Goal: Information Seeking & Learning: Learn about a topic

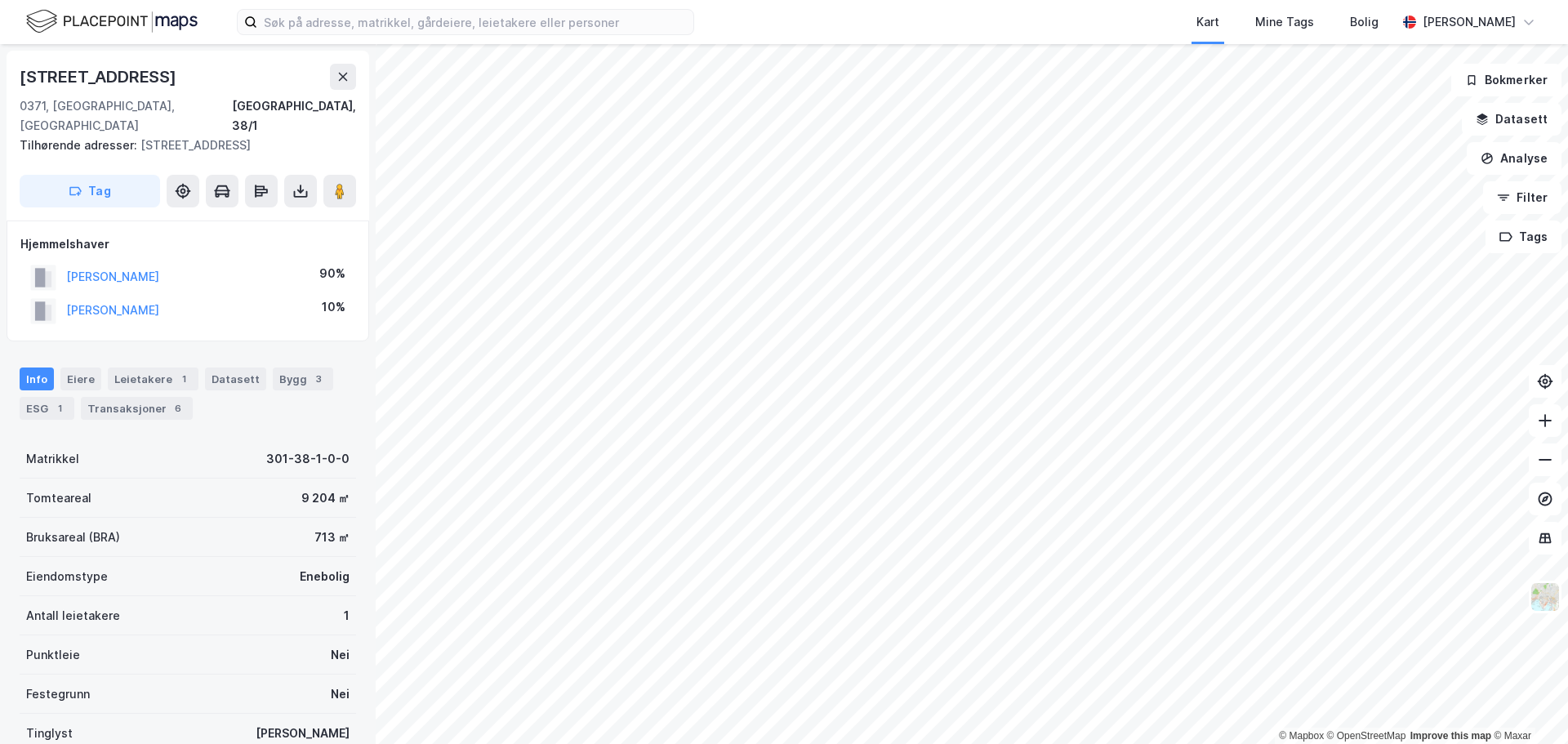
drag, startPoint x: 238, startPoint y: 252, endPoint x: 63, endPoint y: 251, distance: 175.0
click at [63, 261] on div "KROGSRUD KNUT JACOB 90%" at bounding box center [188, 277] width 335 height 33
drag, startPoint x: 178, startPoint y: 301, endPoint x: 59, endPoint y: 304, distance: 119.0
click at [59, 304] on div "LEIRO INGJERD 10%" at bounding box center [188, 311] width 335 height 33
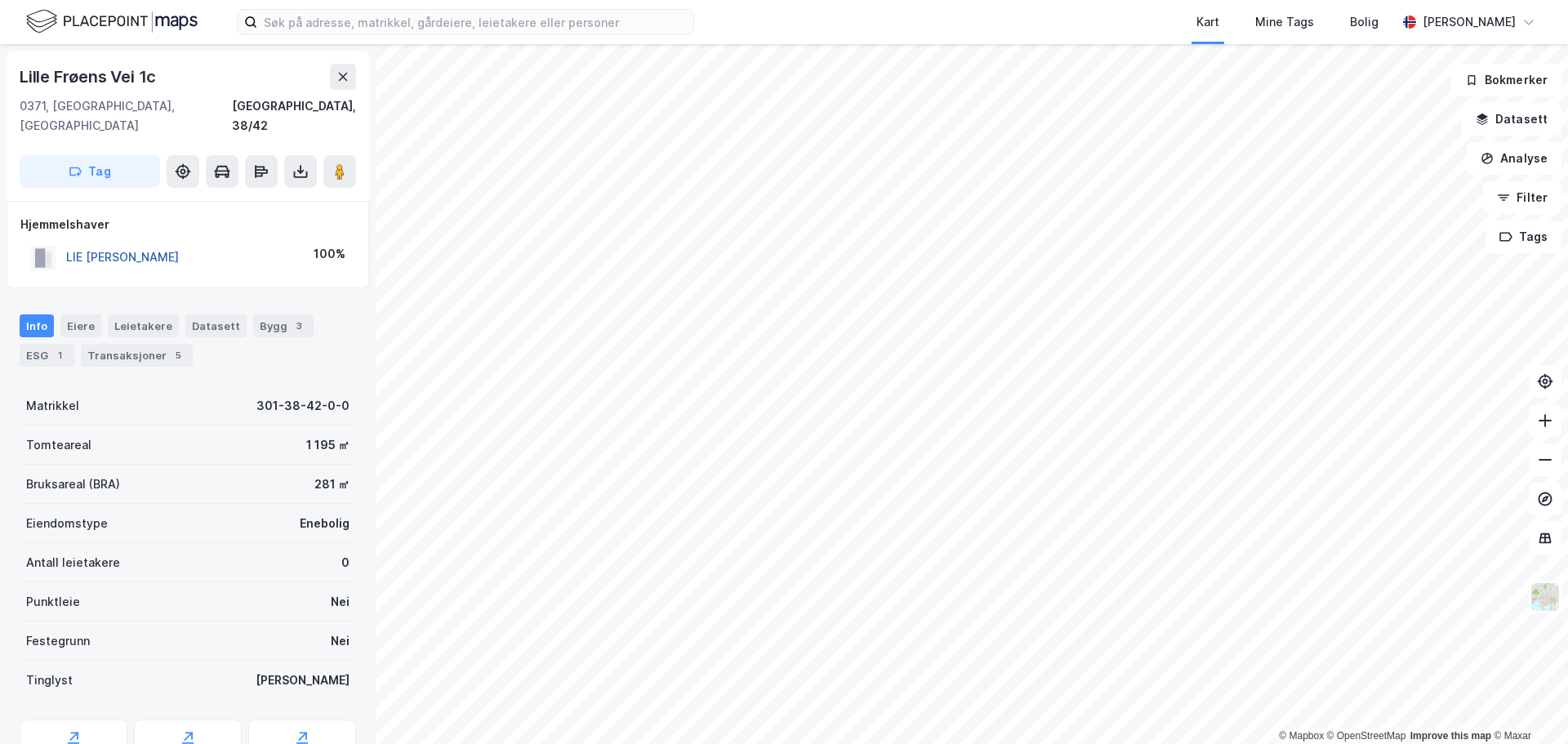
drag, startPoint x: 225, startPoint y: 241, endPoint x: 116, endPoint y: 238, distance: 109.0
click at [31, 241] on div "LIE EDDIE ANDRÉ ROCHLING 100%" at bounding box center [188, 258] width 335 height 33
click at [141, 344] on div "Transaksjoner 5" at bounding box center [136, 355] width 112 height 23
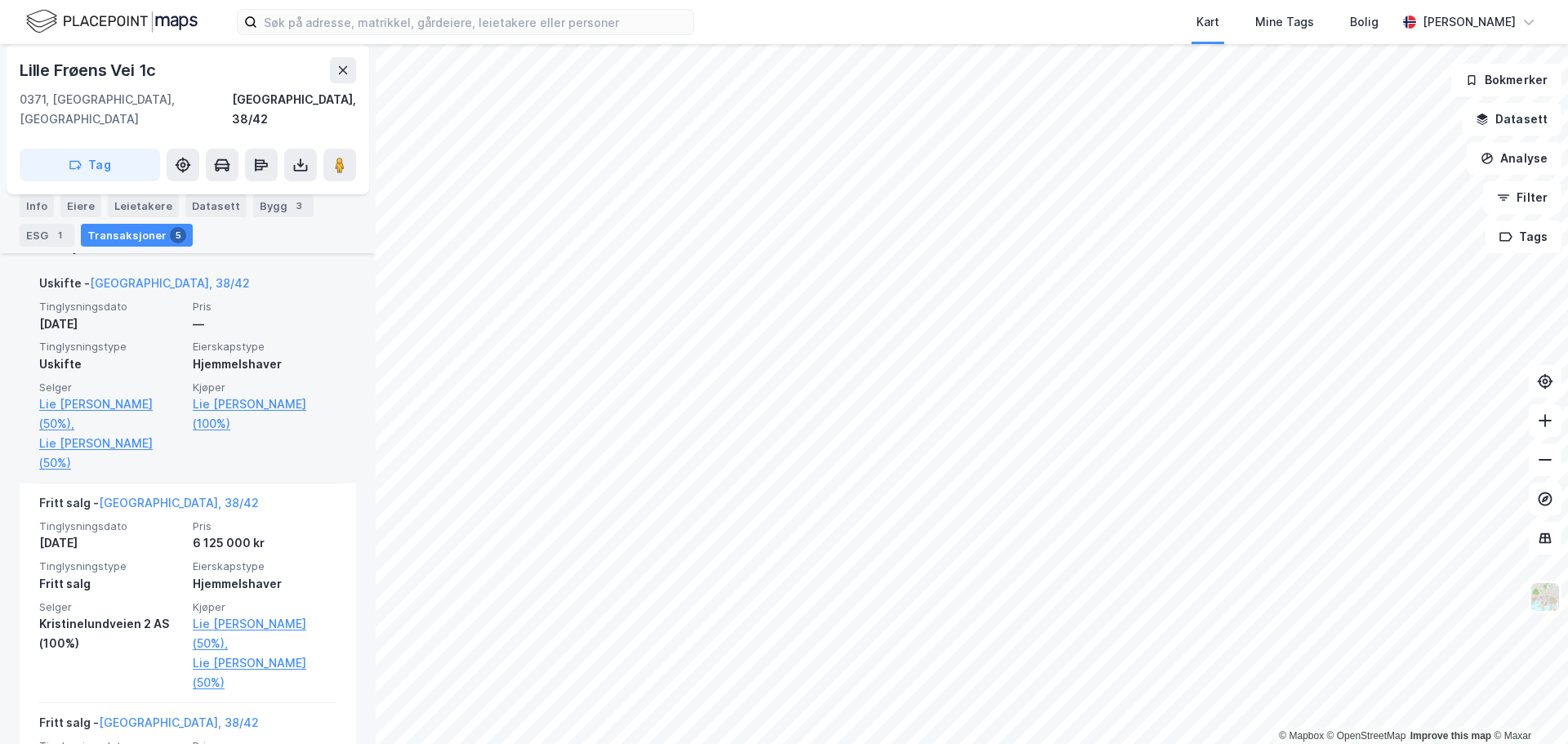
scroll to position [164, 0]
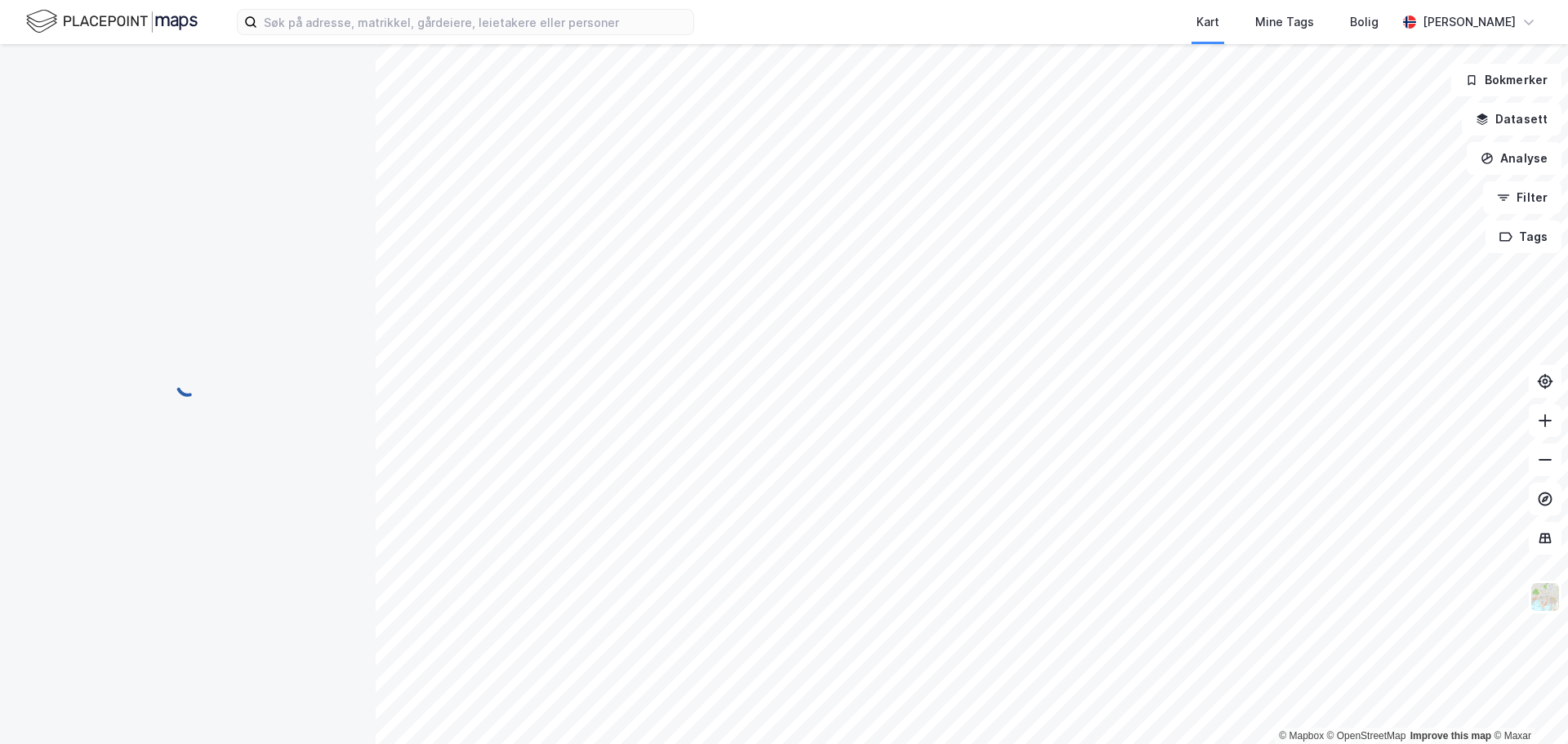
scroll to position [12, 0]
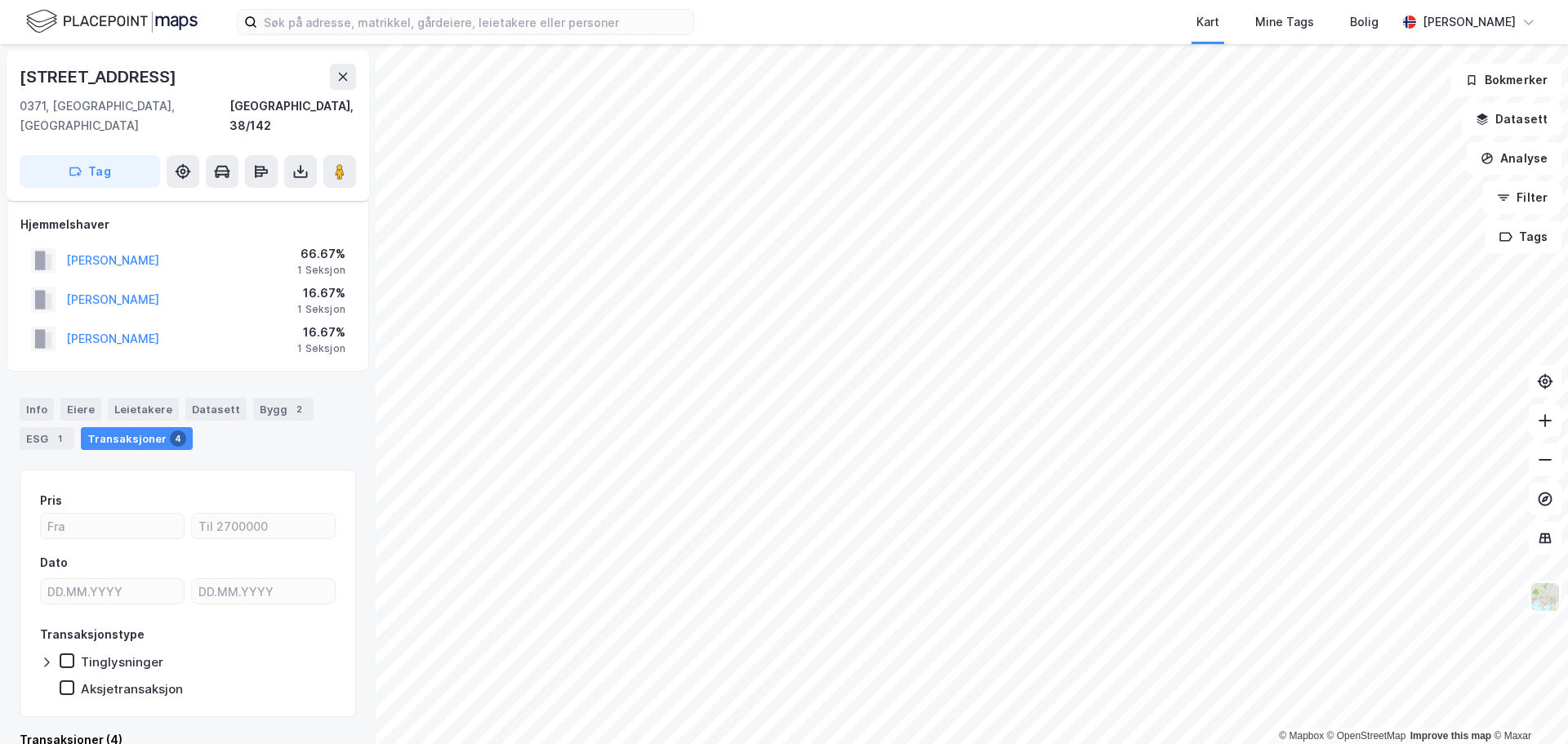
scroll to position [12, 0]
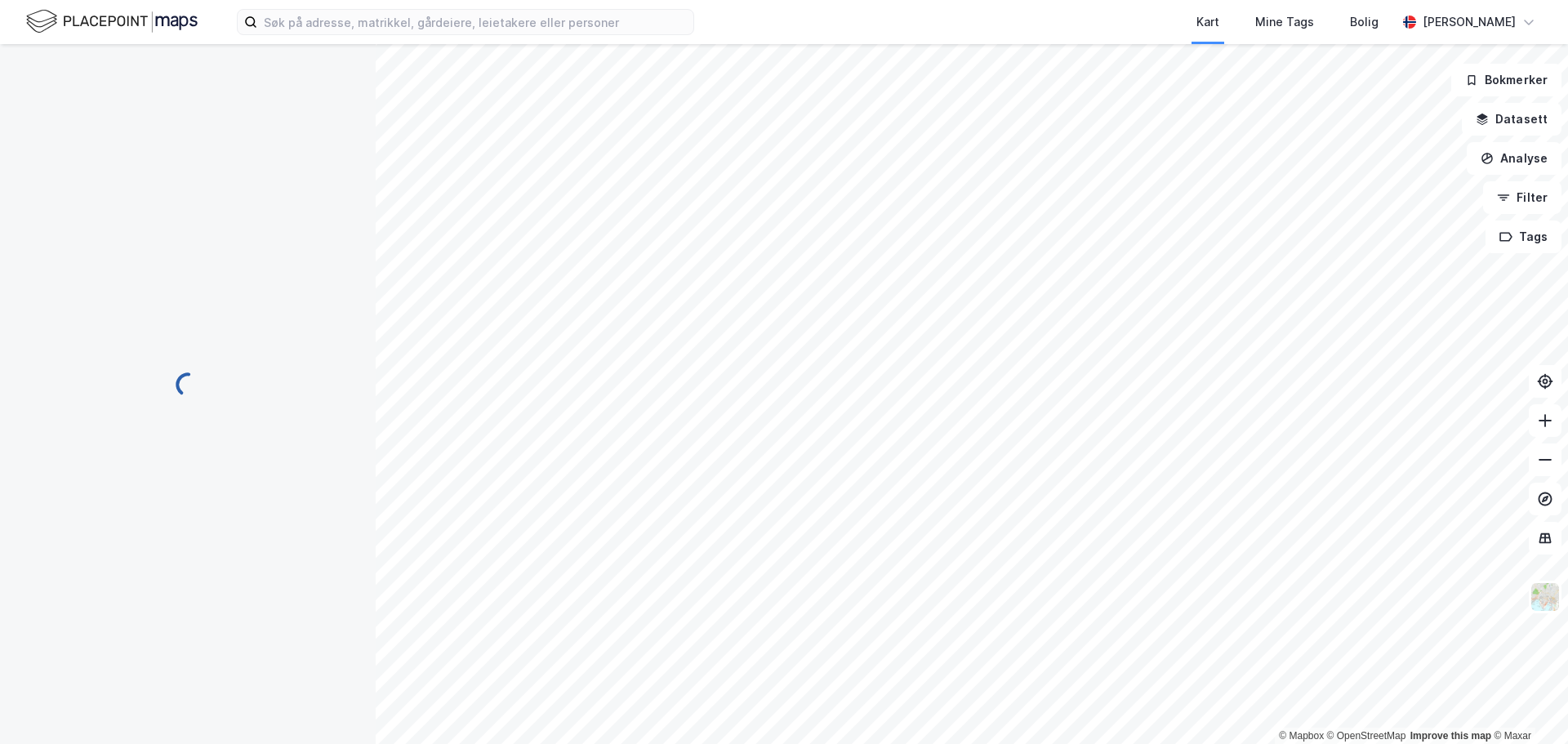
scroll to position [12, 0]
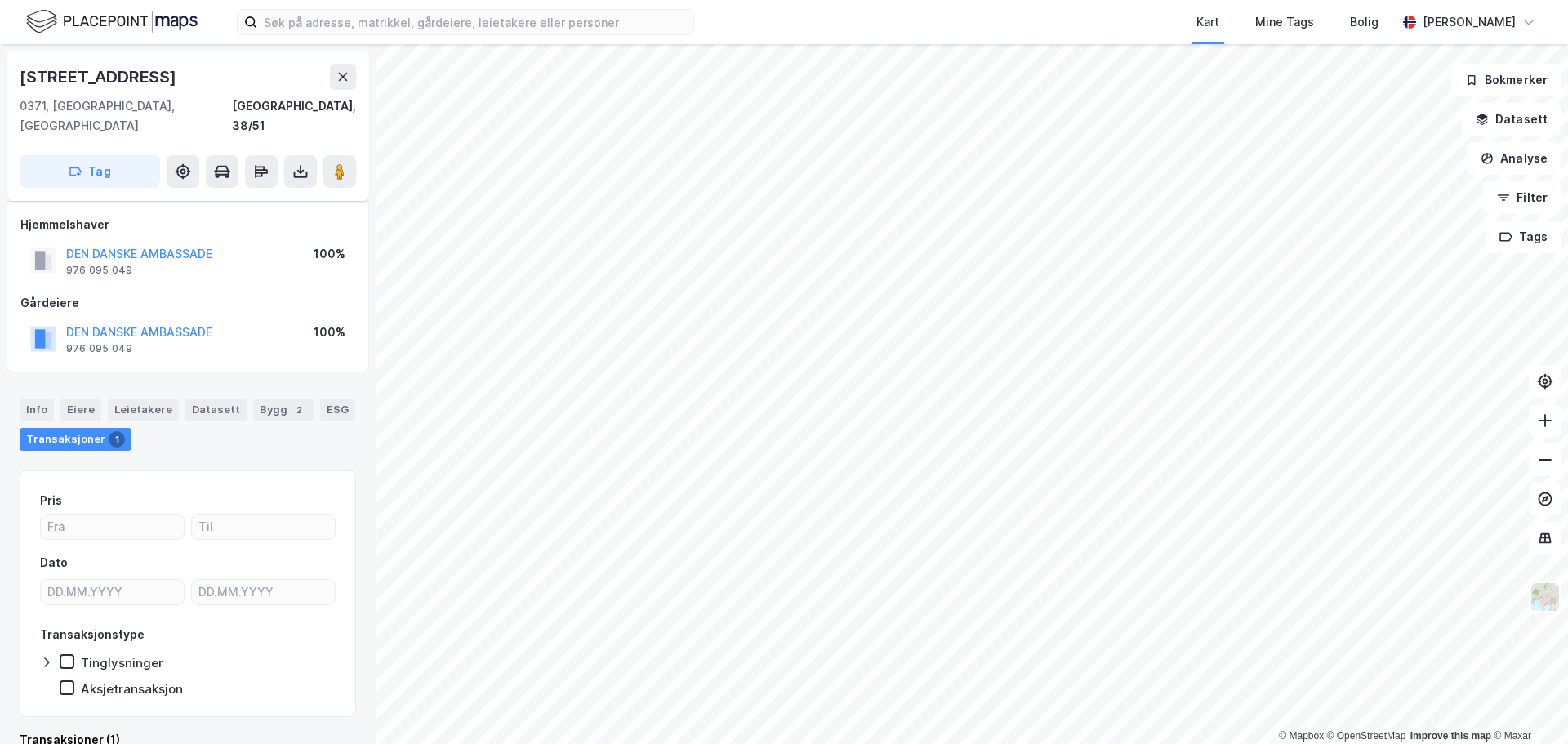
scroll to position [12, 0]
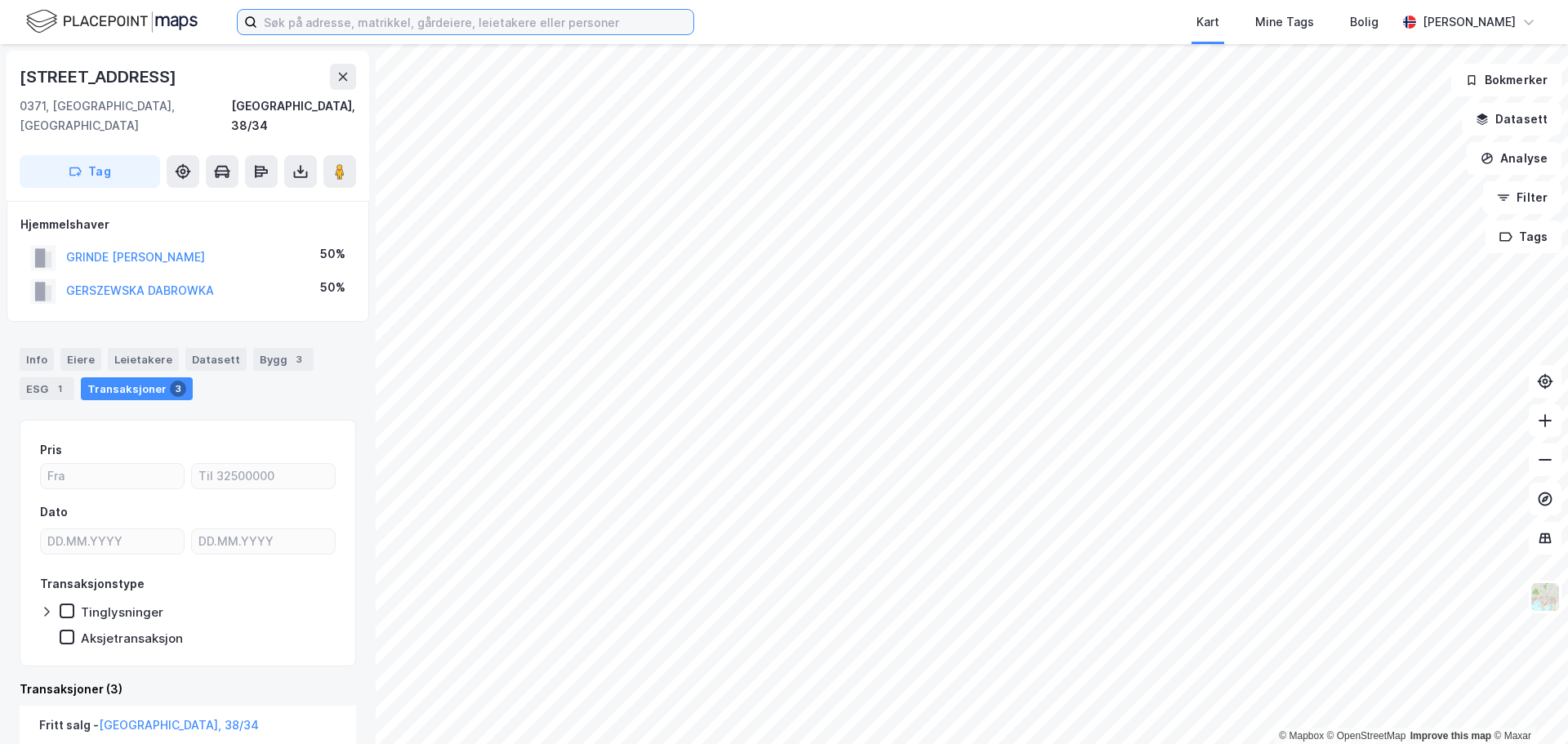
click at [494, 24] on input at bounding box center [475, 22] width 436 height 24
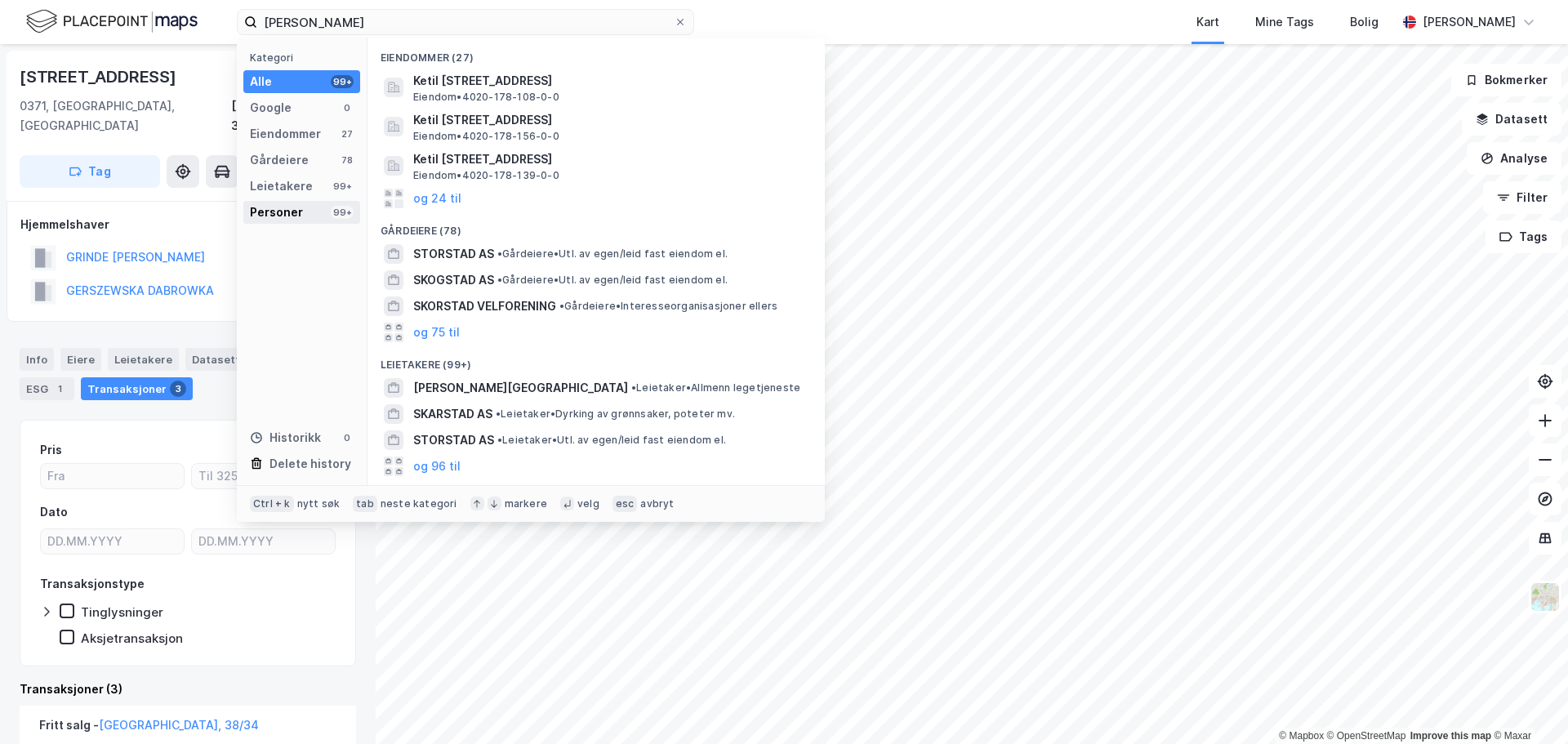
click at [274, 206] on div "Personer" at bounding box center [276, 212] width 53 height 19
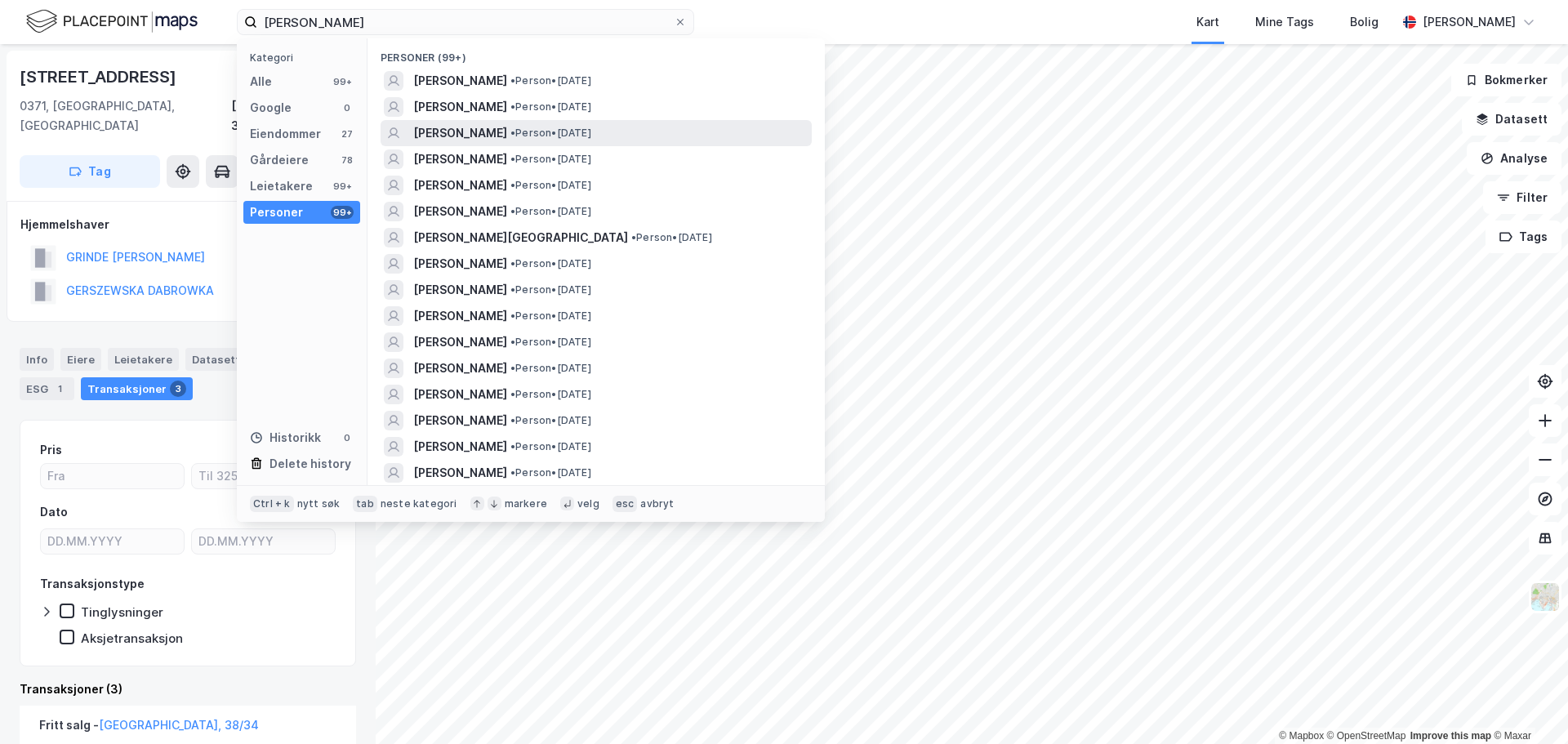
click at [470, 132] on span "KJETIL SKORSTAD" at bounding box center [460, 132] width 94 height 19
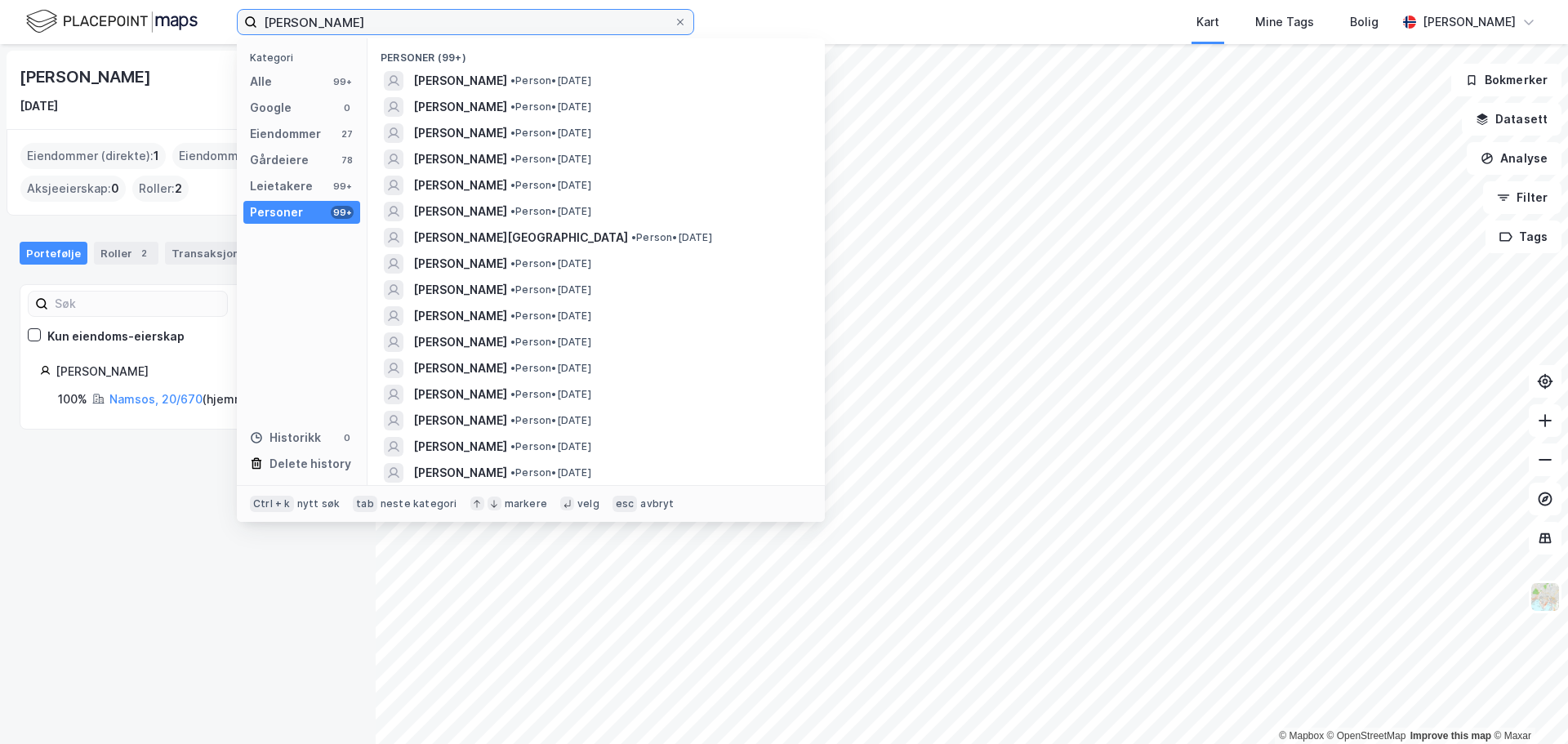
drag, startPoint x: 361, startPoint y: 29, endPoint x: 344, endPoint y: 33, distance: 17.5
click at [344, 33] on input "ketil skorstad" at bounding box center [465, 22] width 416 height 24
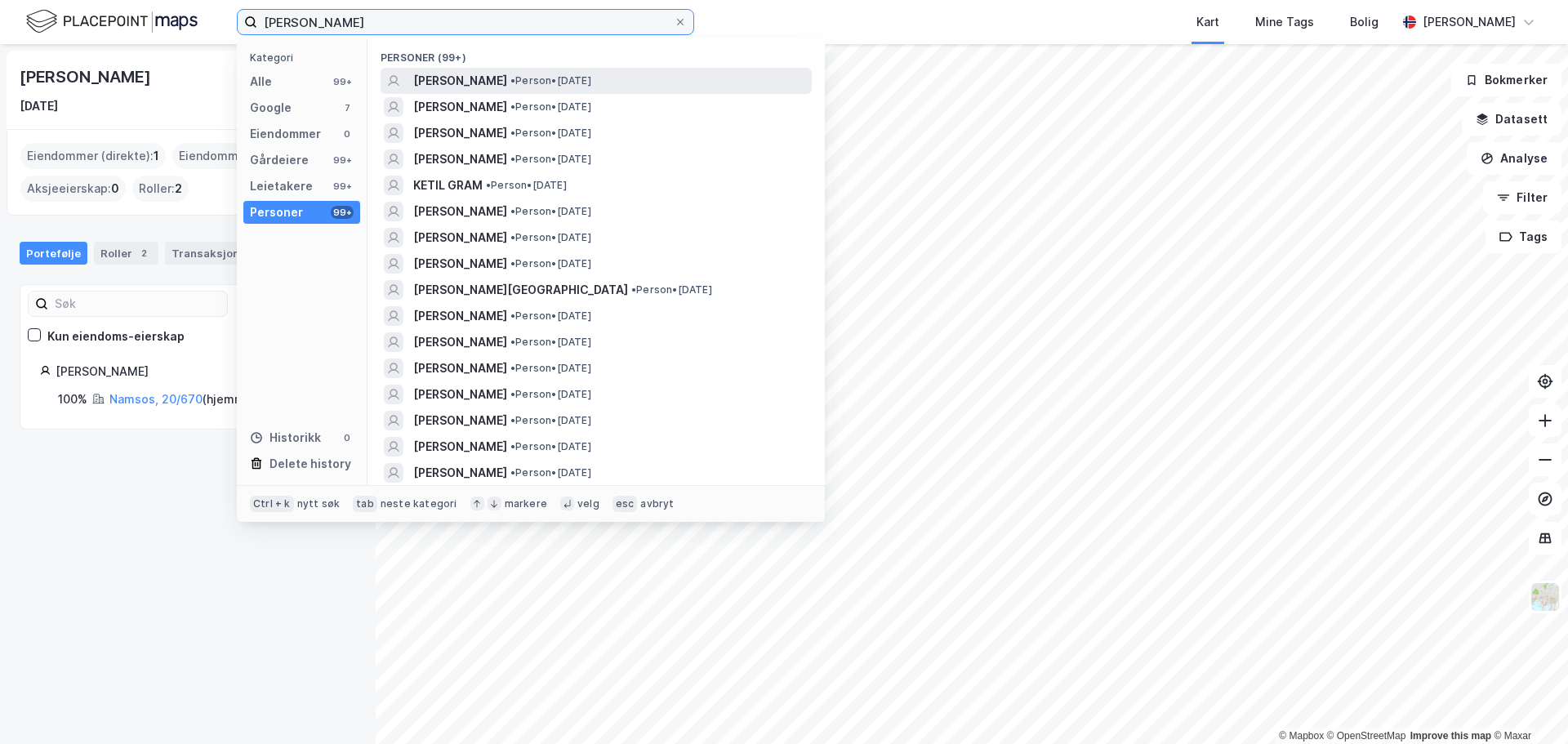
type input "ketil grim skorstad"
click at [448, 74] on span "KETIL GRIM SKORSTAD" at bounding box center [460, 80] width 94 height 19
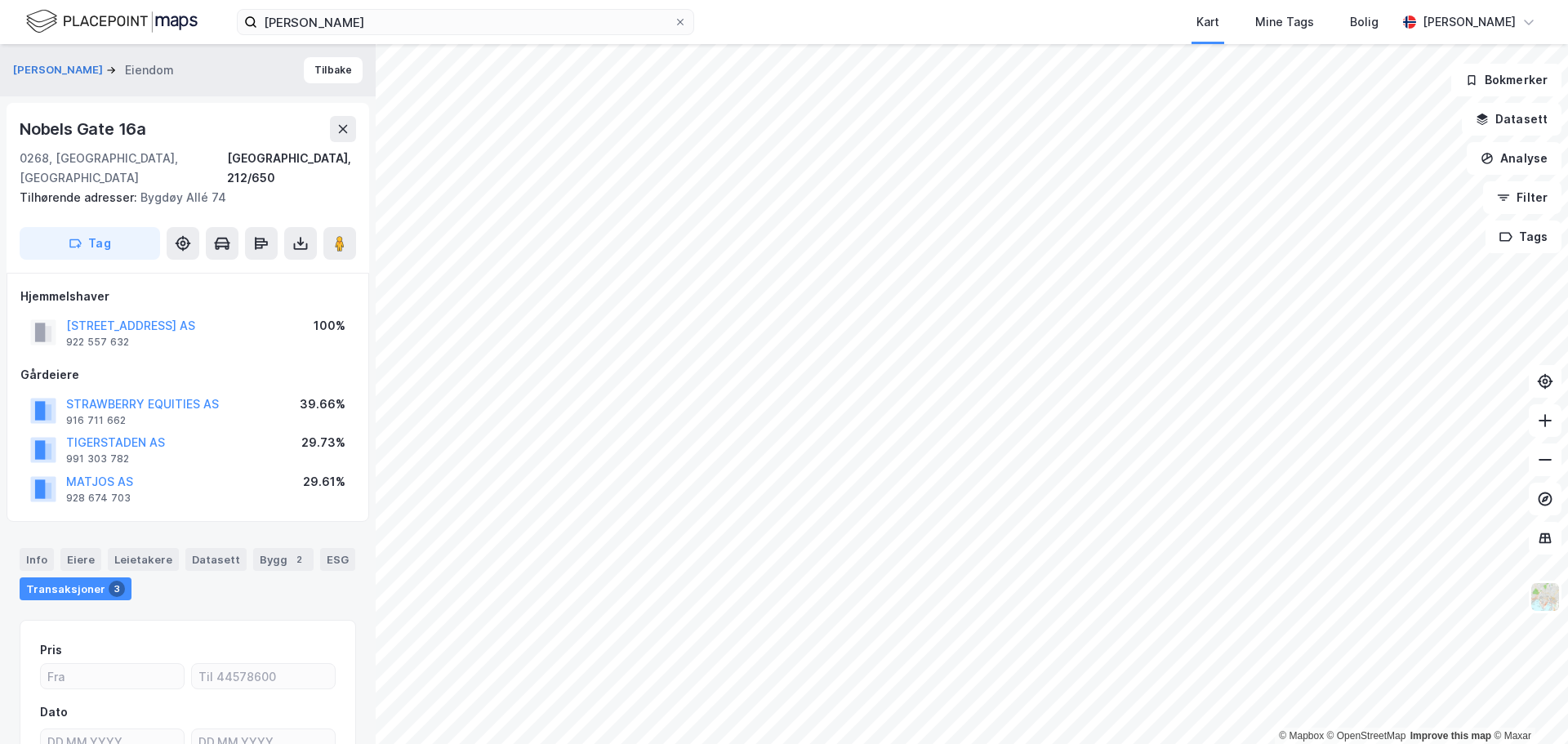
scroll to position [12, 0]
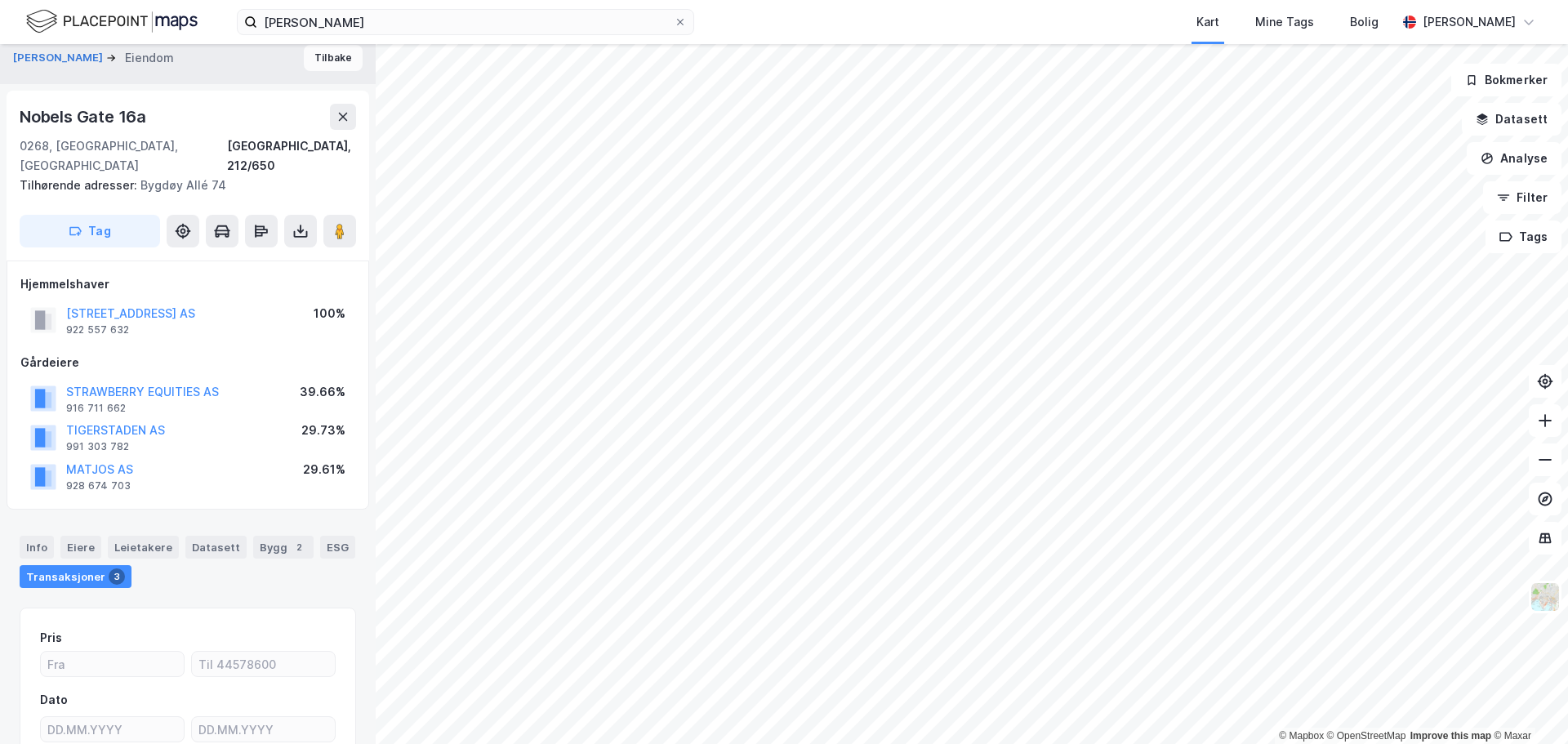
click at [335, 63] on button "Tilbake" at bounding box center [334, 58] width 59 height 26
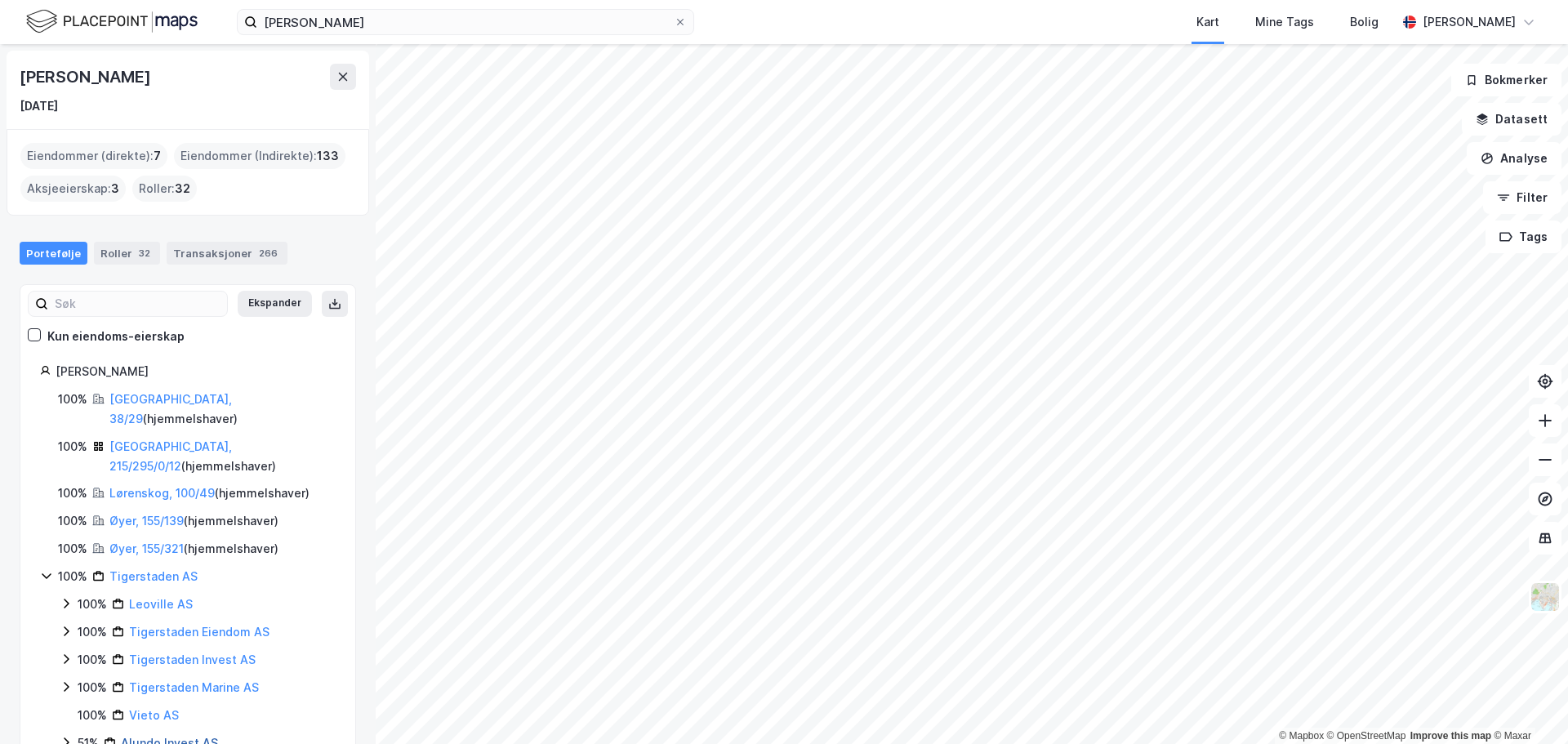
scroll to position [245, 0]
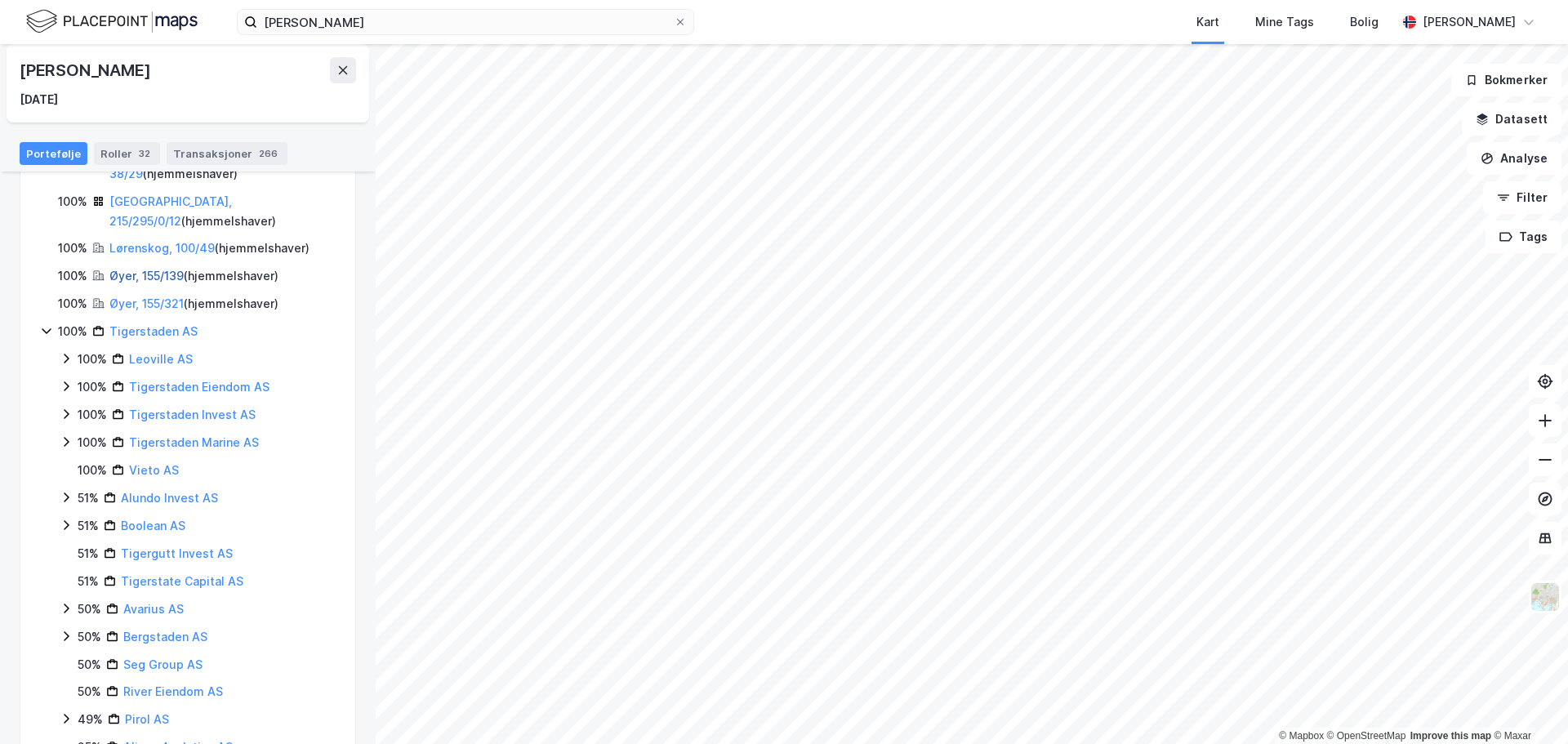
click at [124, 269] on link "Øyer, 155/139" at bounding box center [146, 275] width 74 height 14
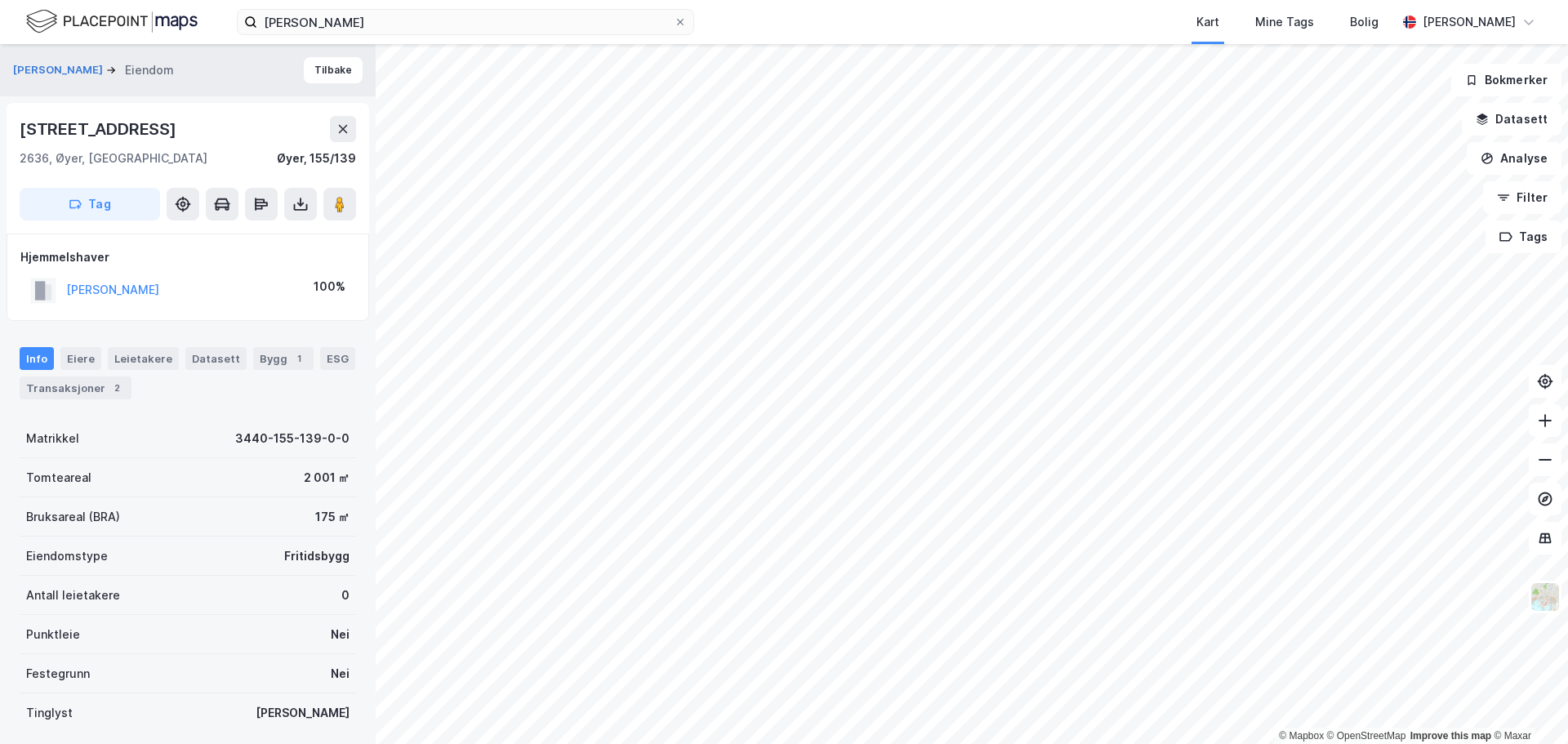
scroll to position [12, 0]
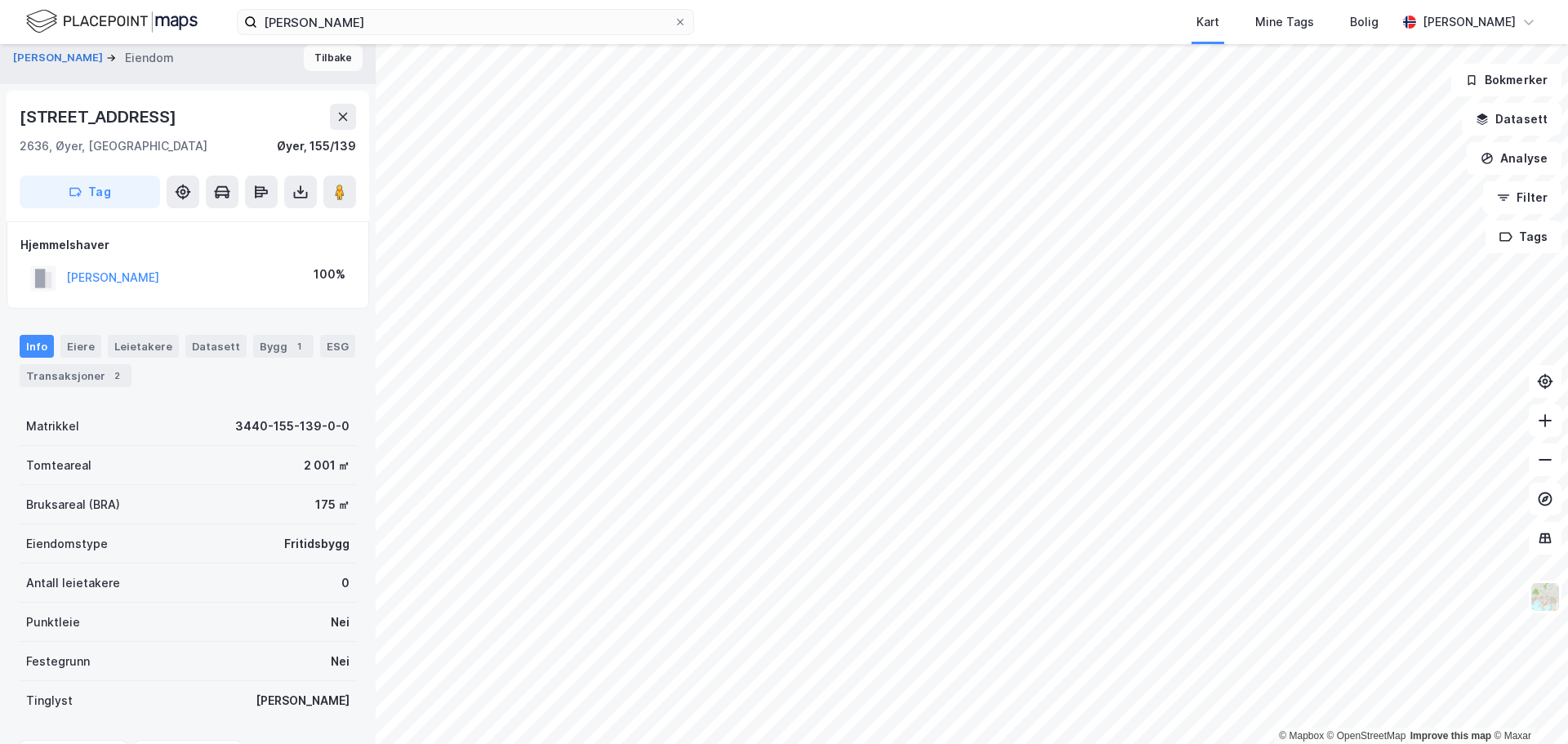
click at [304, 56] on button "Tilbake" at bounding box center [334, 58] width 59 height 26
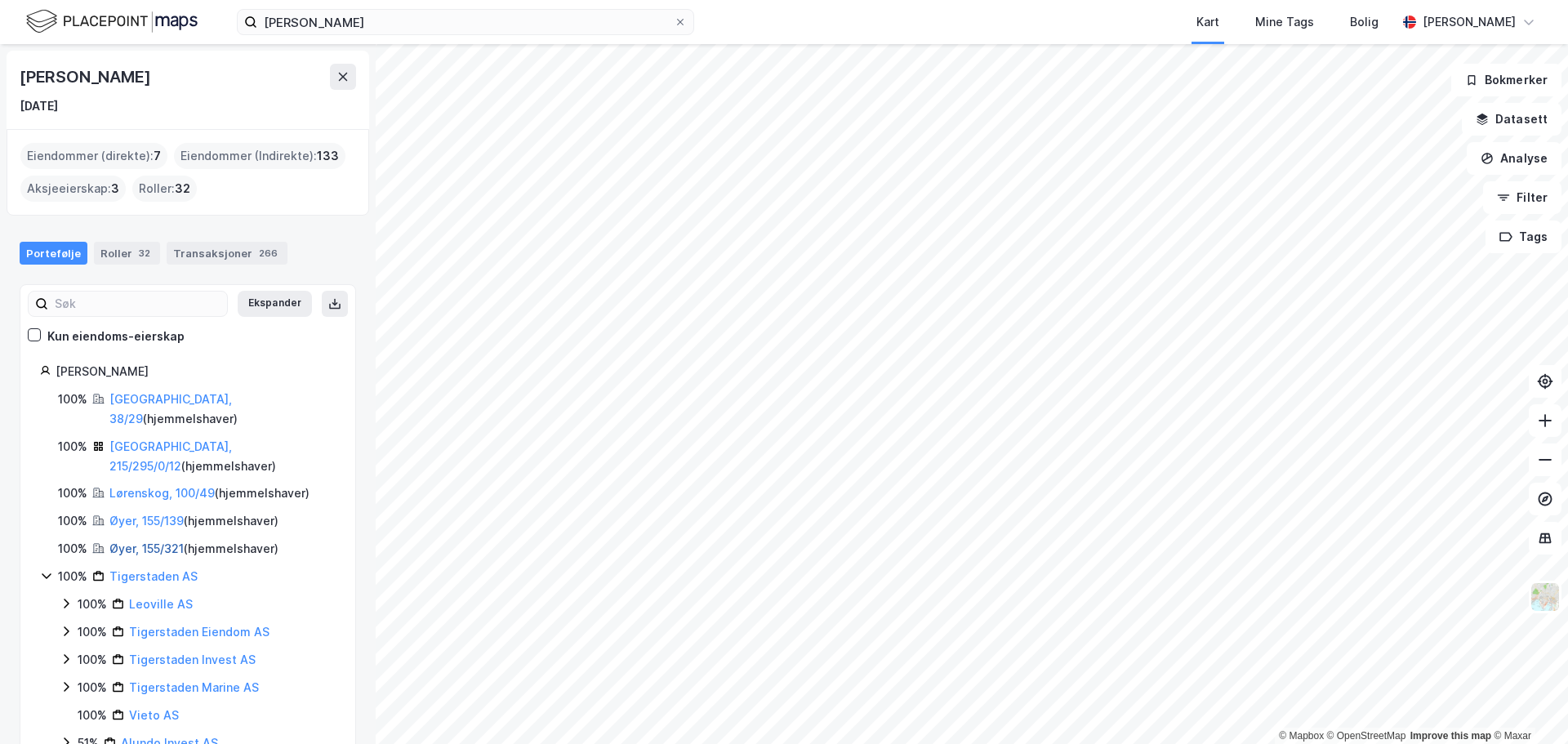
click at [141, 542] on link "Øyer, 155/321" at bounding box center [146, 548] width 74 height 14
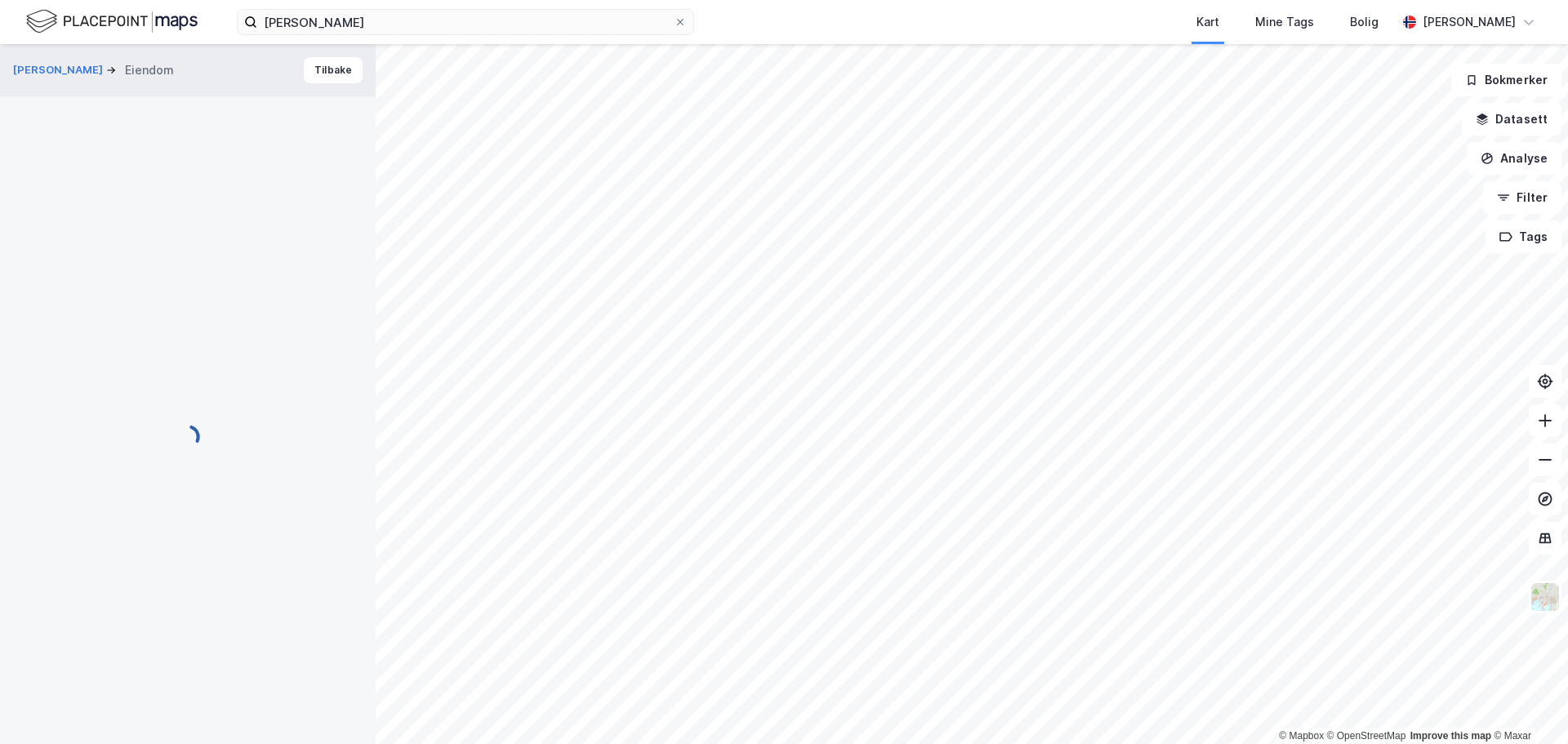
scroll to position [12, 0]
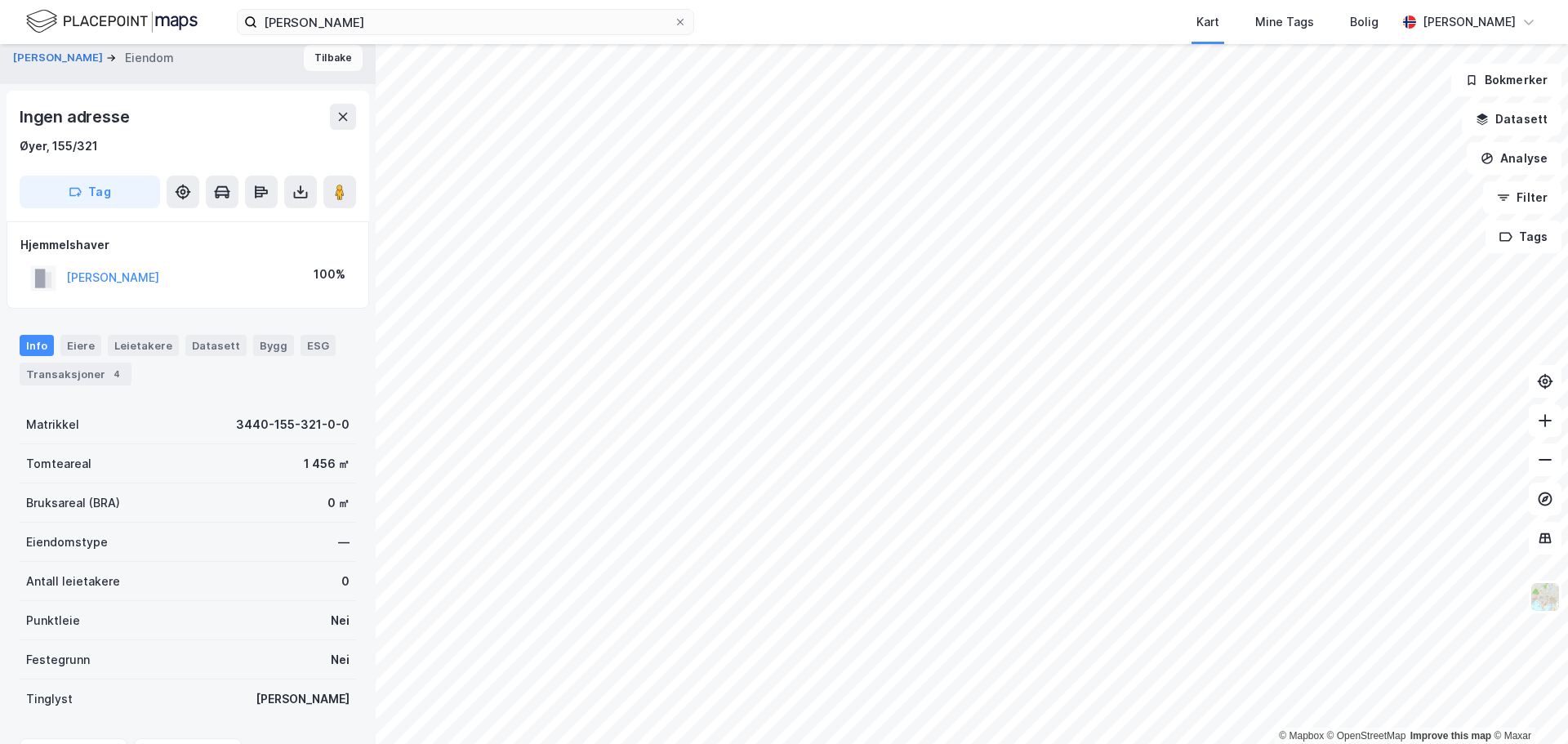
click at [335, 53] on button "Tilbake" at bounding box center [334, 58] width 59 height 26
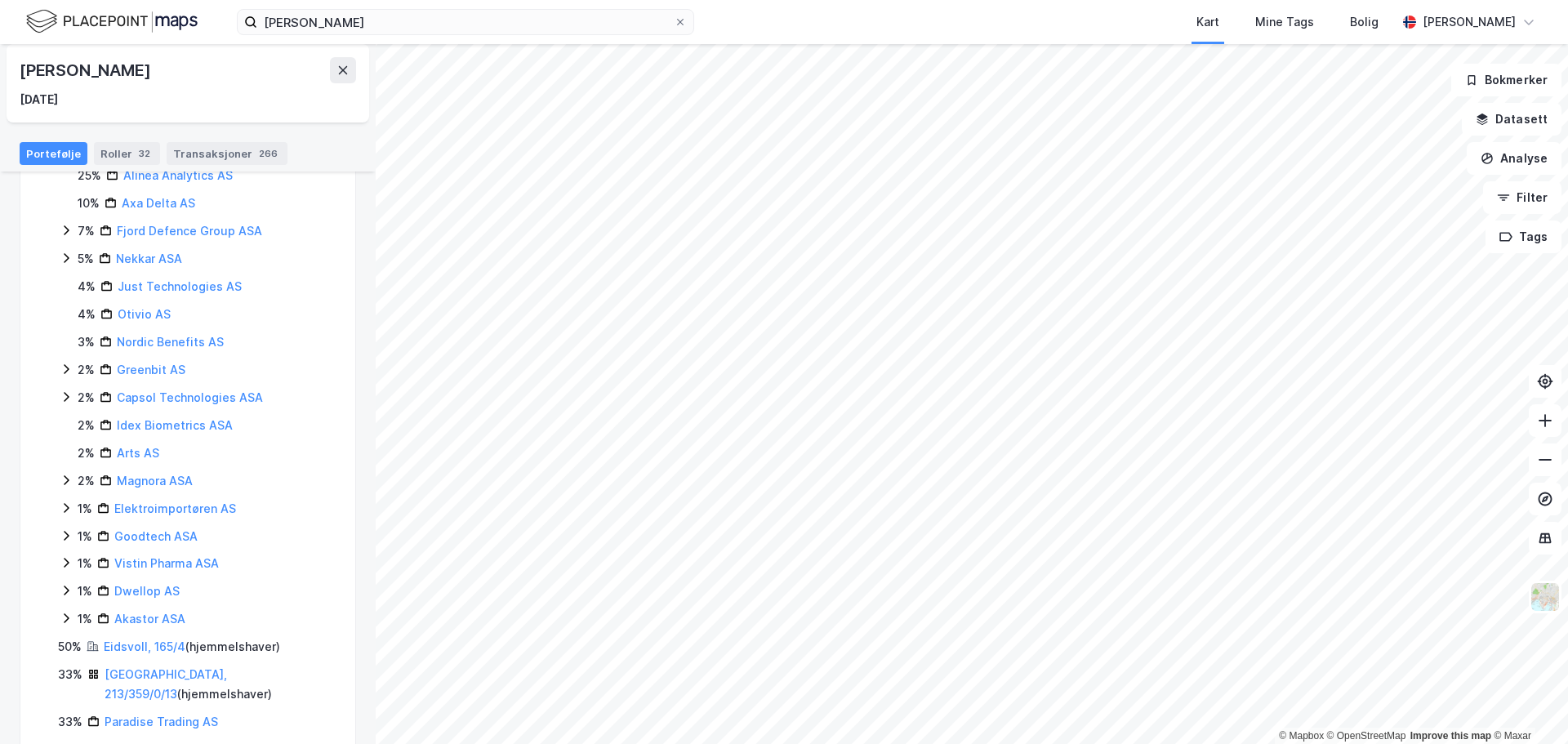
scroll to position [841, 0]
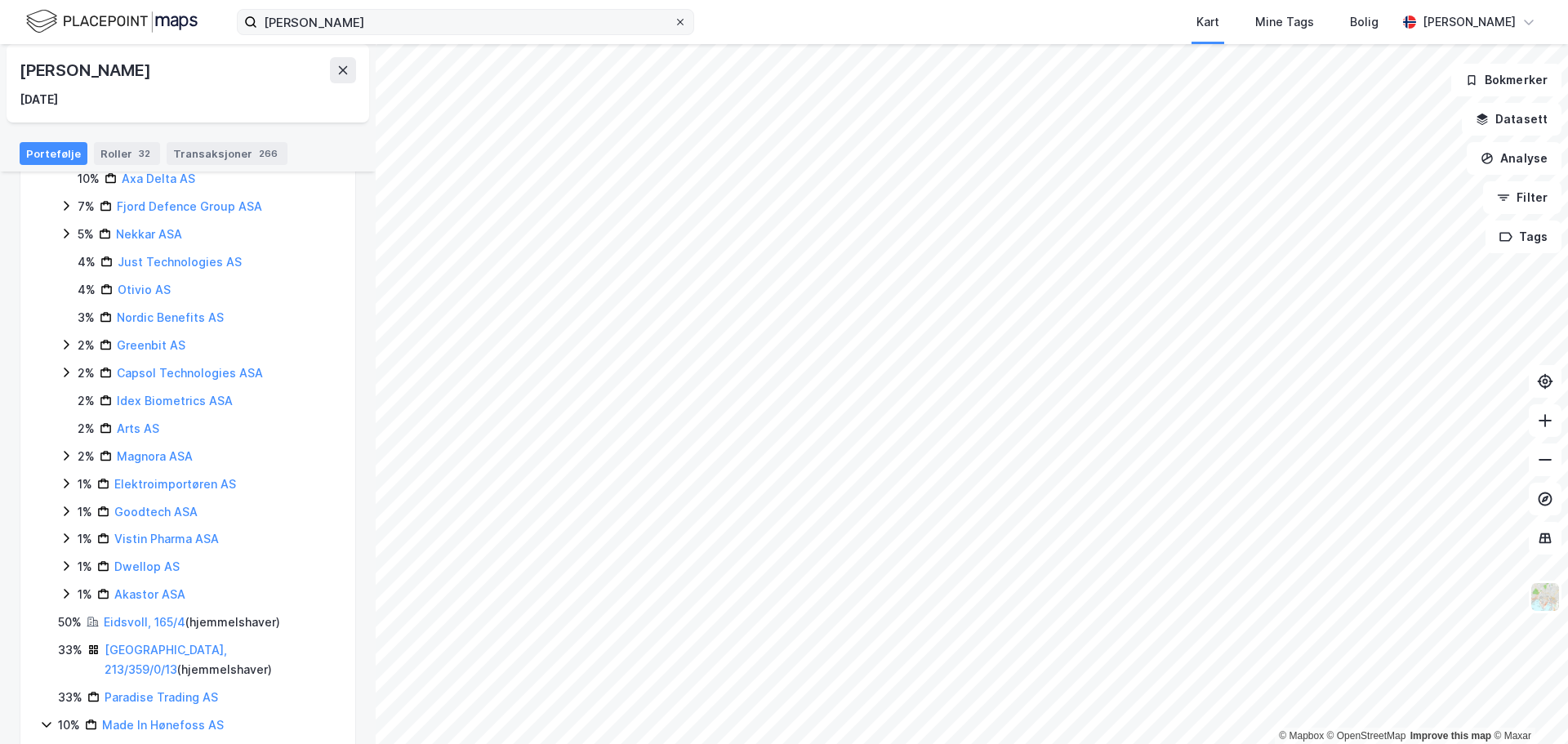
click at [681, 24] on icon at bounding box center [680, 21] width 6 height 6
click at [674, 24] on input "ketil grim skorstad" at bounding box center [465, 22] width 416 height 24
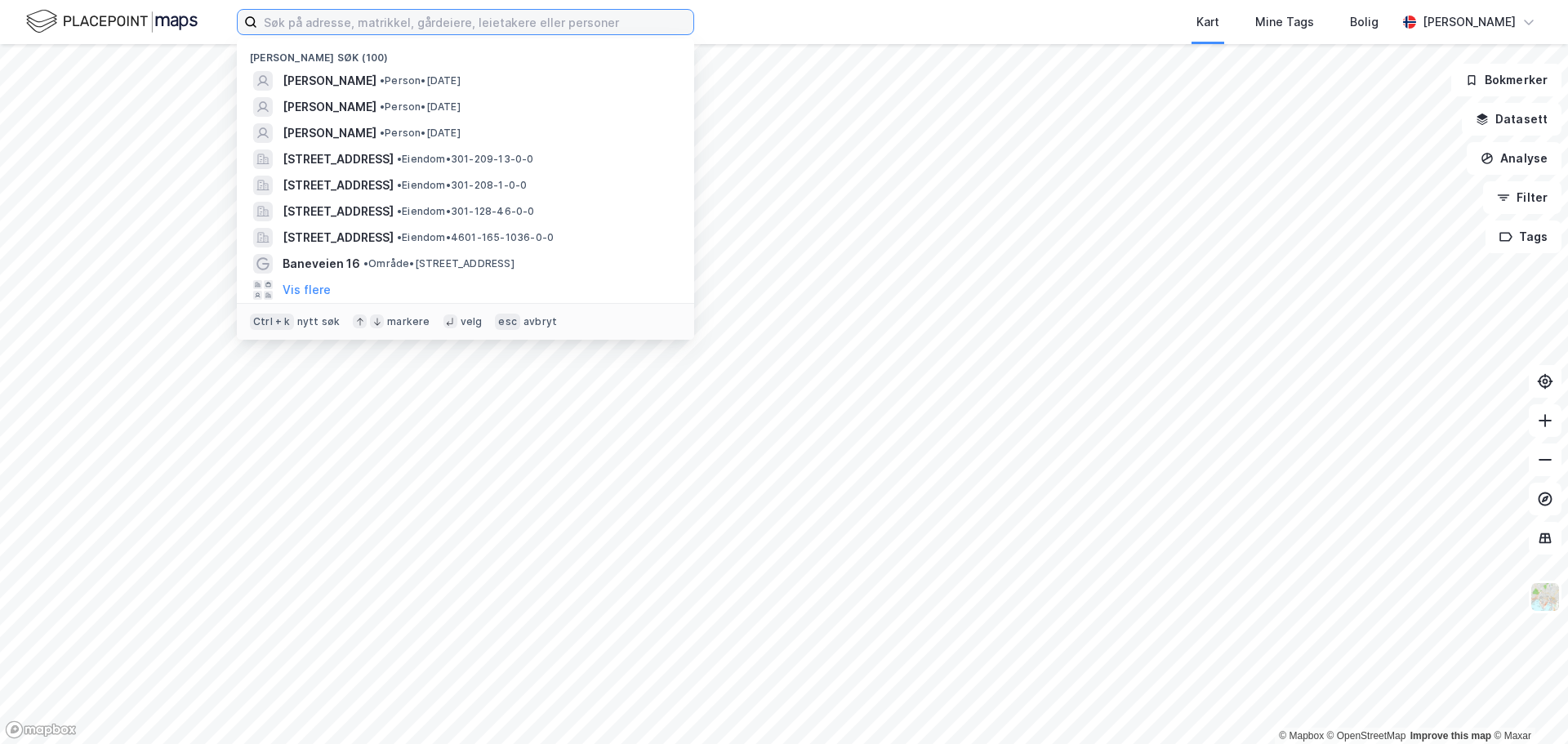
click at [308, 22] on input at bounding box center [475, 22] width 436 height 24
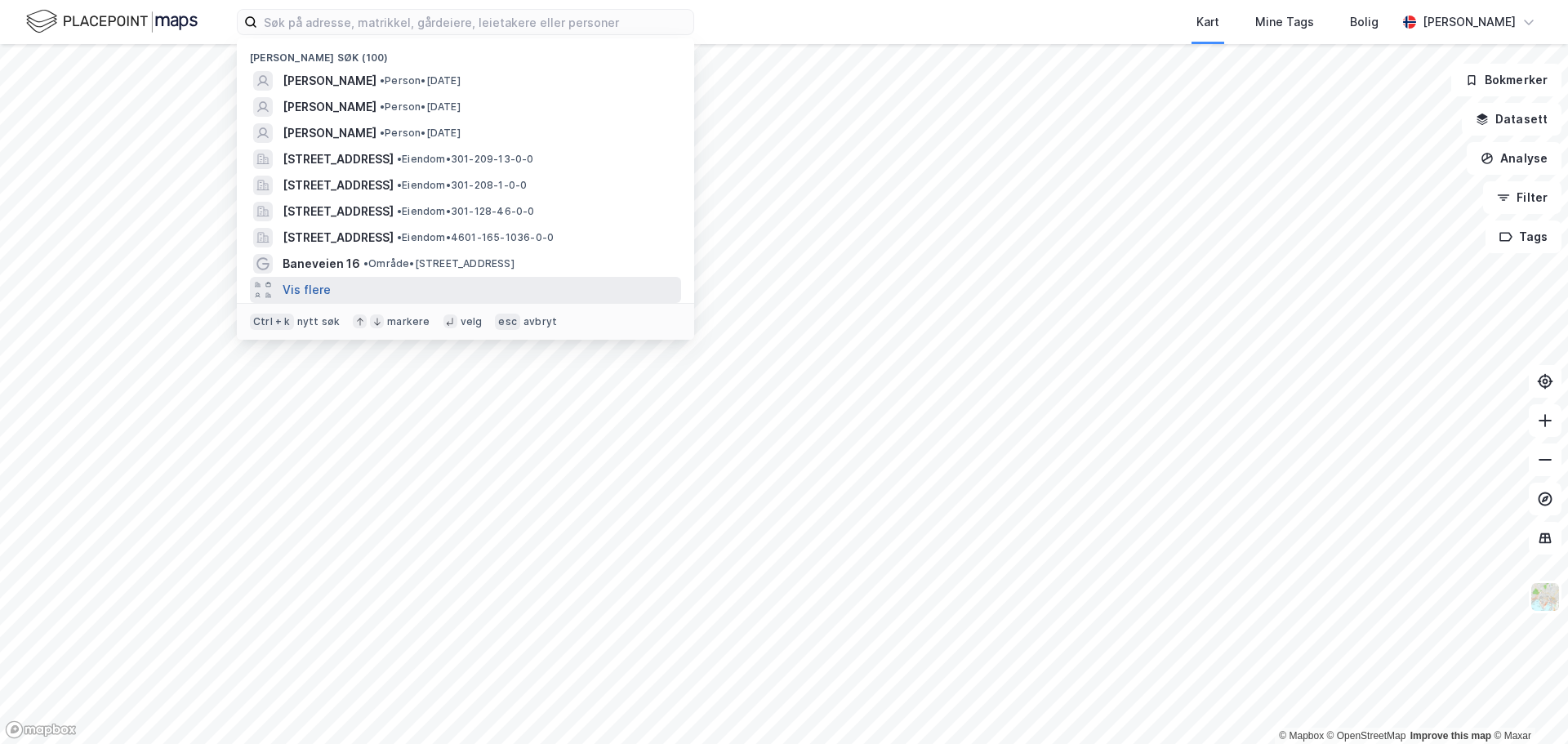
click at [302, 287] on button "Vis flere" at bounding box center [307, 289] width 48 height 19
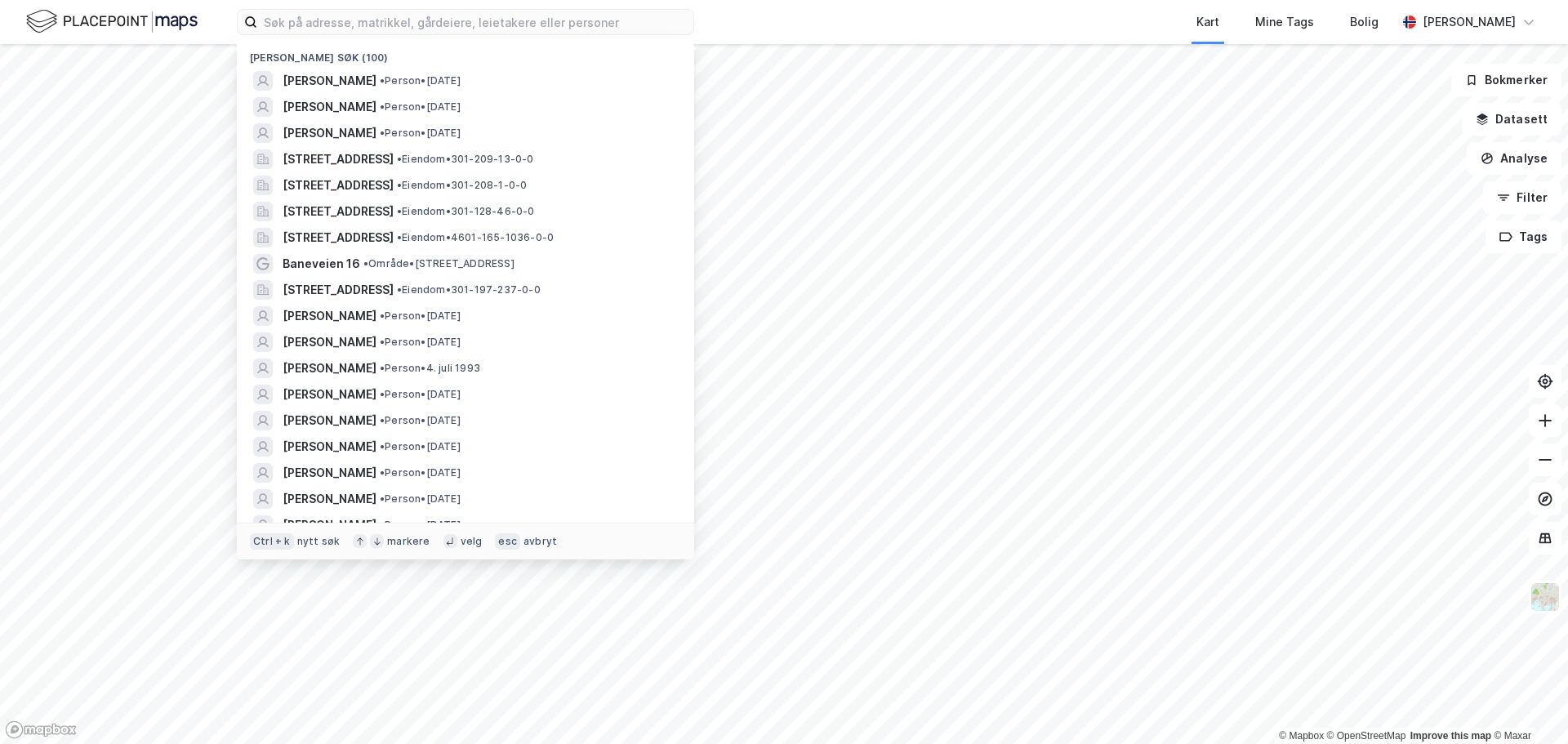
scroll to position [81, 0]
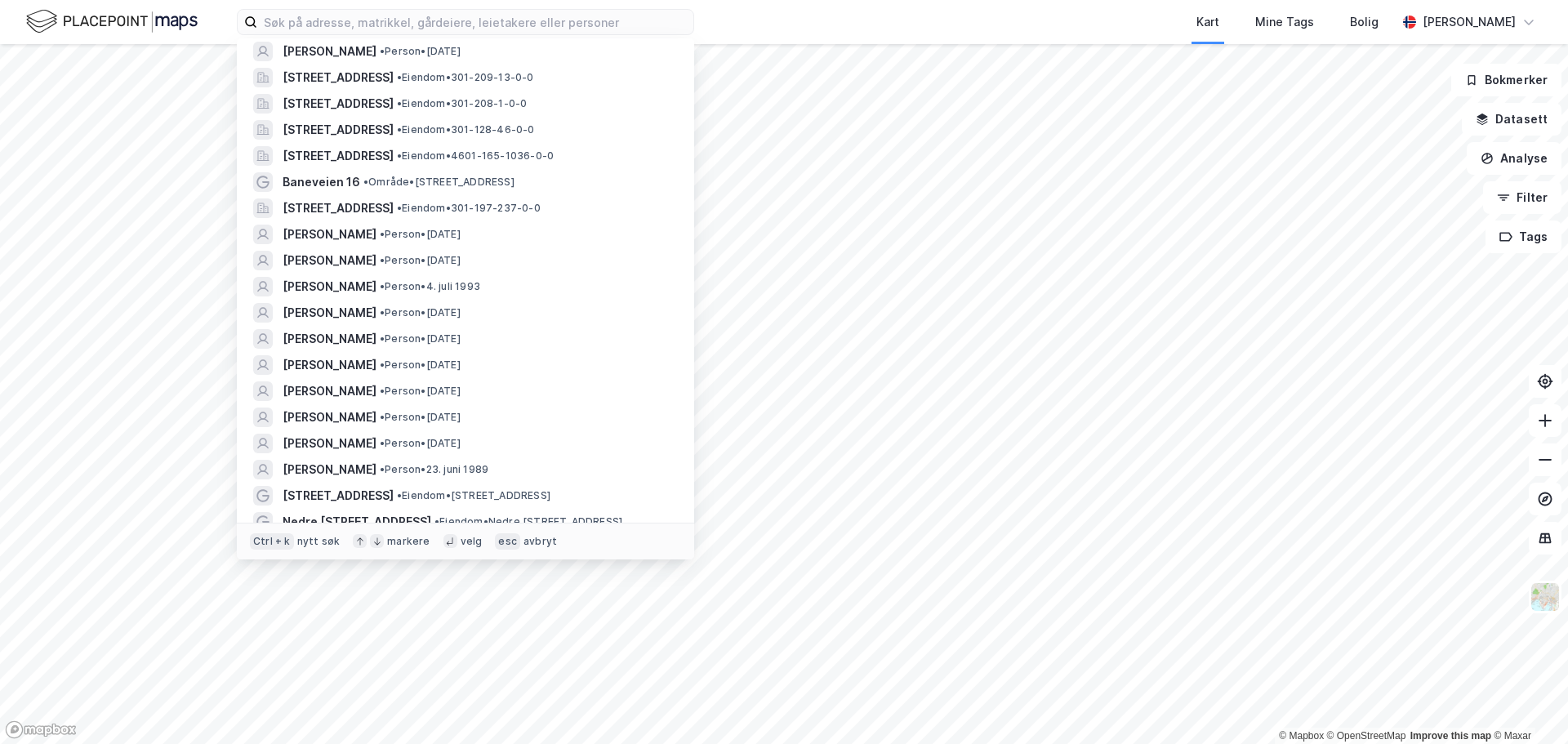
click at [116, 30] on img at bounding box center [111, 21] width 171 height 29
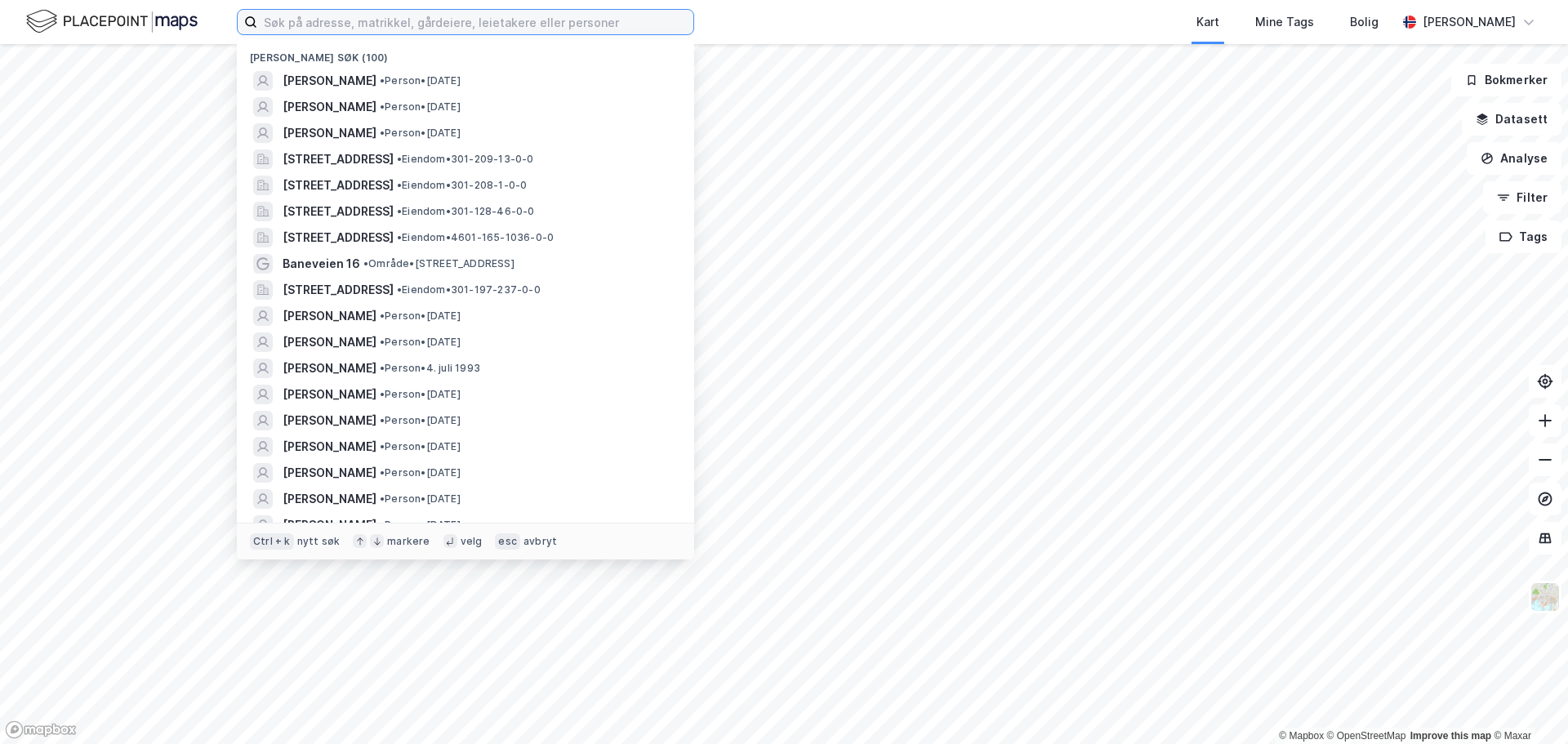
click at [309, 18] on input at bounding box center [475, 22] width 436 height 24
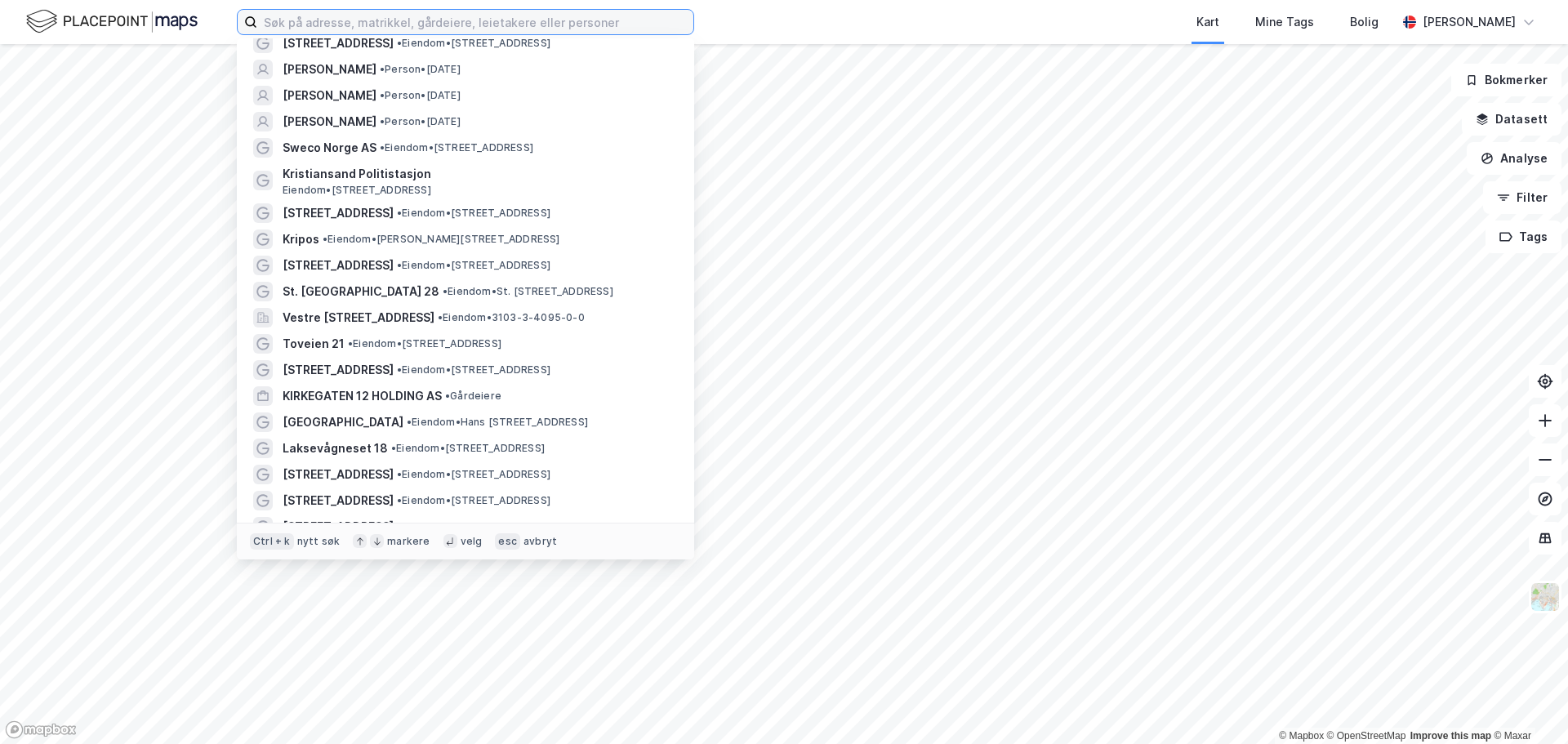
scroll to position [0, 0]
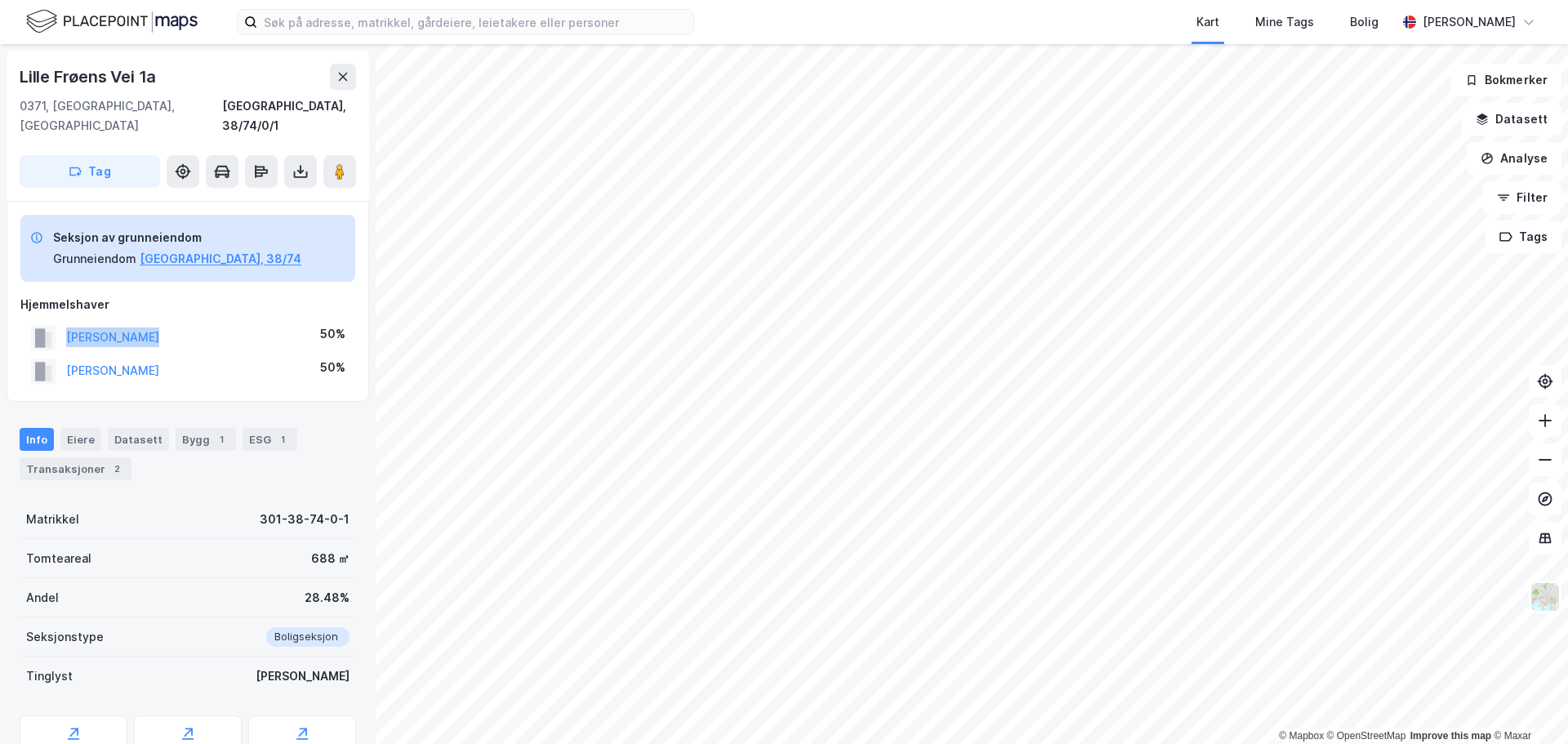
drag, startPoint x: 162, startPoint y: 319, endPoint x: 59, endPoint y: 323, distance: 103.1
click at [59, 323] on div "[PERSON_NAME] 50%" at bounding box center [188, 337] width 335 height 33
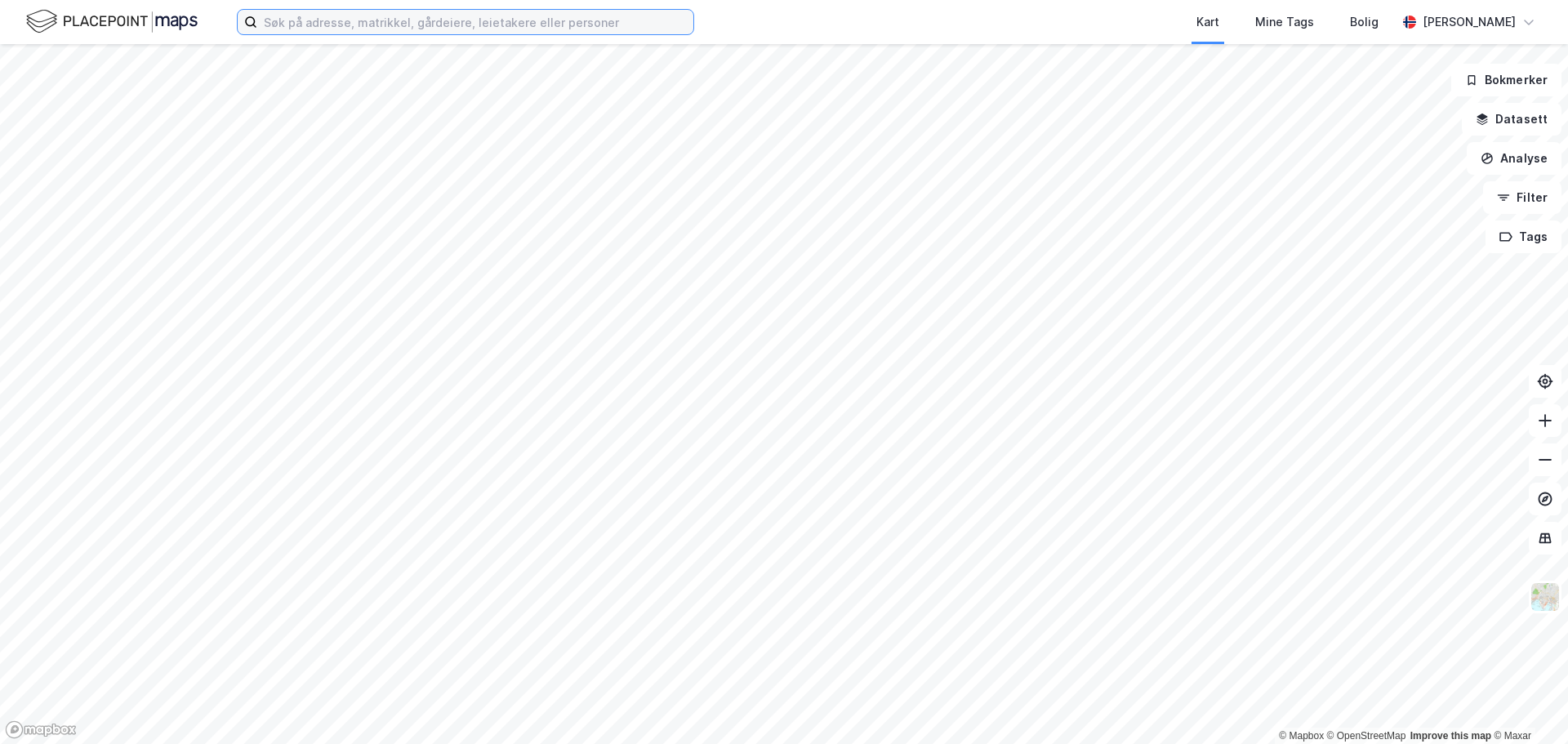
click at [567, 17] on input at bounding box center [475, 22] width 436 height 24
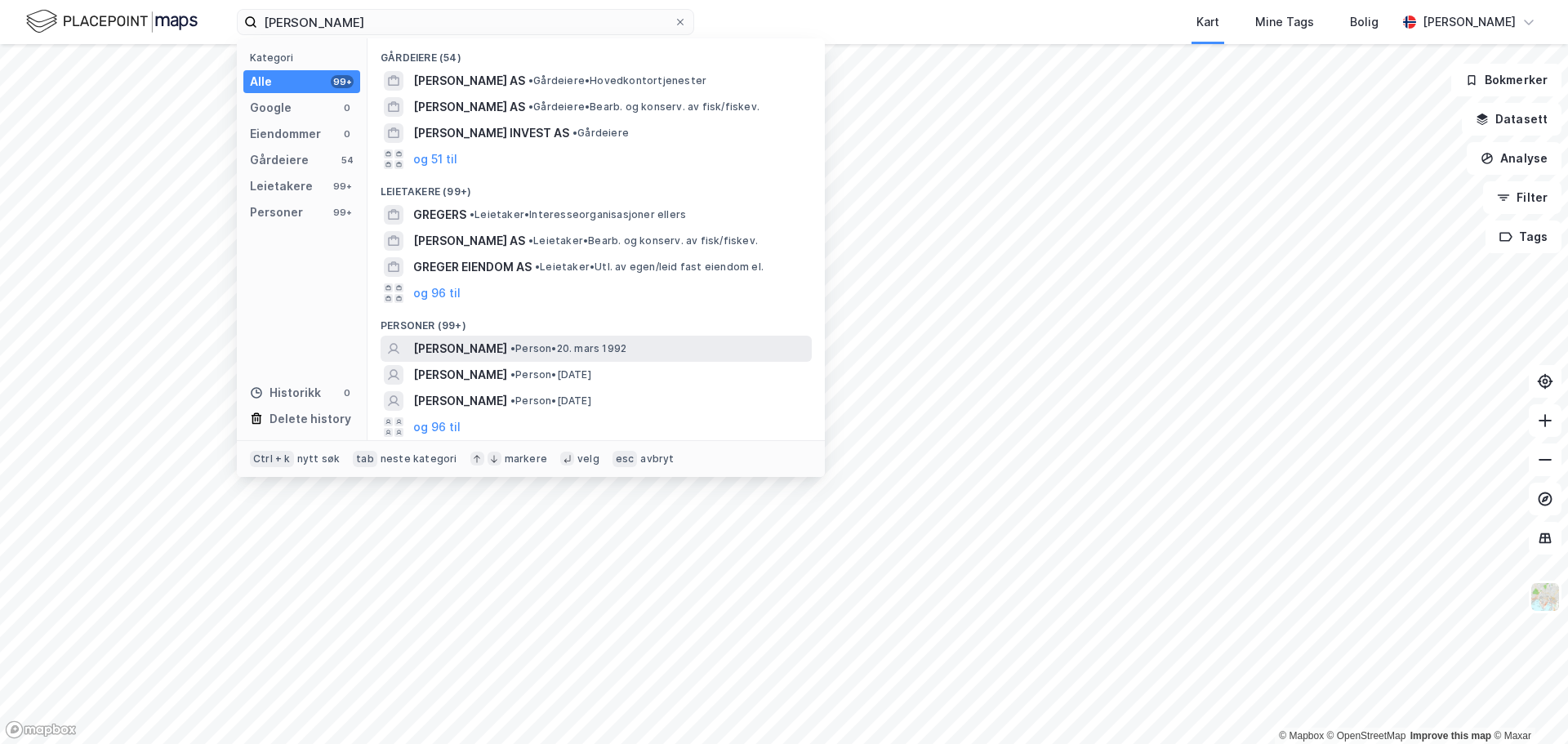
click at [464, 345] on span "EMILIE GREGER HELLGREN" at bounding box center [460, 348] width 94 height 19
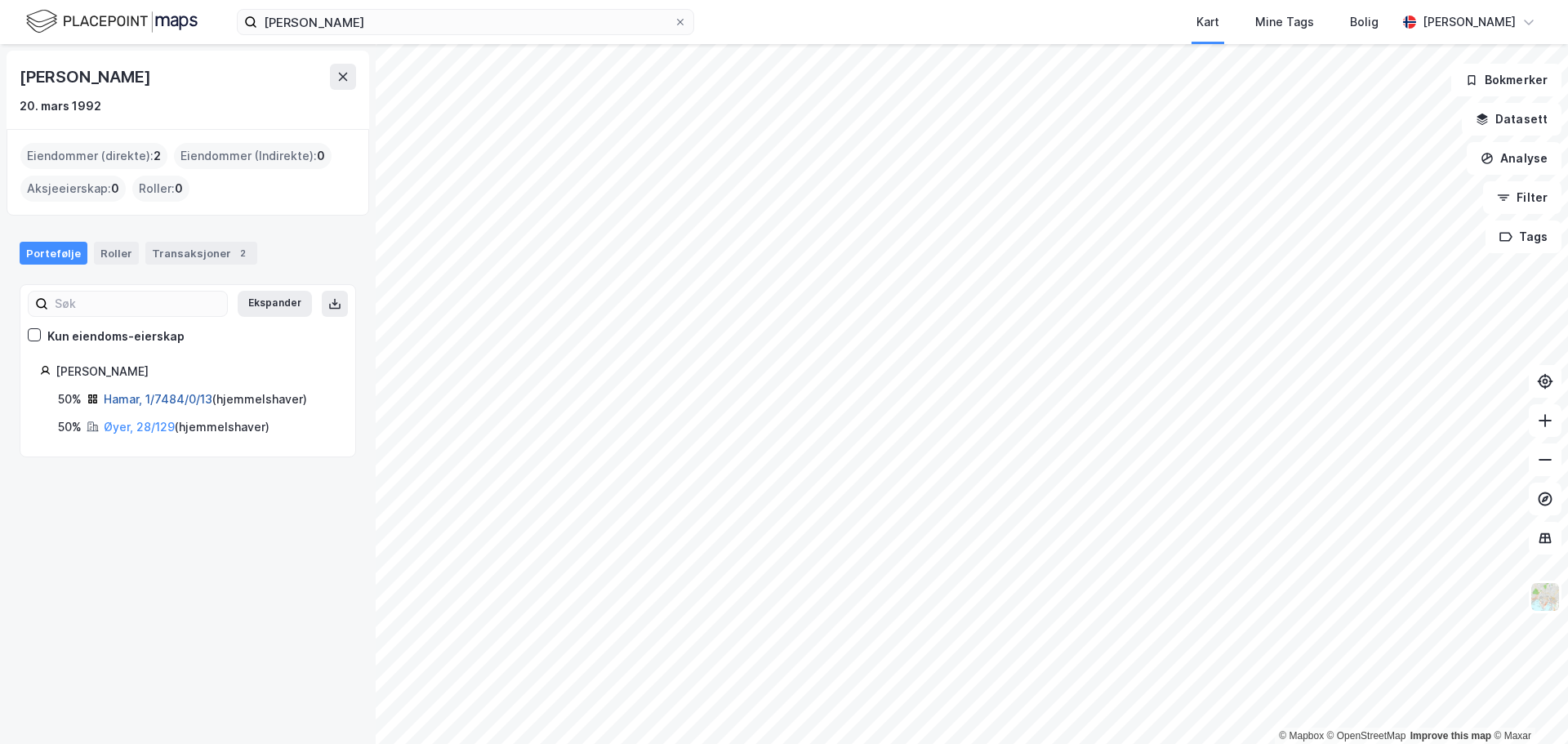
click at [126, 402] on link "Hamar, 1/7484/0/13" at bounding box center [157, 398] width 108 height 14
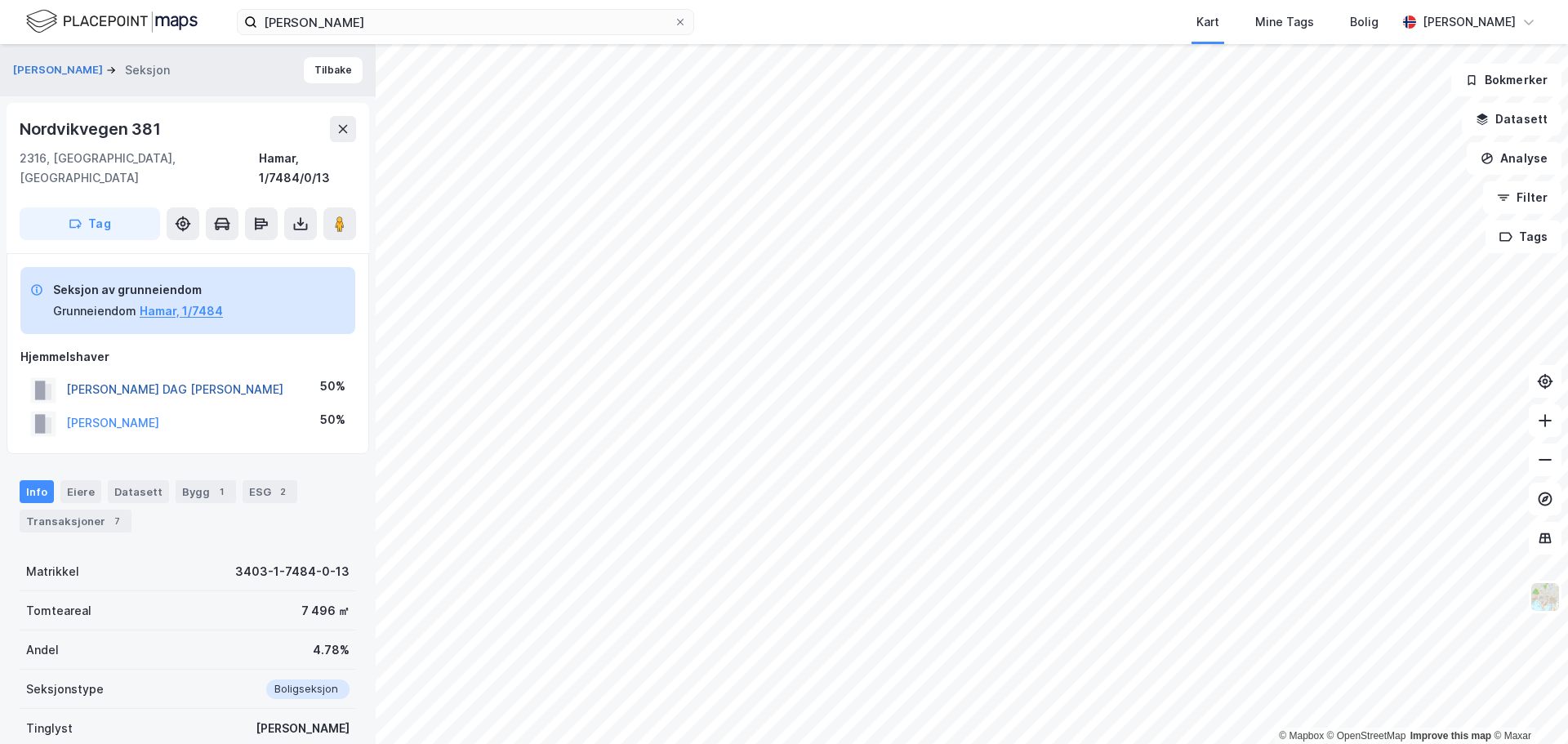
drag, startPoint x: 193, startPoint y: 369, endPoint x: 219, endPoint y: 375, distance: 26.7
click at [221, 347] on div "Hjemmelshaver" at bounding box center [188, 356] width 335 height 19
drag, startPoint x: 195, startPoint y: 372, endPoint x: 86, endPoint y: 367, distance: 109.1
click at [65, 373] on div "LANGLI DAG ANDREAS B 50%" at bounding box center [188, 390] width 335 height 33
click at [82, 509] on div "Transaksjoner 7" at bounding box center [75, 520] width 112 height 23
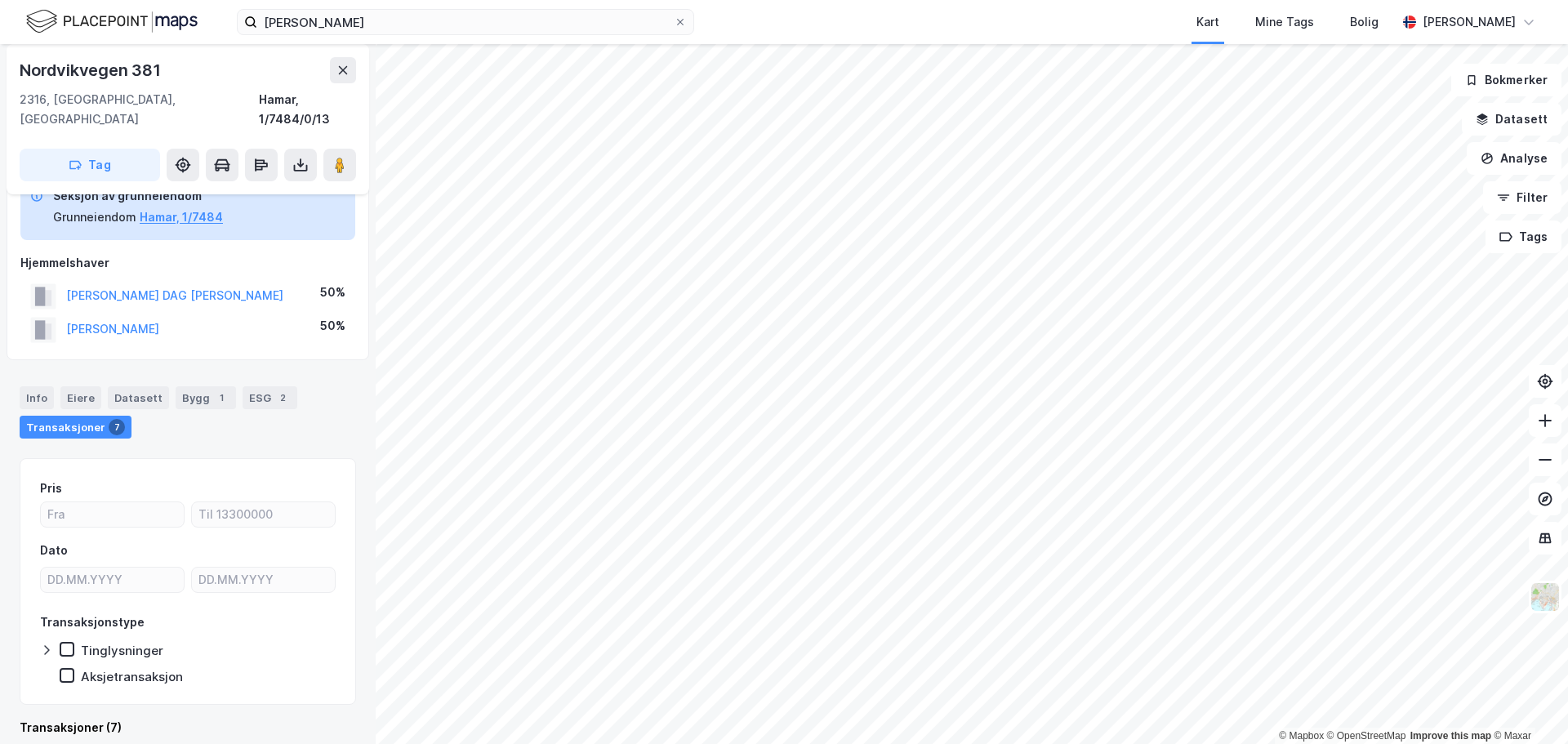
scroll to position [502, 0]
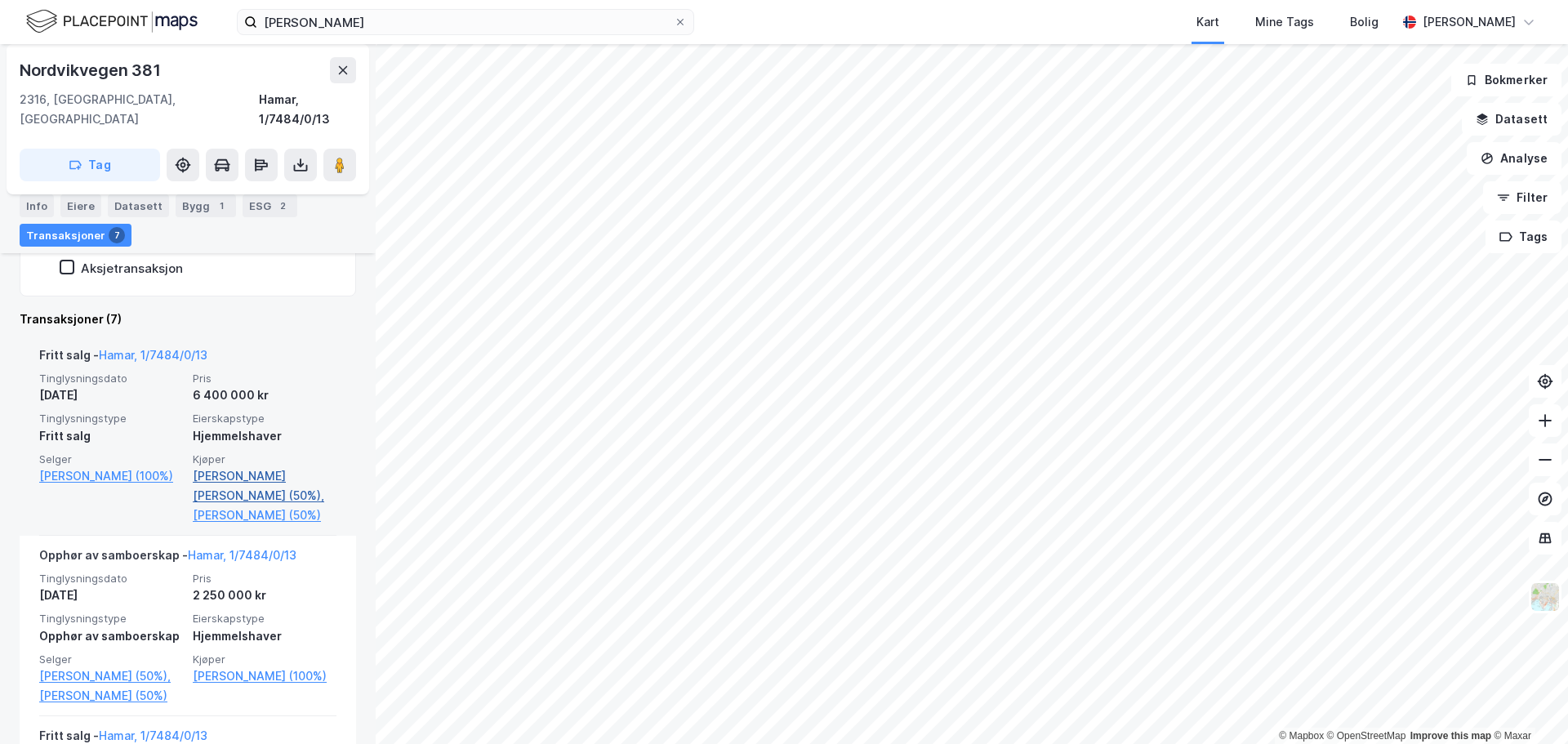
click at [239, 466] on link "Langli Dag Andreas B (50%)," at bounding box center [263, 485] width 143 height 39
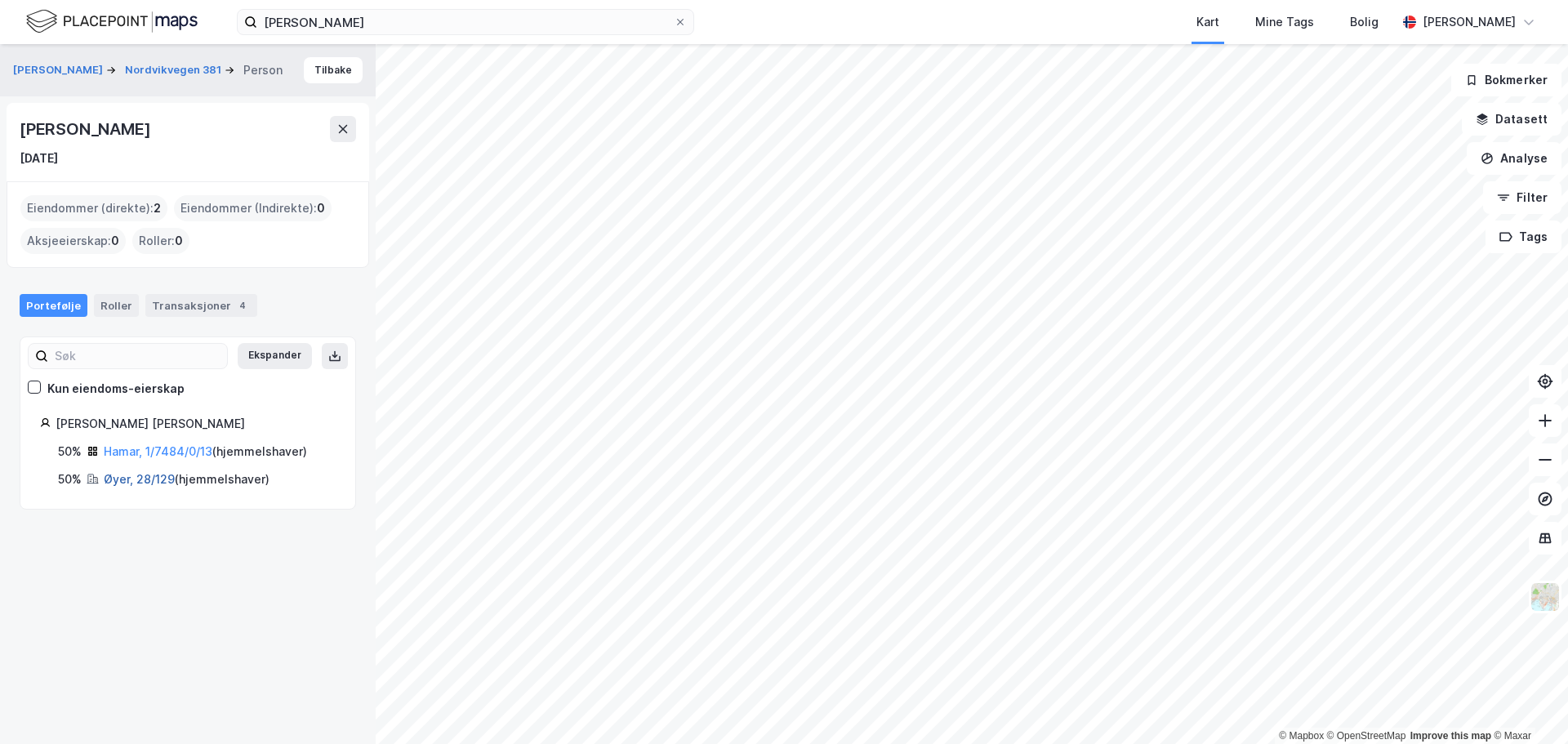
click at [125, 478] on link "Øyer, 28/129" at bounding box center [139, 479] width 71 height 14
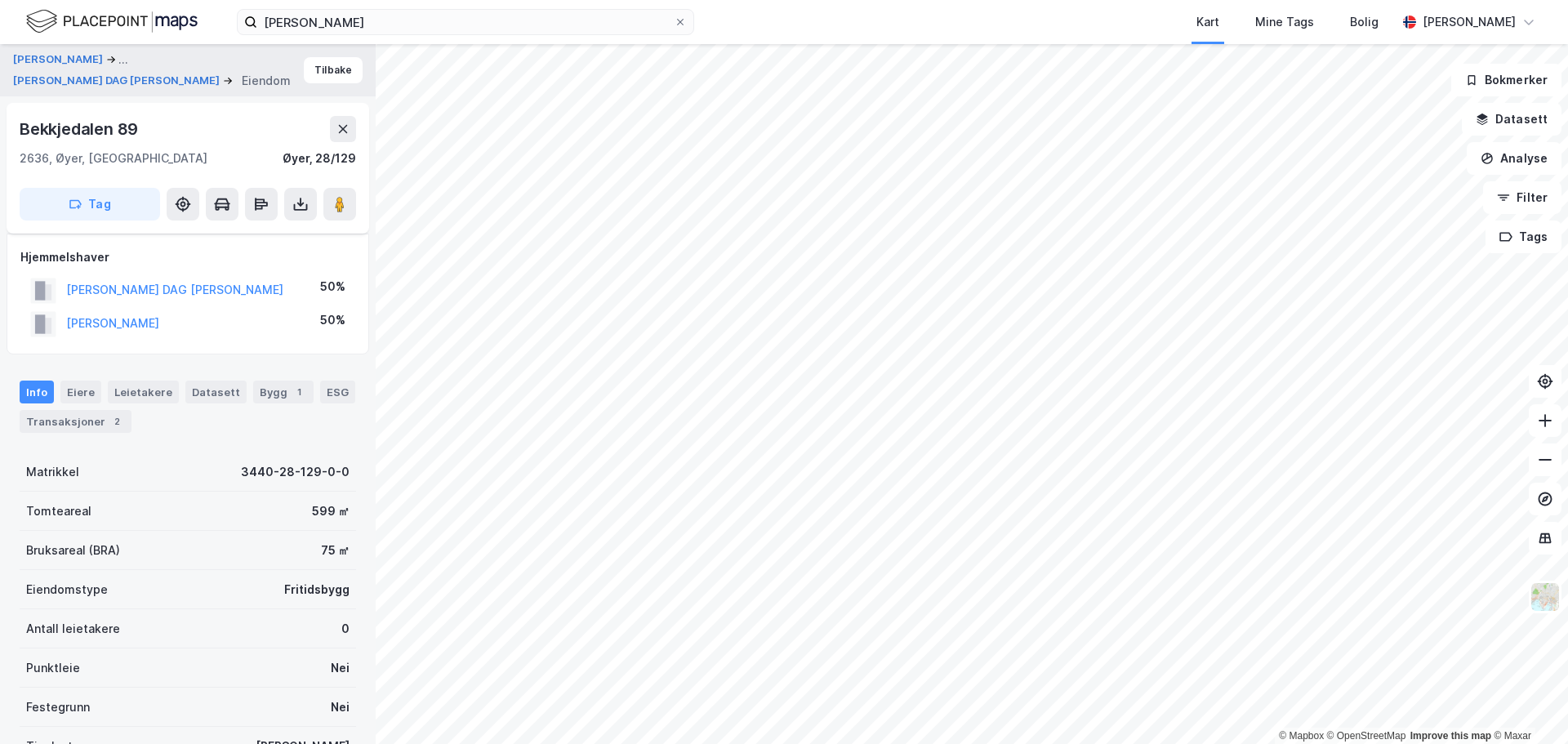
scroll to position [213, 0]
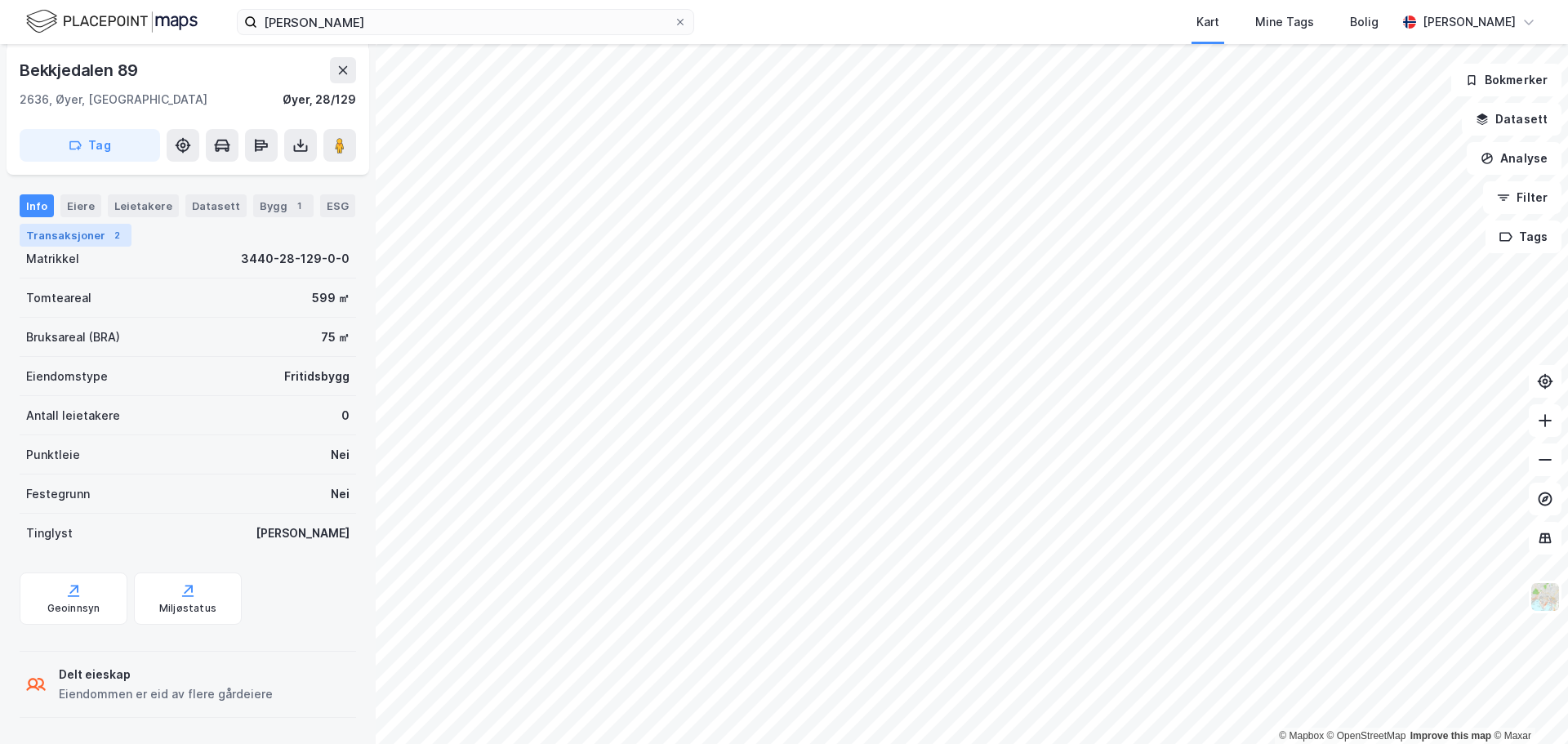
click at [81, 230] on div "Transaksjoner 2" at bounding box center [75, 235] width 112 height 23
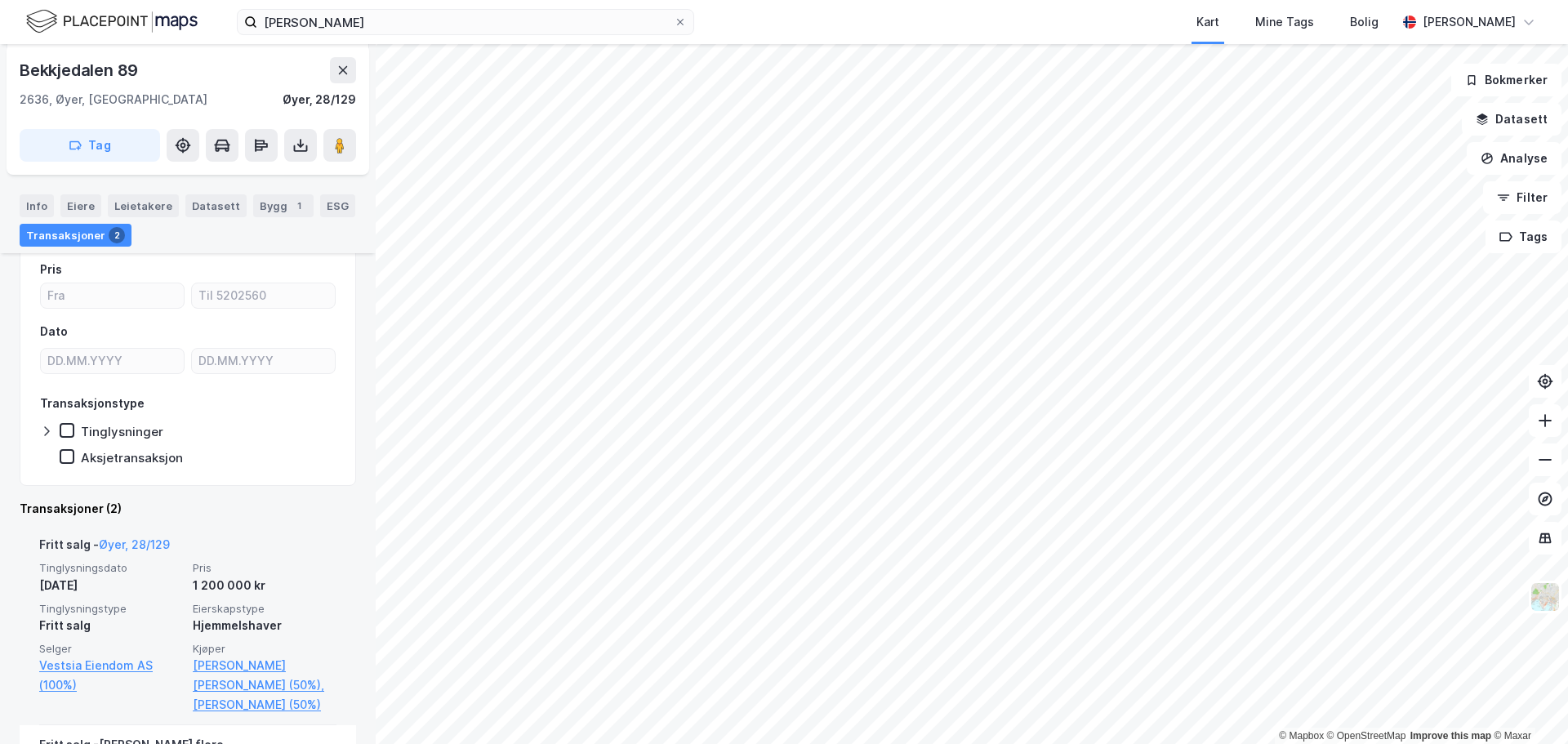
scroll to position [413, 0]
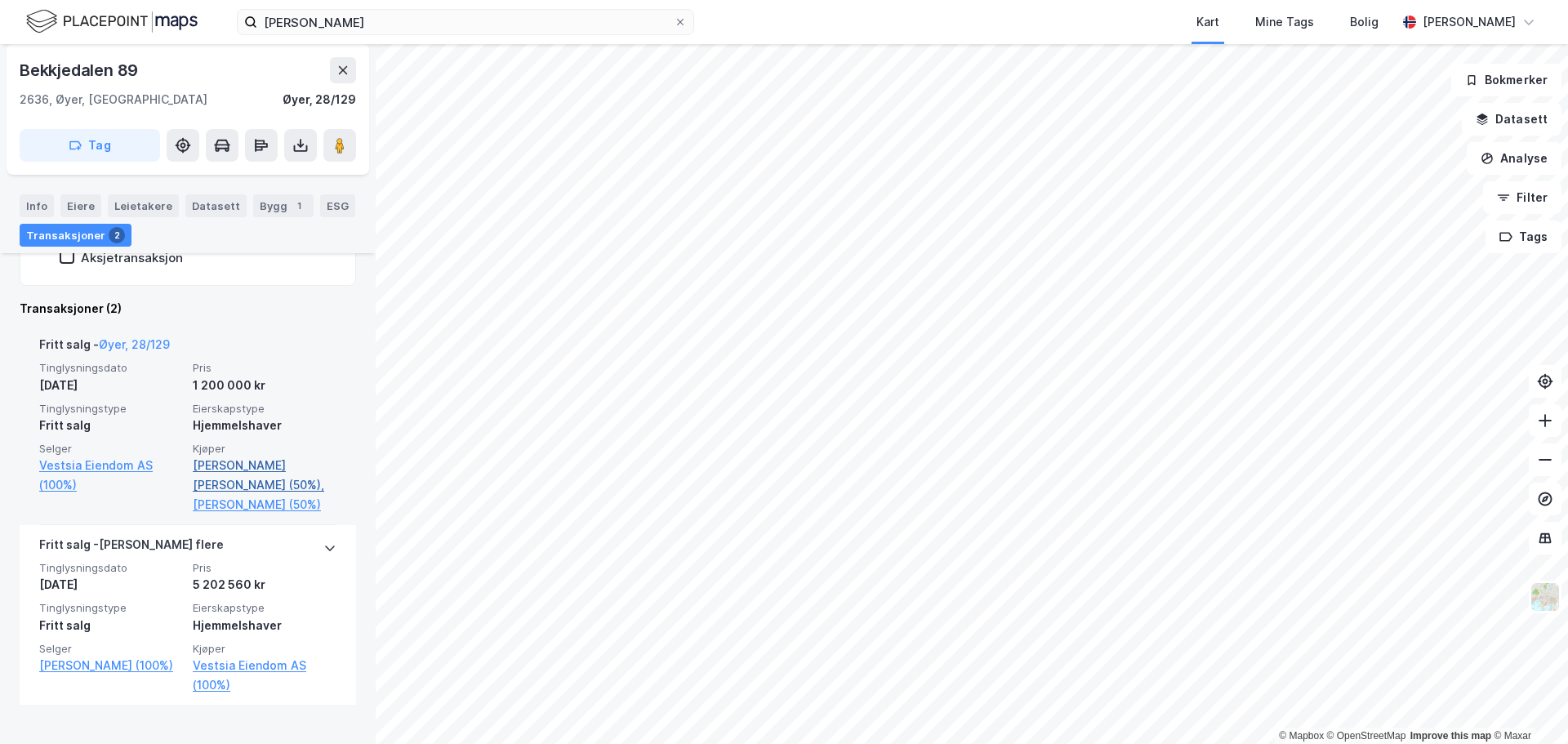
click at [275, 461] on link "Langli Dag Andreas B (50%)," at bounding box center [263, 475] width 143 height 39
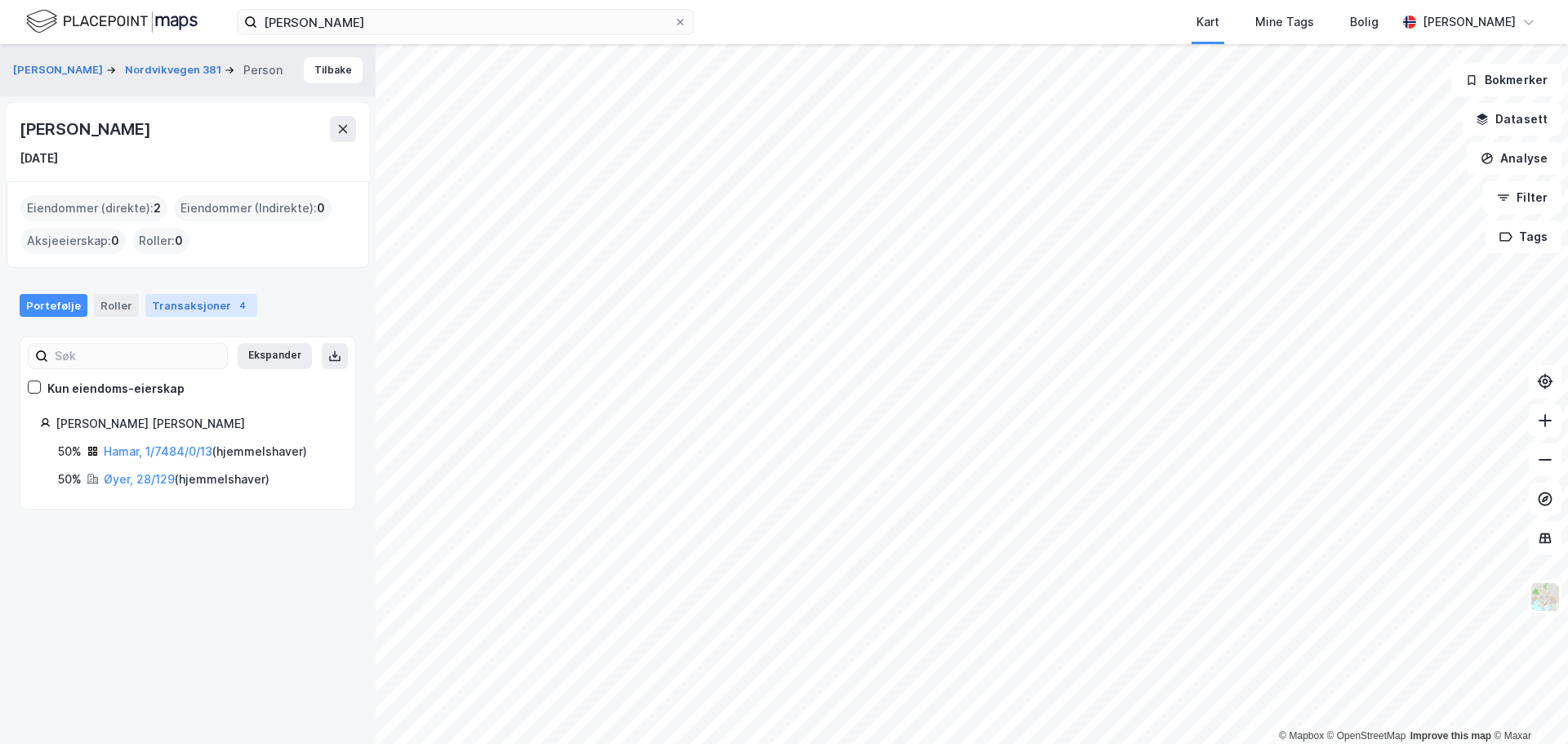
click at [174, 312] on div "Transaksjoner 4" at bounding box center [201, 305] width 112 height 23
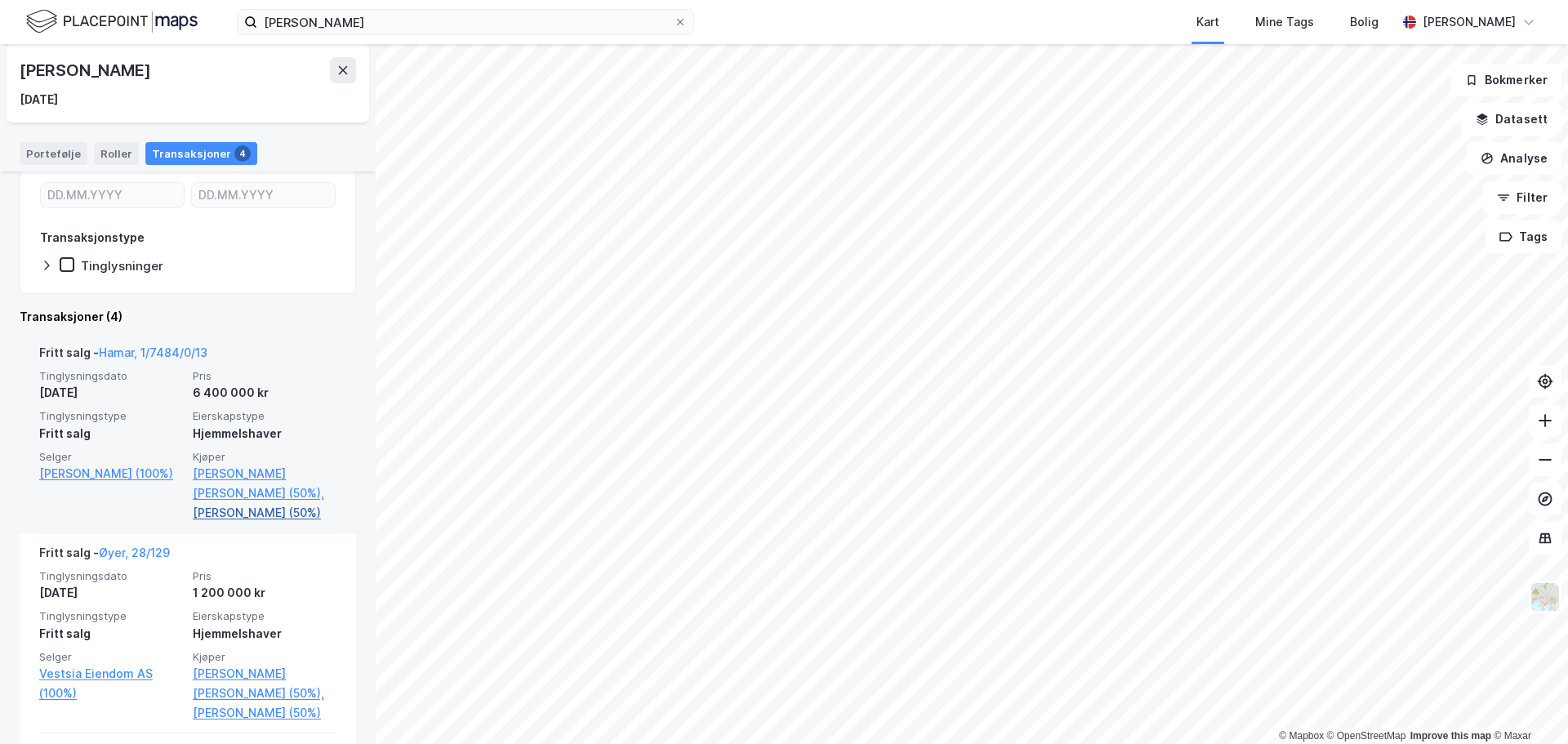
scroll to position [181, 0]
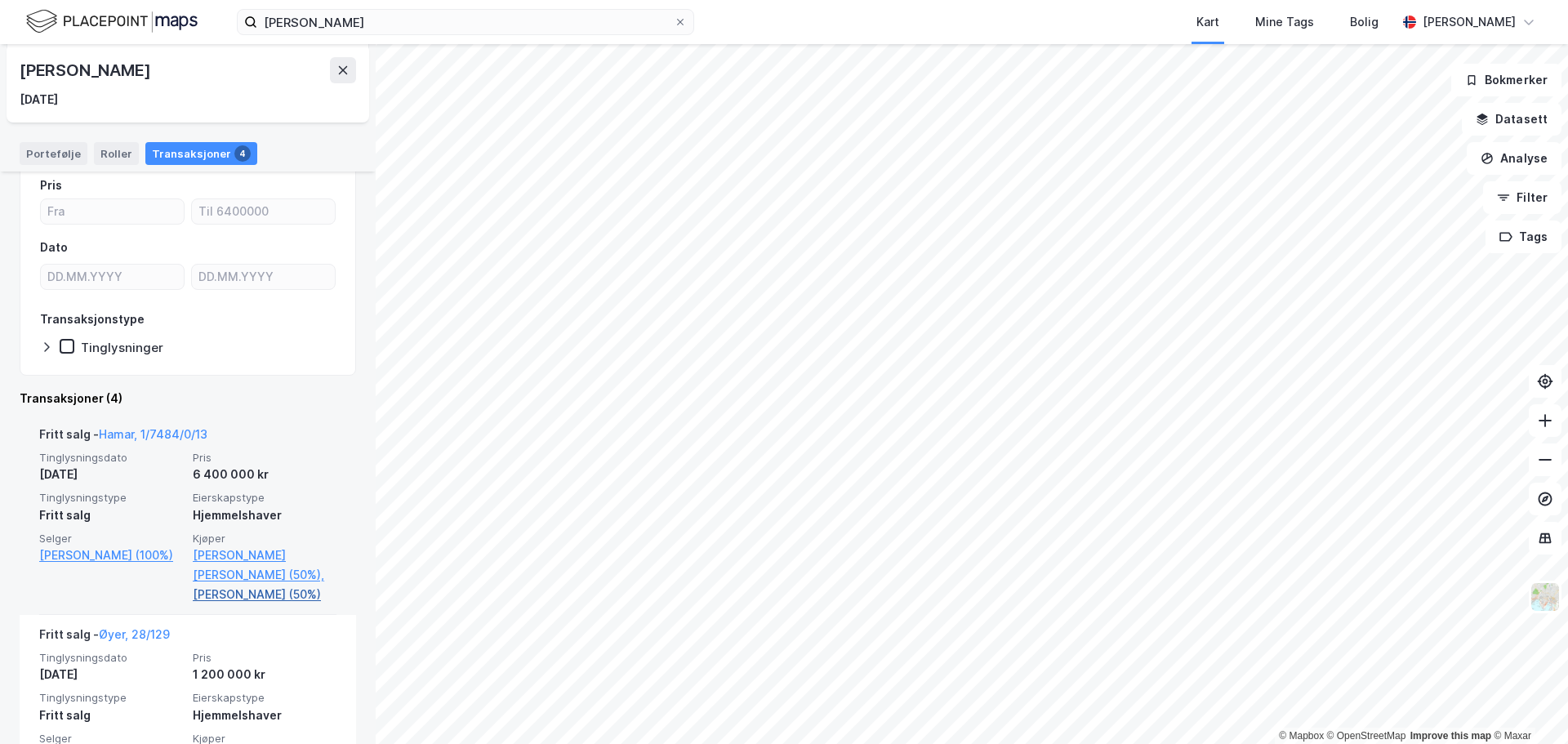
click at [241, 592] on link "Hellgren Emilie Greger (50%)" at bounding box center [263, 593] width 143 height 19
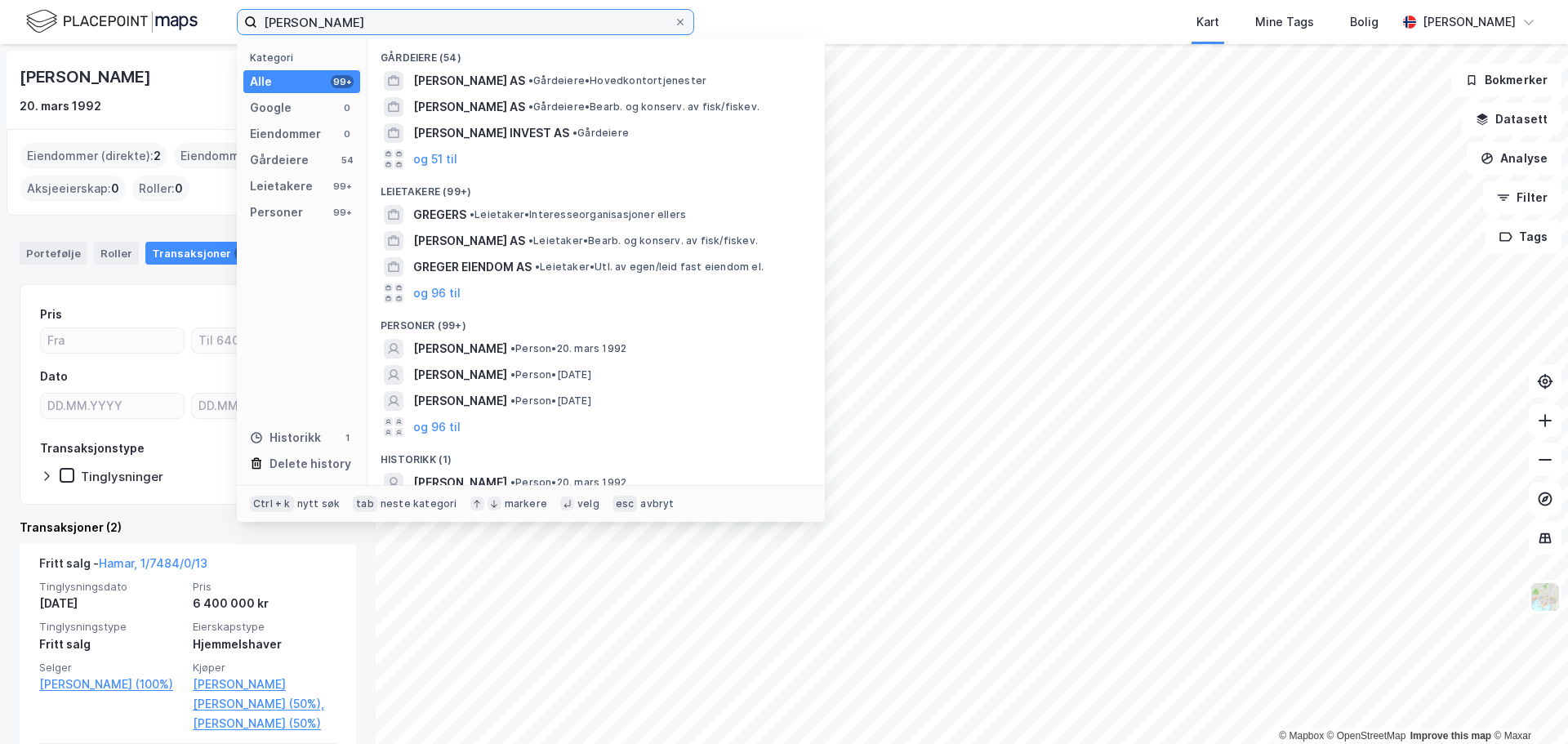
drag, startPoint x: 357, startPoint y: 19, endPoint x: 248, endPoint y: 29, distance: 109.5
click at [248, 29] on label "emilie greger" at bounding box center [465, 22] width 458 height 26
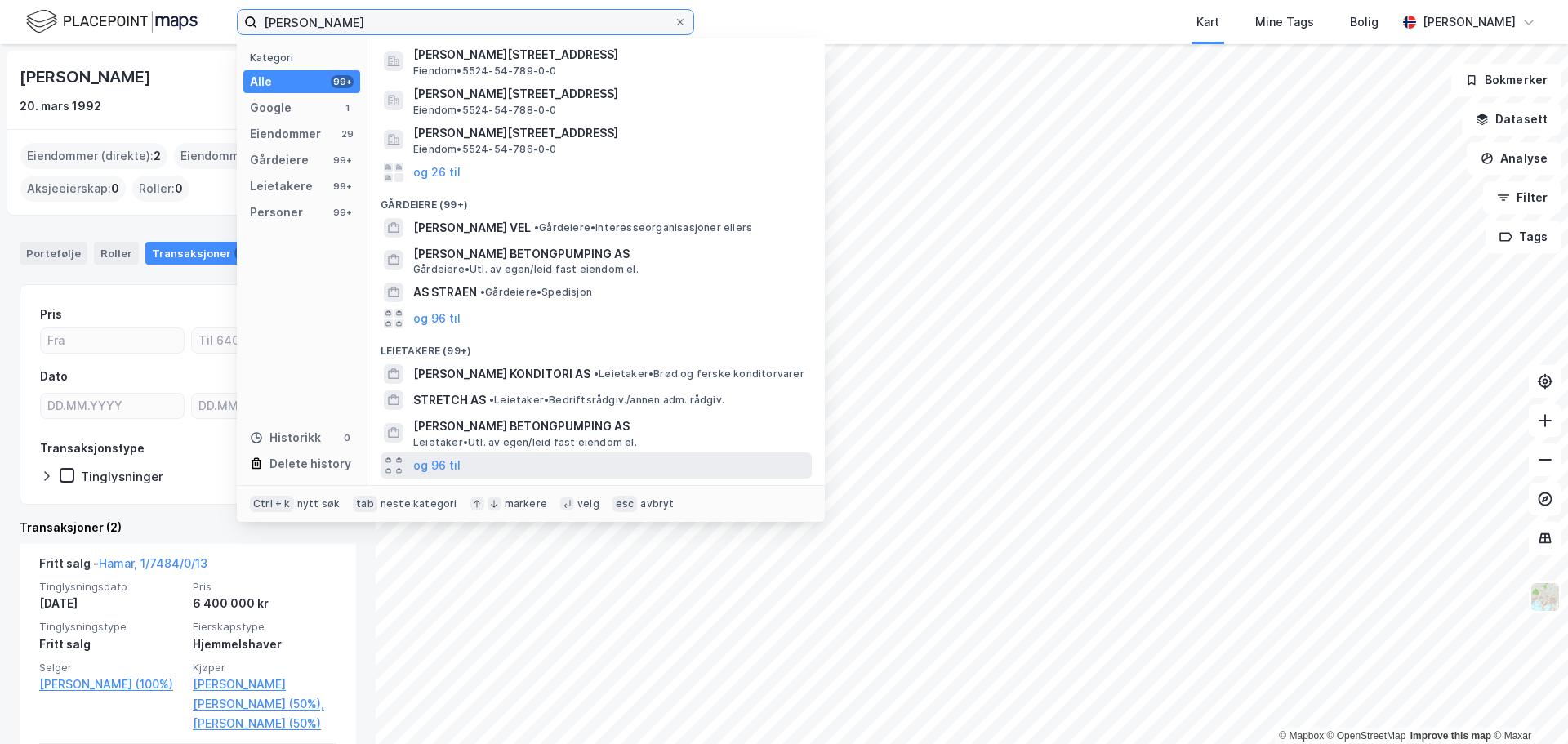
scroll to position [209, 0]
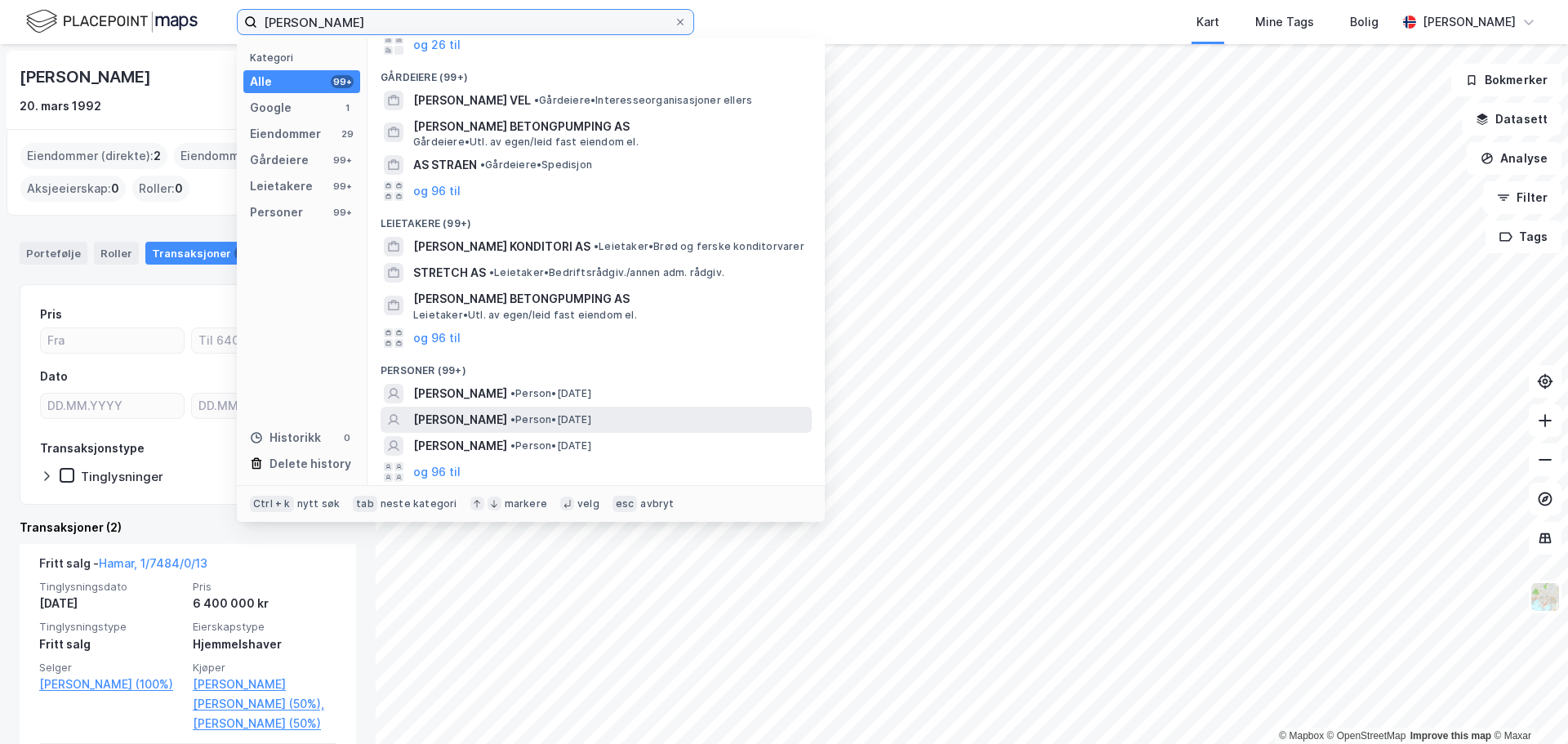
type input "sverre stræth"
click at [483, 417] on span "SVERRE STRÆTH" at bounding box center [460, 419] width 94 height 19
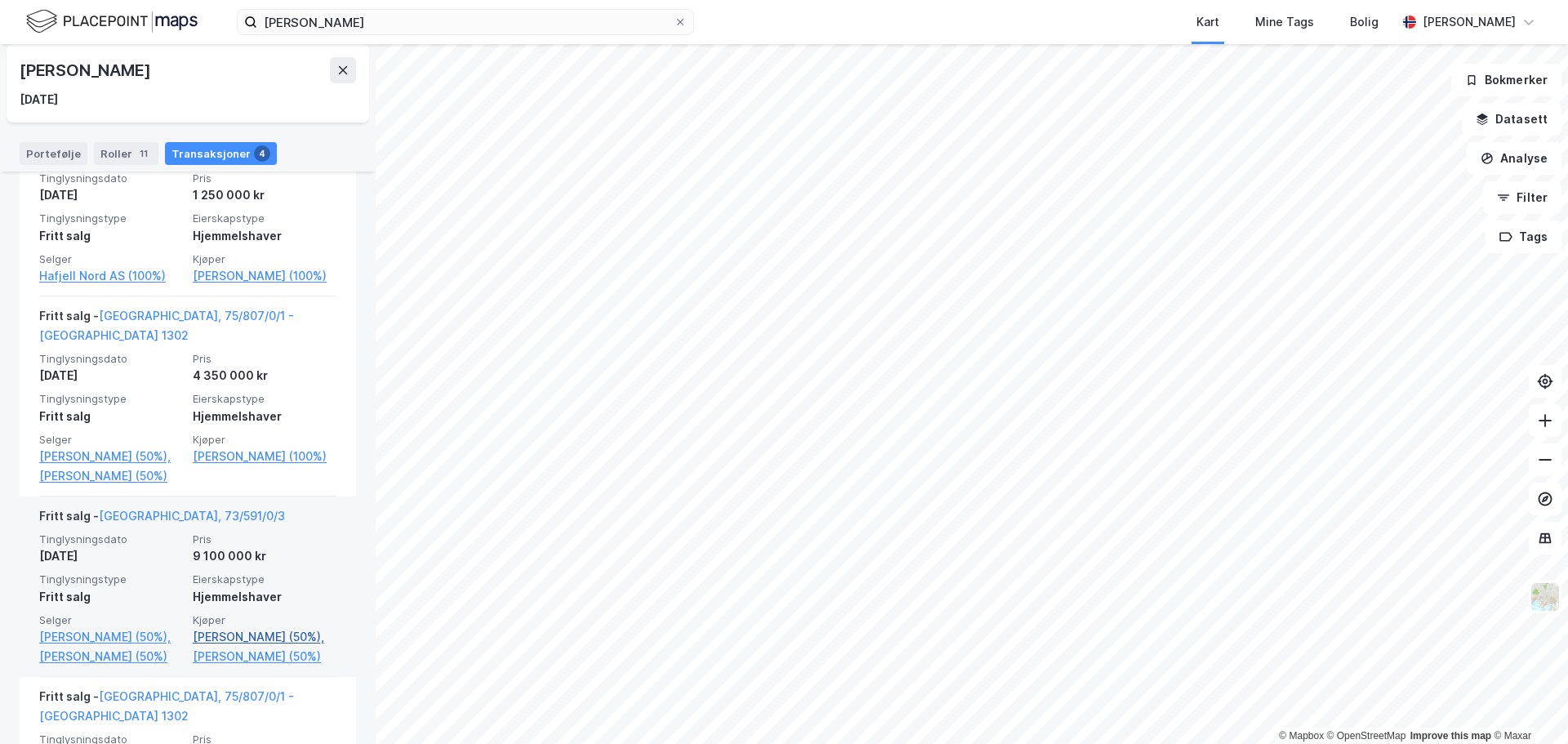
scroll to position [541, 0]
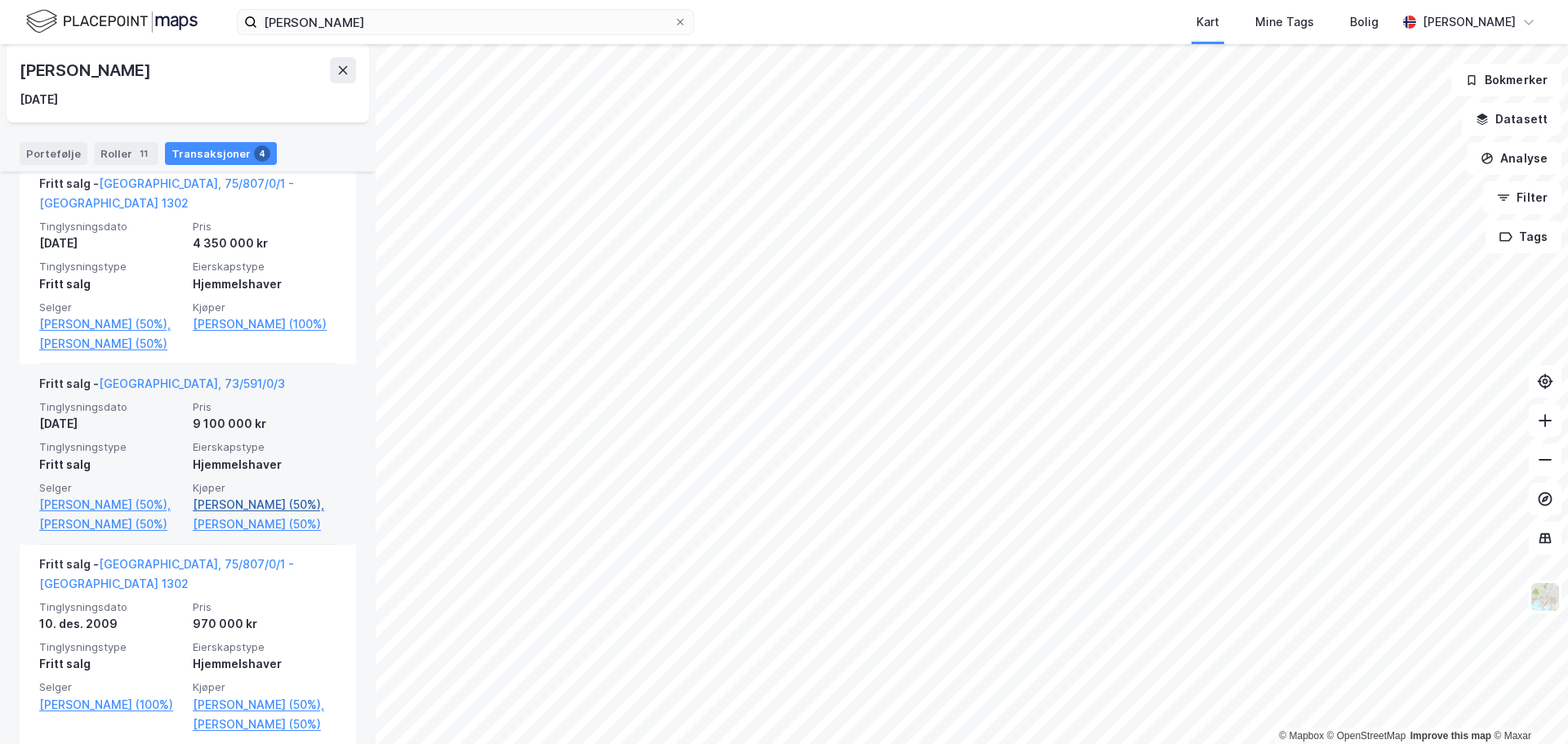
click at [251, 494] on link "Tunheim Hege (50%)," at bounding box center [263, 504] width 143 height 19
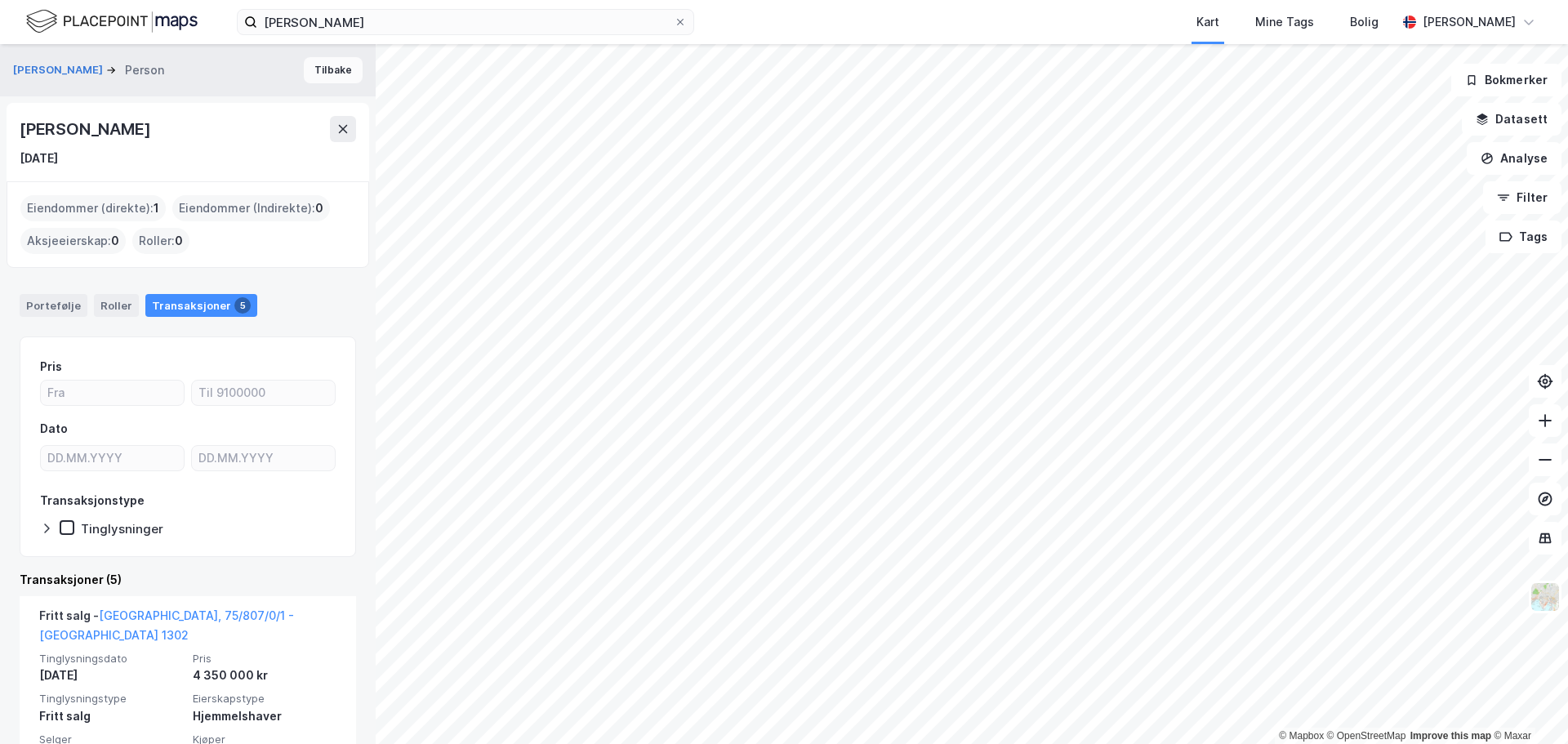
click at [326, 72] on button "Tilbake" at bounding box center [334, 70] width 59 height 26
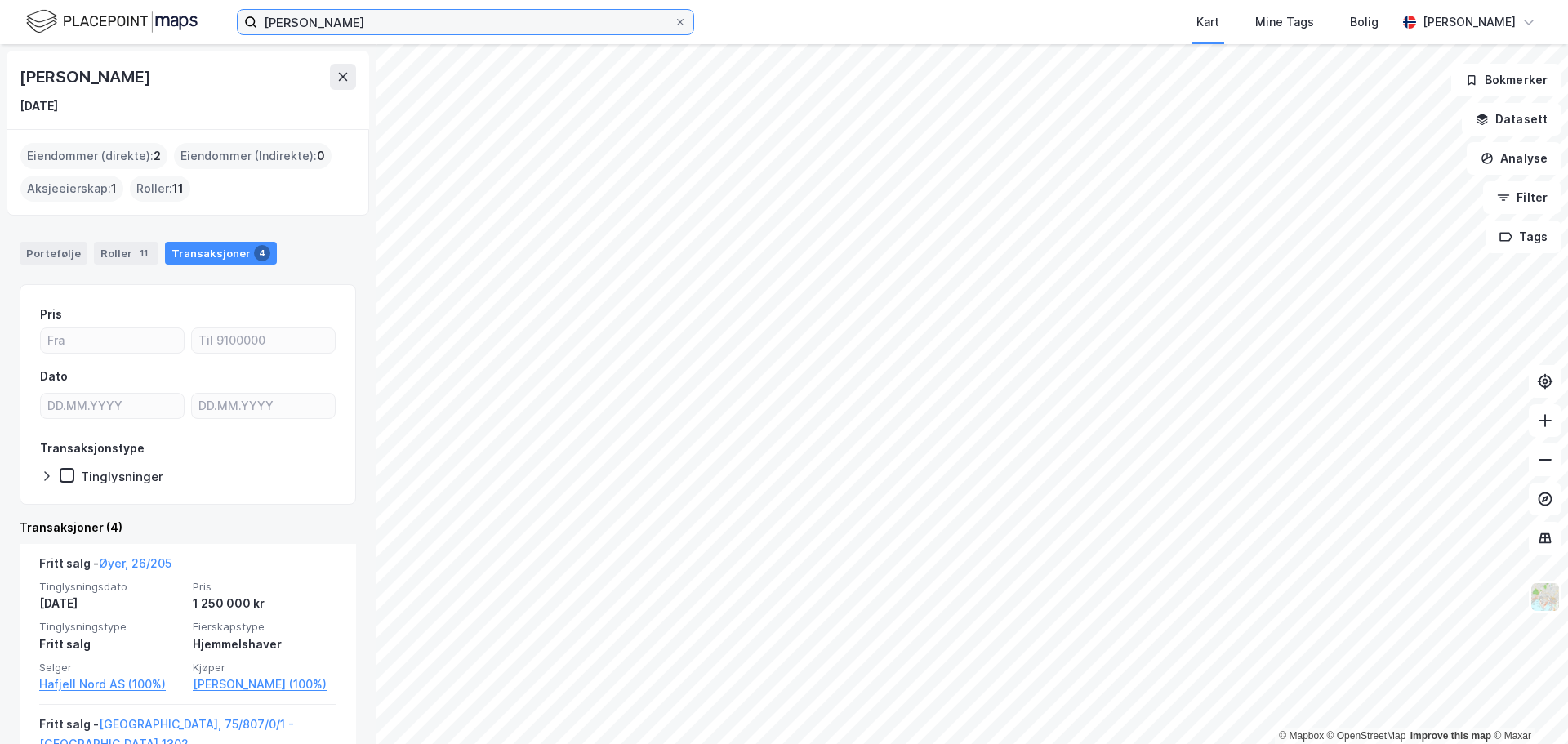
click at [348, 23] on input "sverre stræth" at bounding box center [465, 22] width 416 height 24
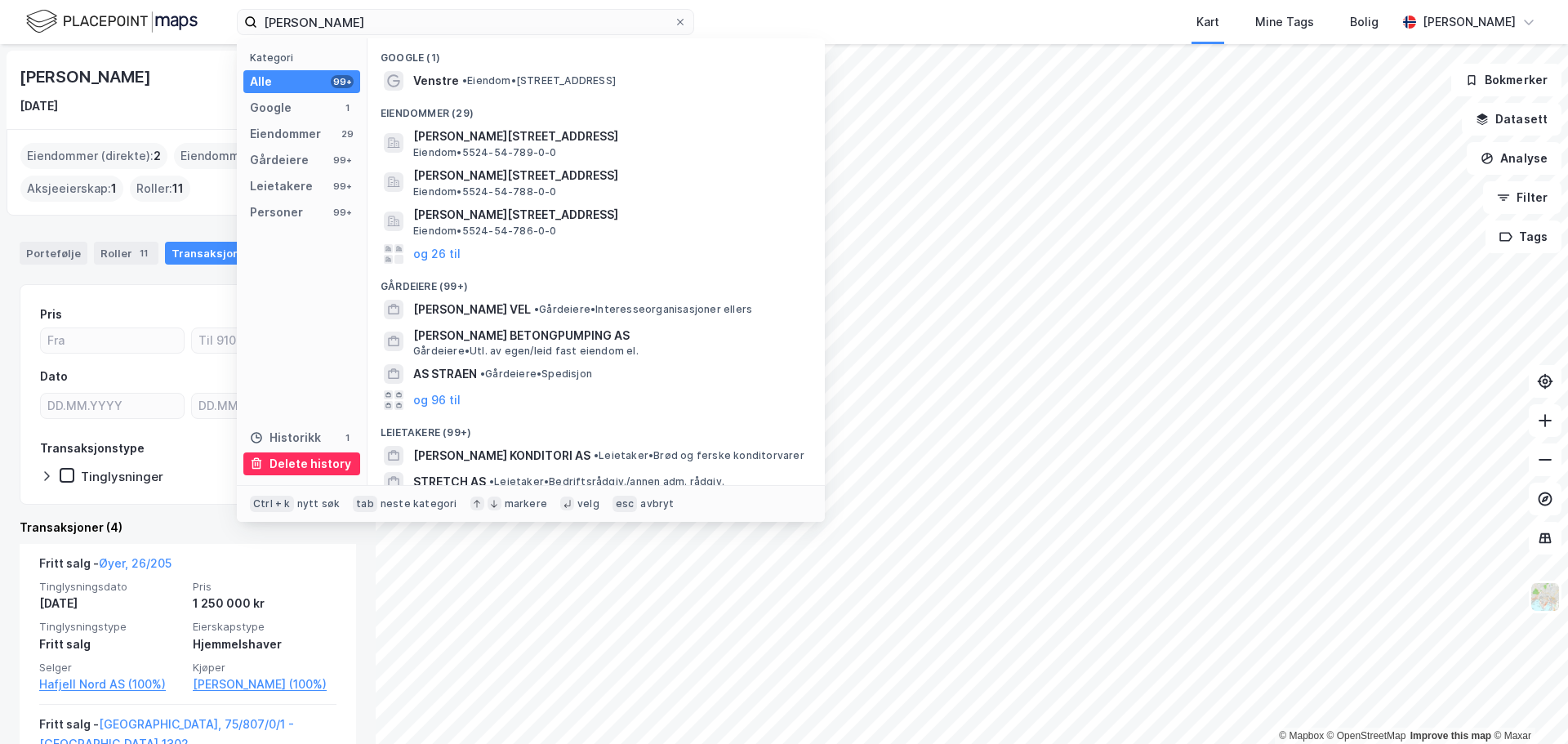
click at [290, 471] on div "Delete history" at bounding box center [310, 463] width 81 height 19
click at [681, 23] on icon at bounding box center [680, 21] width 6 height 6
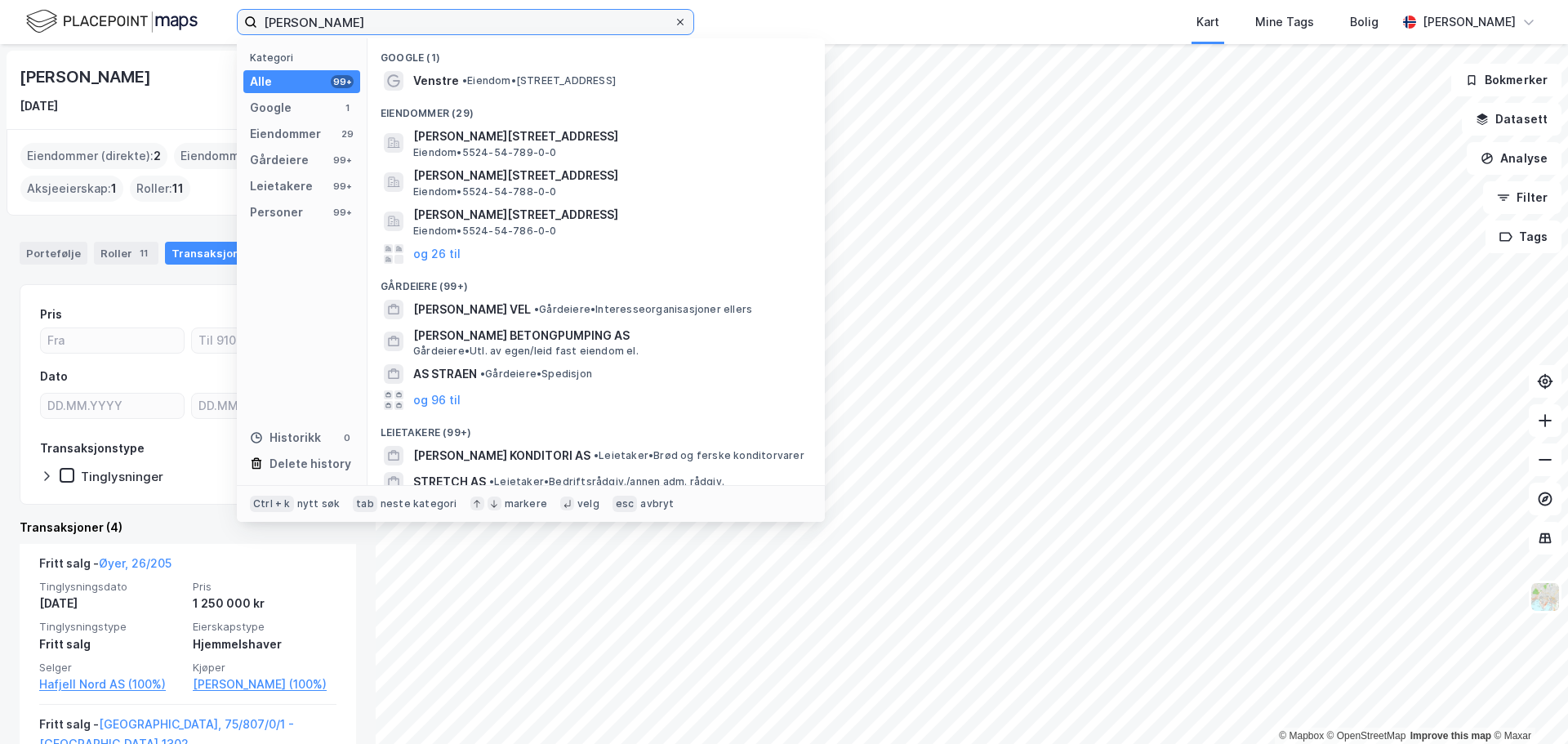
click at [674, 23] on input "sverre stræth" at bounding box center [465, 22] width 416 height 24
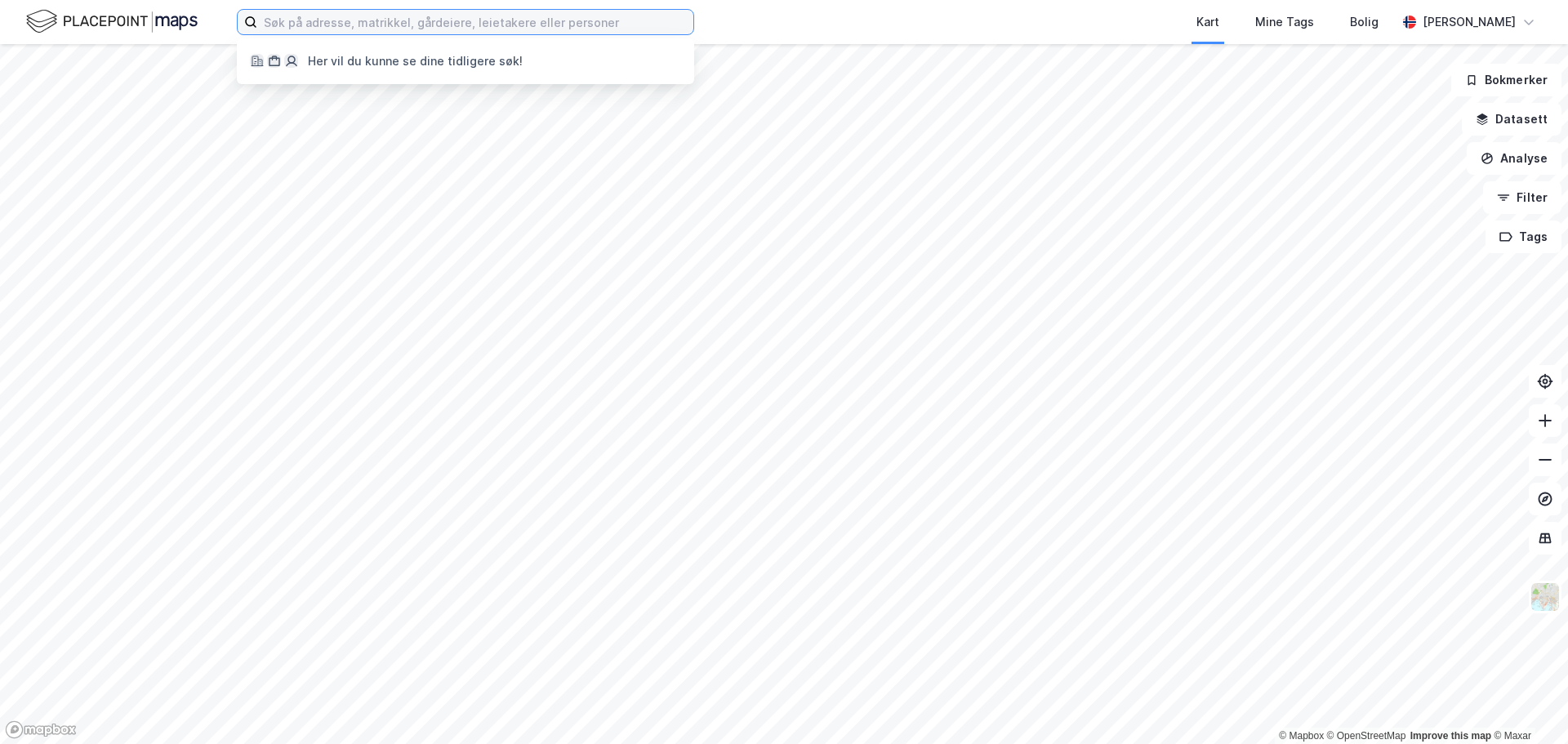
drag, startPoint x: 348, startPoint y: 24, endPoint x: 360, endPoint y: 40, distance: 20.0
click at [349, 24] on input at bounding box center [475, 22] width 436 height 24
click at [418, 26] on input at bounding box center [475, 22] width 436 height 24
paste input ""Velferd barn - 0304""
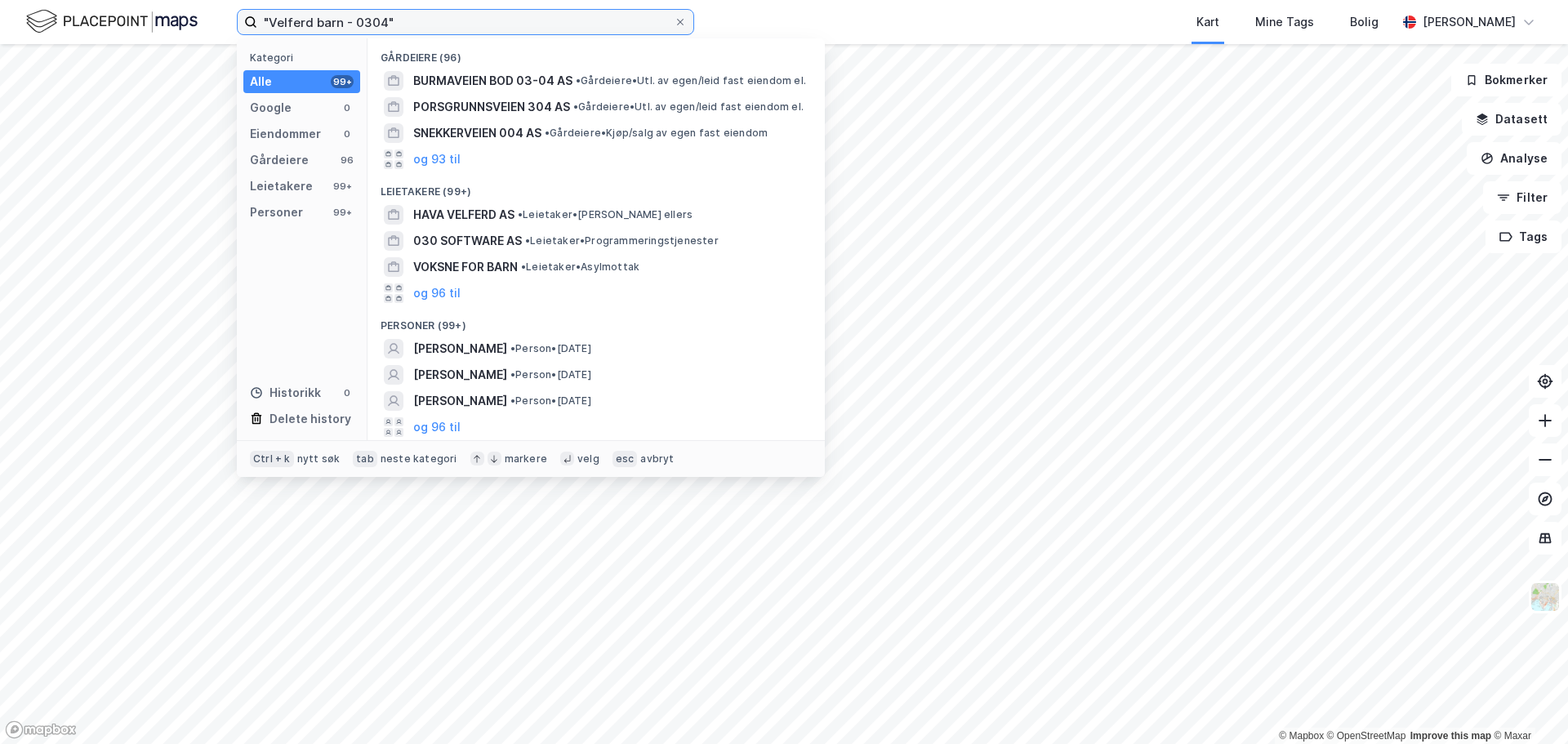
drag, startPoint x: 435, startPoint y: 20, endPoint x: 190, endPoint y: 36, distance: 245.5
click at [190, 40] on div ""Velferd barn - 0304" Kategori Alle 99+ Google 0 Eiendommer 0 Gårdeiere 96 Leie…" at bounding box center [784, 22] width 1568 height 44
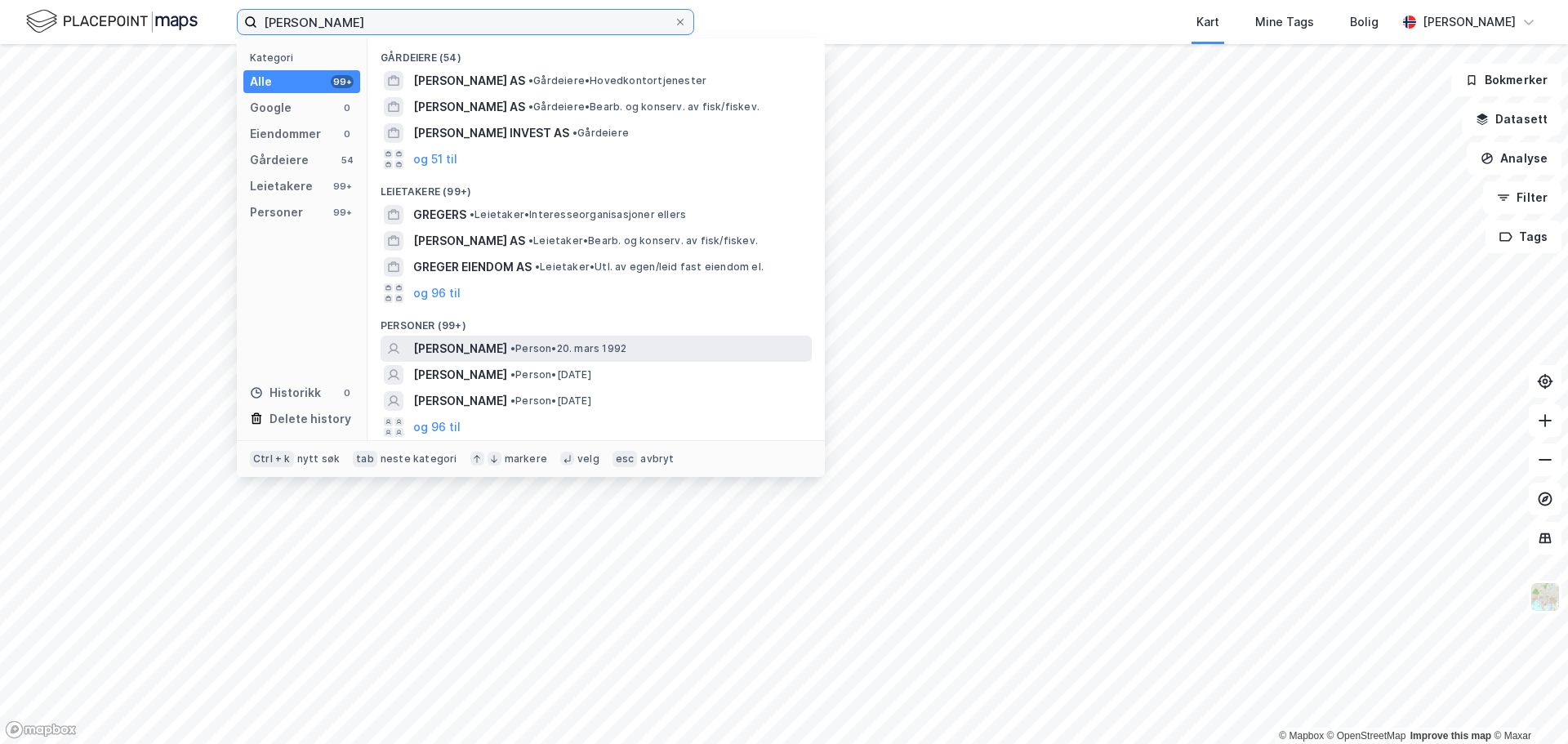
type input "emilie greger"
click at [500, 346] on span "EMILIE GREGER HELLGREN" at bounding box center [460, 348] width 94 height 19
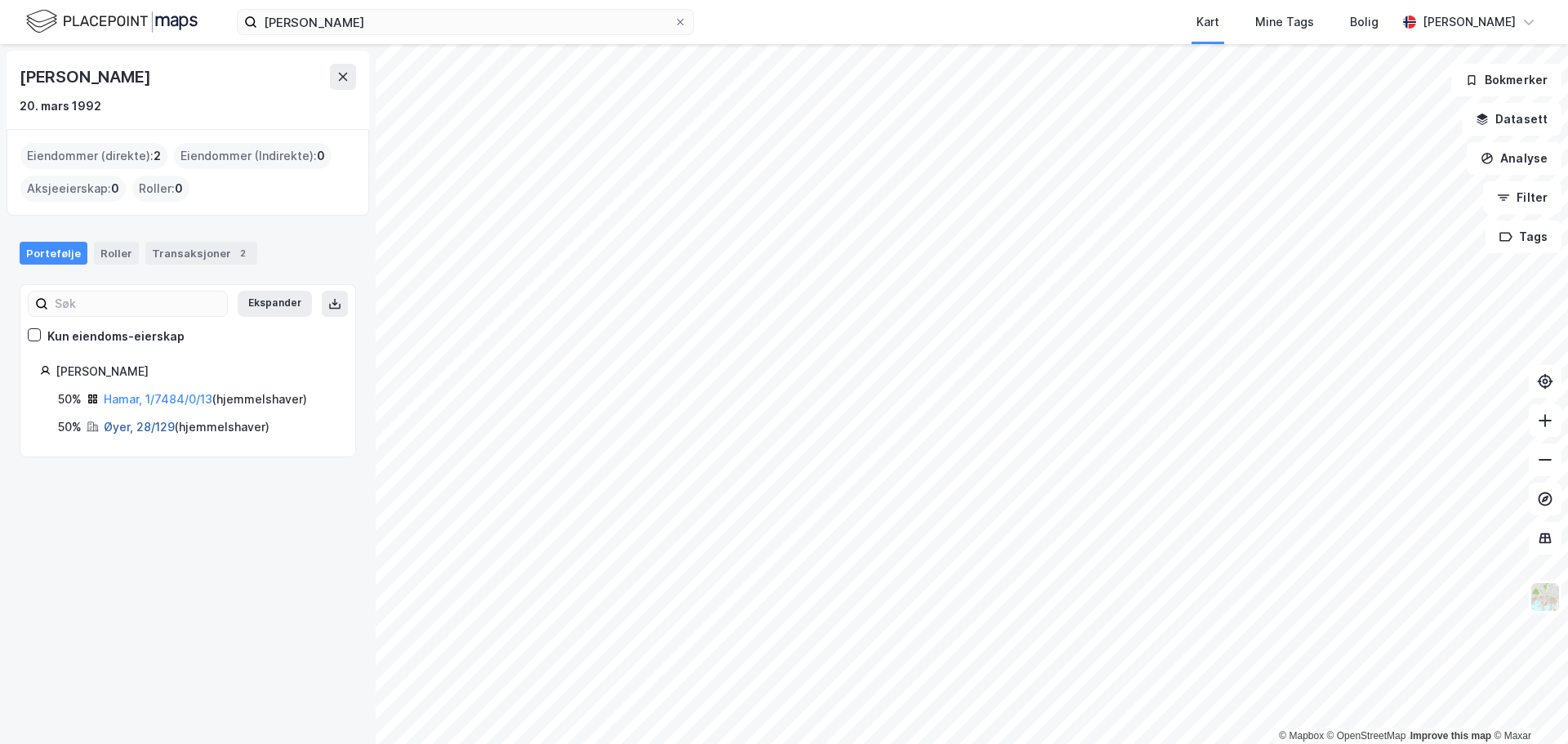
click at [131, 426] on link "Øyer, 28/129" at bounding box center [139, 426] width 71 height 14
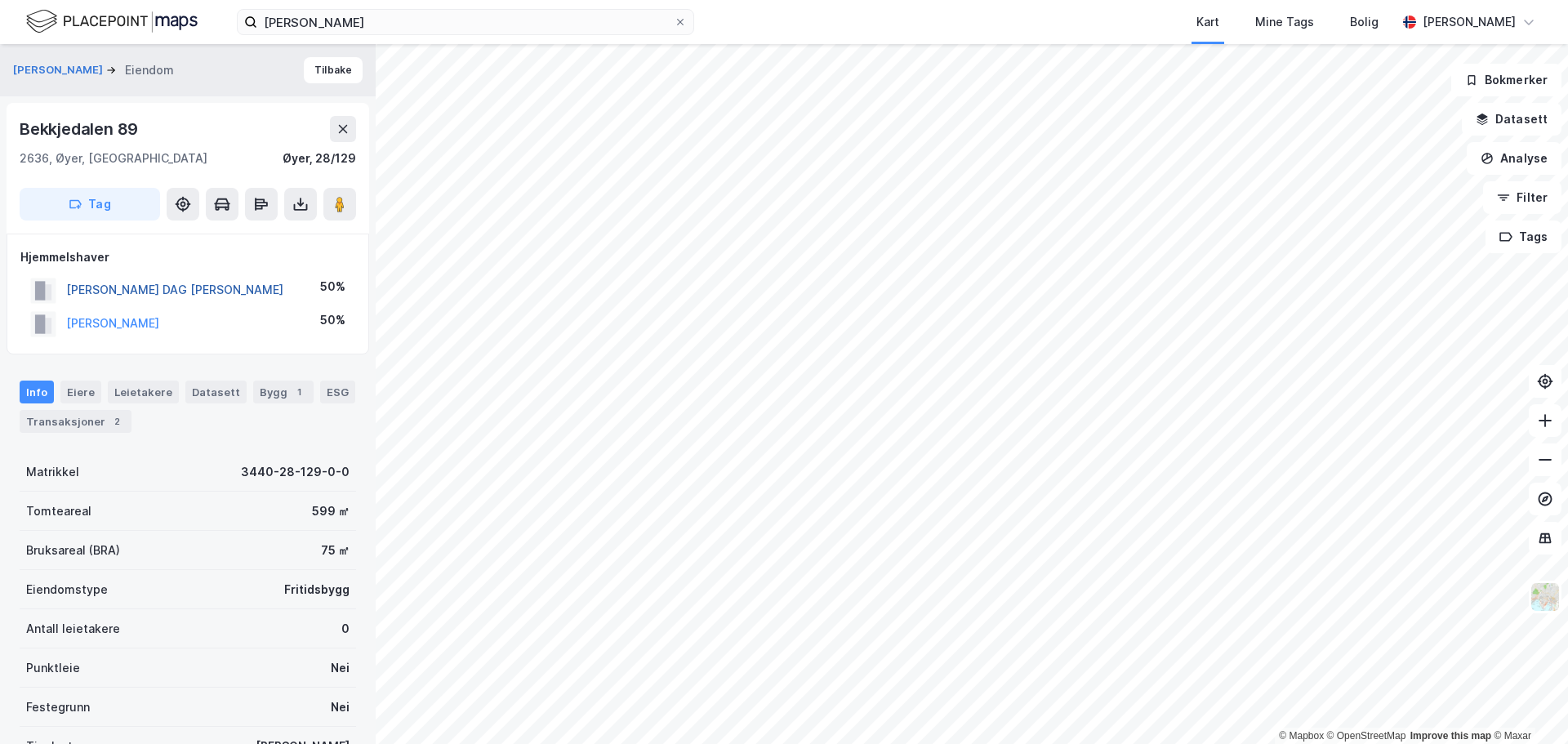
click at [0, 0] on button "LANGLI DAG ANDREAS B" at bounding box center [0, 0] width 0 height 0
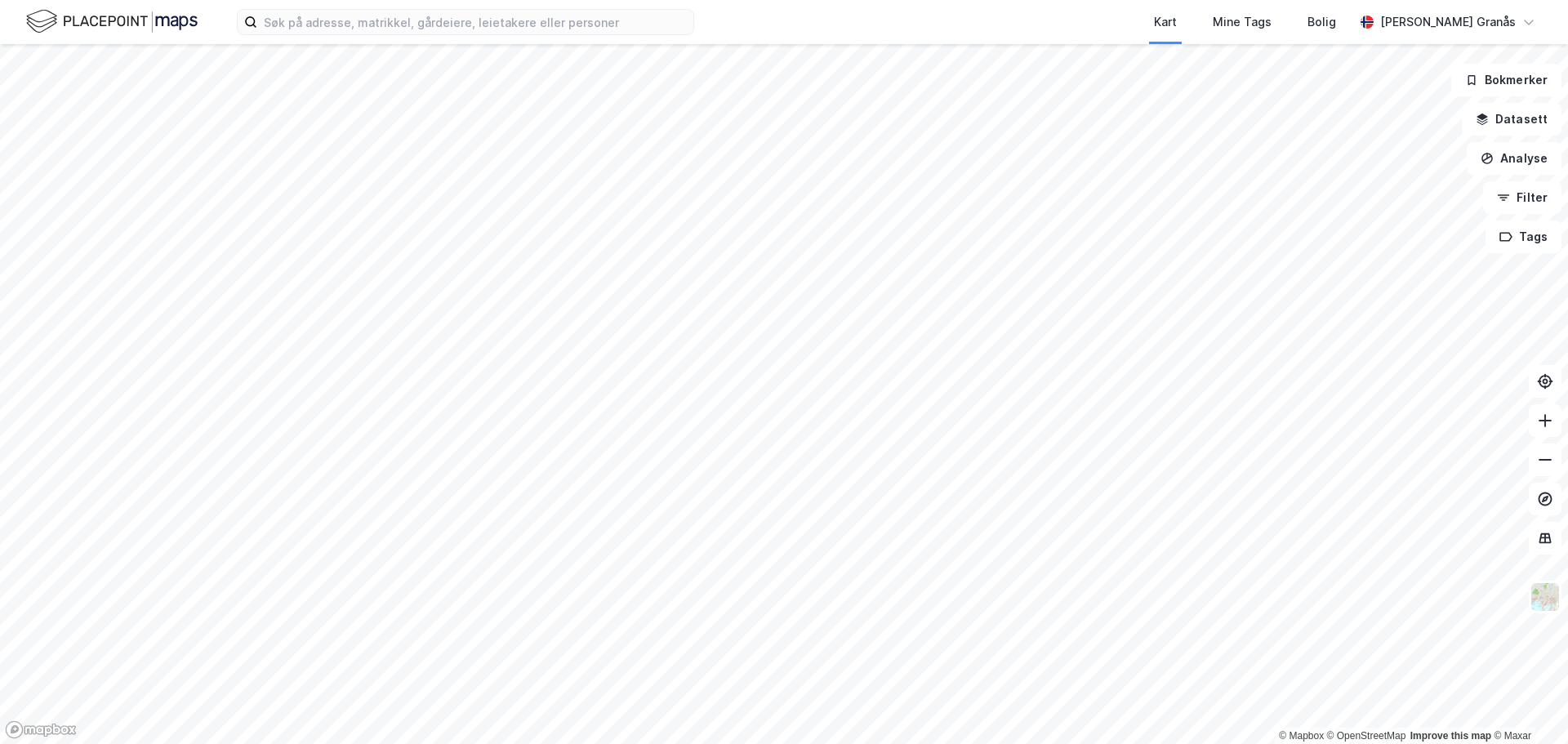
click at [1001, 743] on html "Kart Mine Tags [PERSON_NAME] [PERSON_NAME] © Mapbox © OpenStreetMap Improve thi…" at bounding box center [784, 372] width 1568 height 744
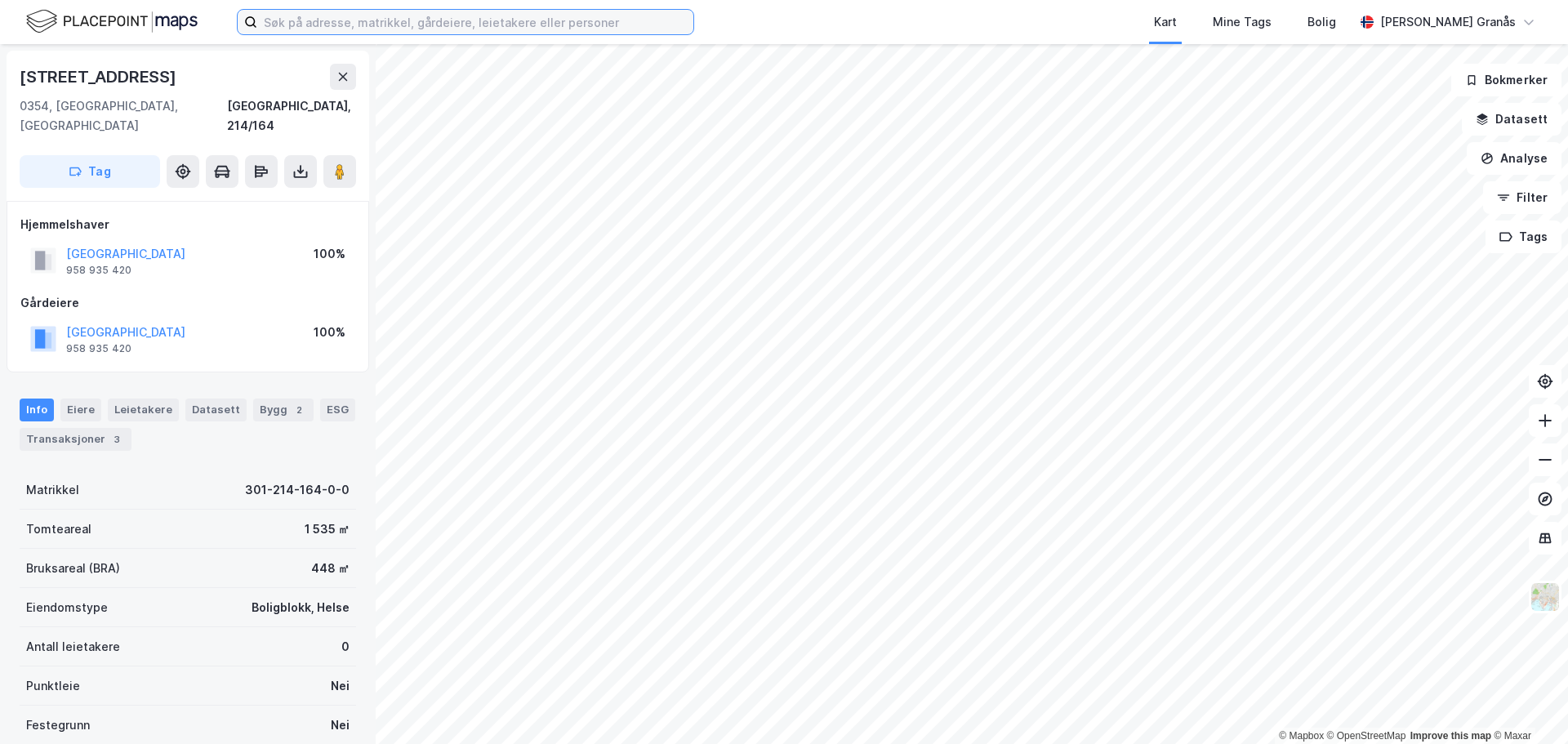
click at [643, 19] on input at bounding box center [475, 22] width 436 height 24
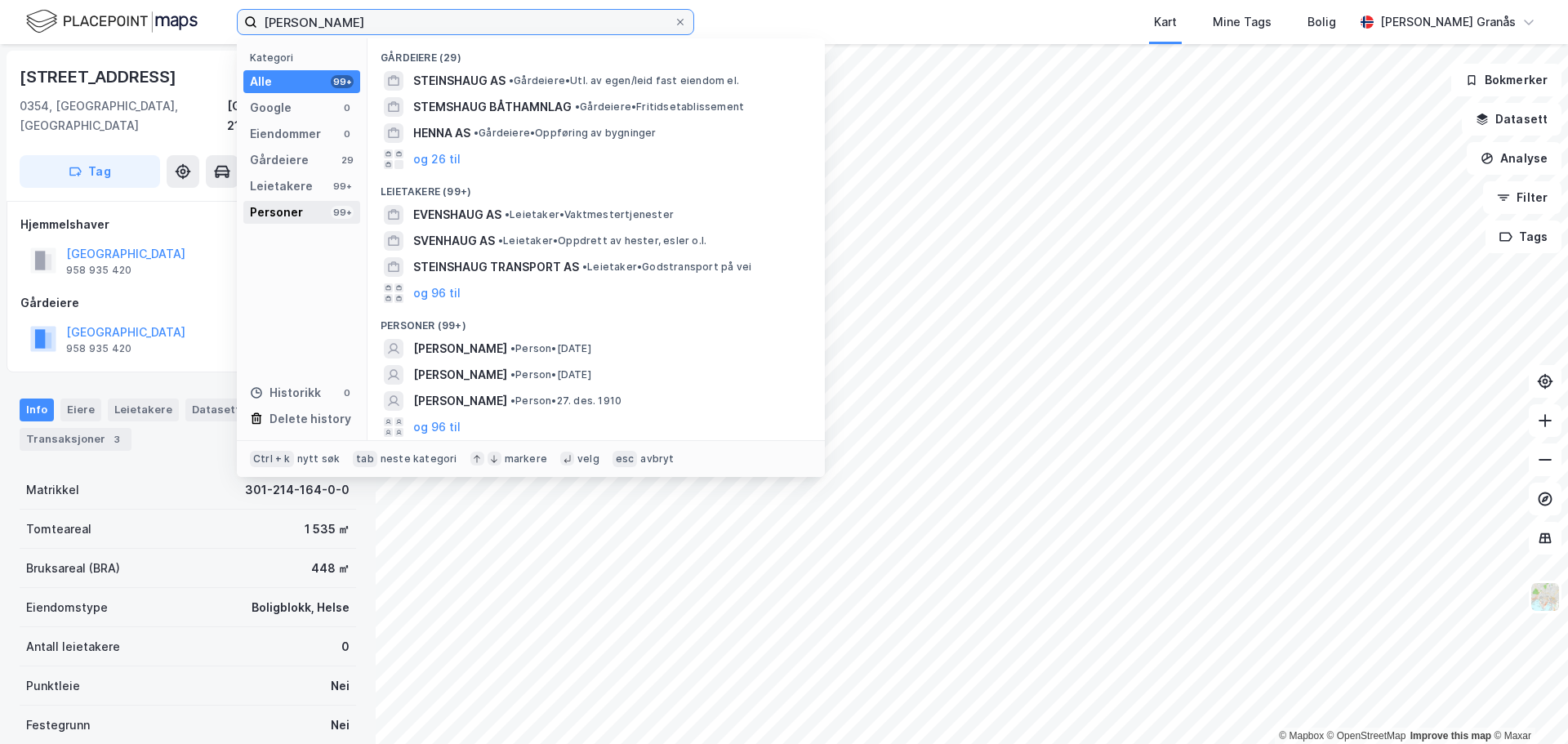
type input "[PERSON_NAME]"
click at [283, 206] on div "Personer" at bounding box center [276, 212] width 53 height 19
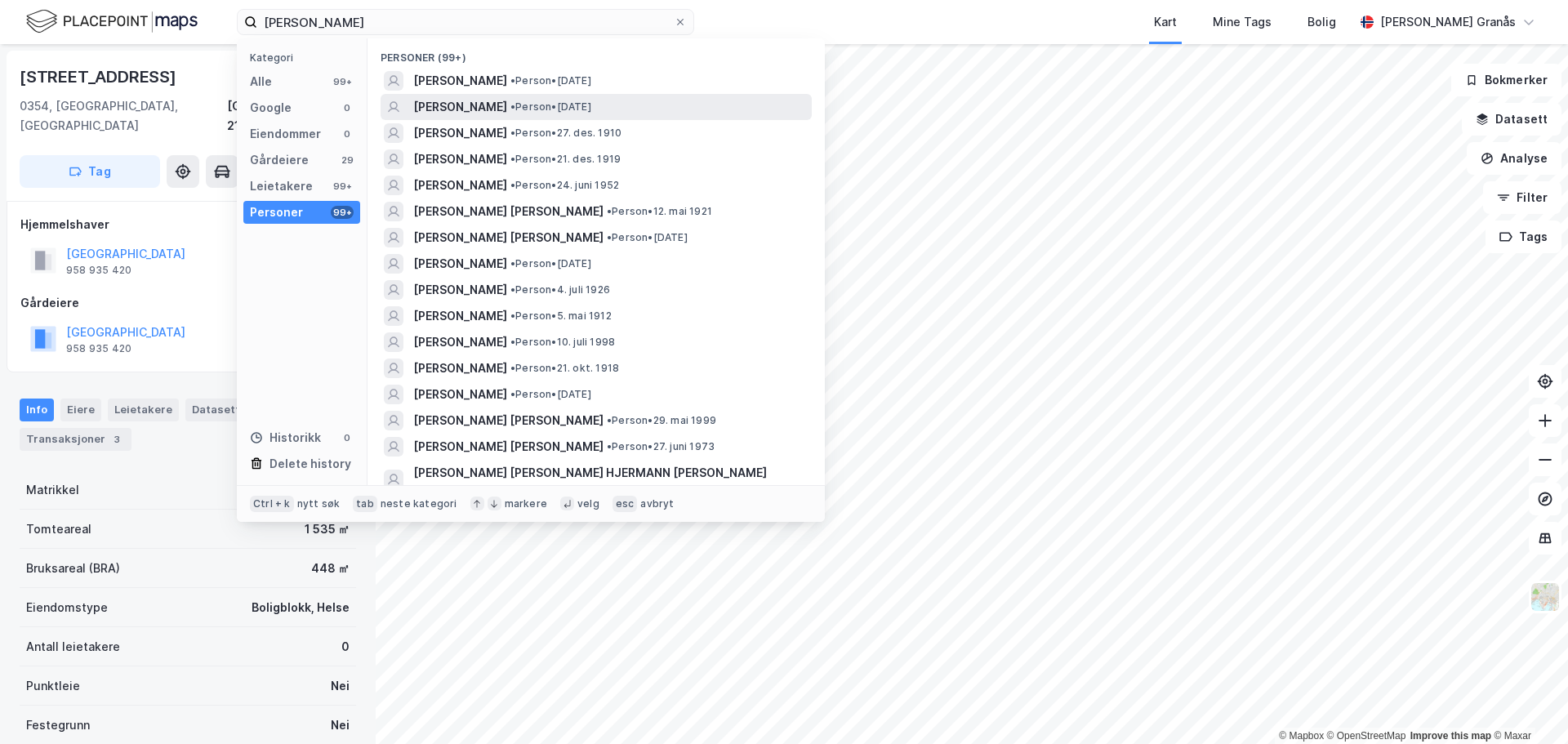
click at [486, 105] on span "[PERSON_NAME]" at bounding box center [460, 106] width 94 height 19
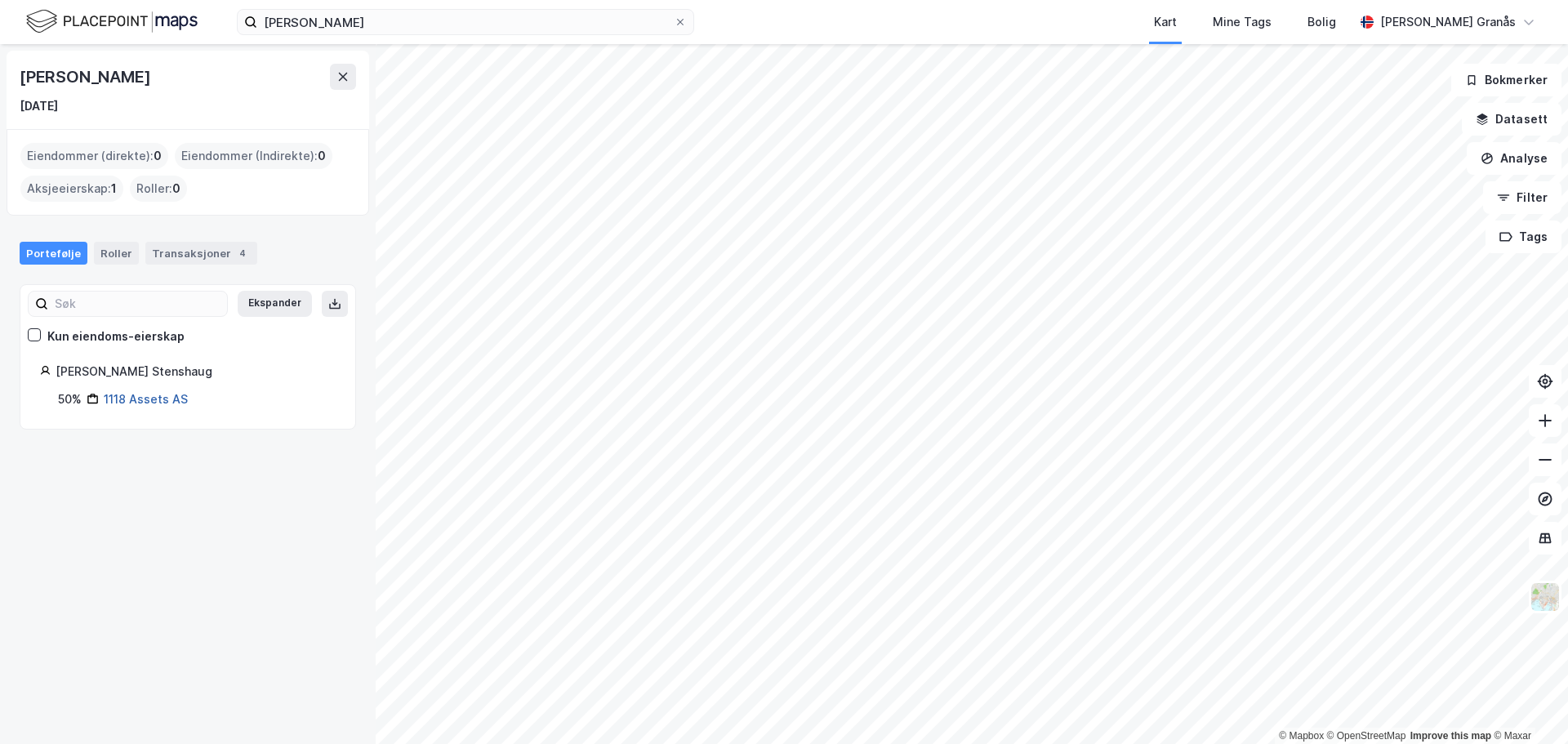
click at [121, 398] on link "1118 Assets AS" at bounding box center [145, 398] width 84 height 14
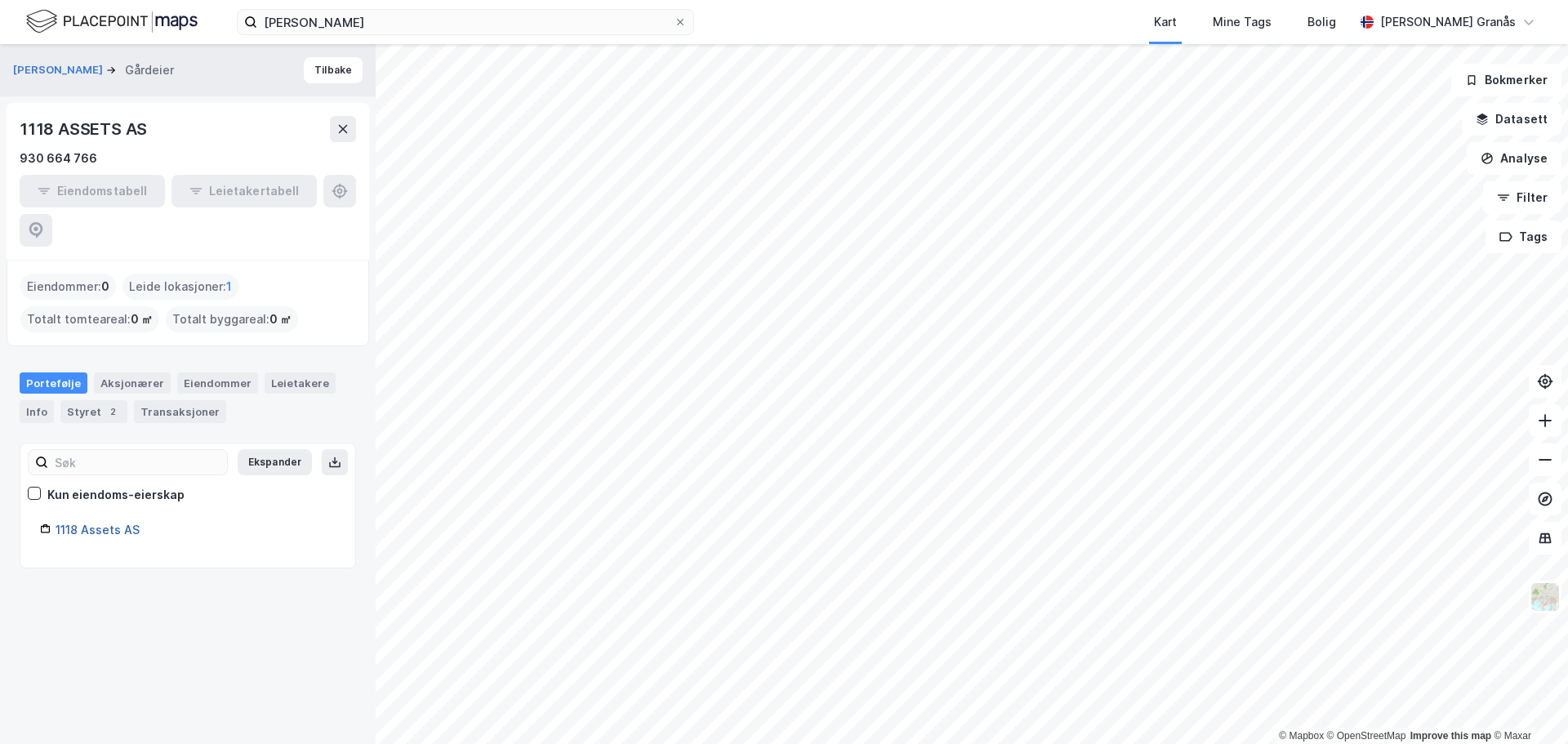
click at [114, 522] on link "1118 Assets AS" at bounding box center [97, 529] width 84 height 14
drag, startPoint x: 162, startPoint y: 128, endPoint x: 4, endPoint y: 111, distance: 158.9
click at [4, 111] on div "[PERSON_NAME] Gårdeier Tilbake 1118 ASSETS AS 930 664 766 Eiendomstabell Leieta…" at bounding box center [188, 394] width 375 height 700
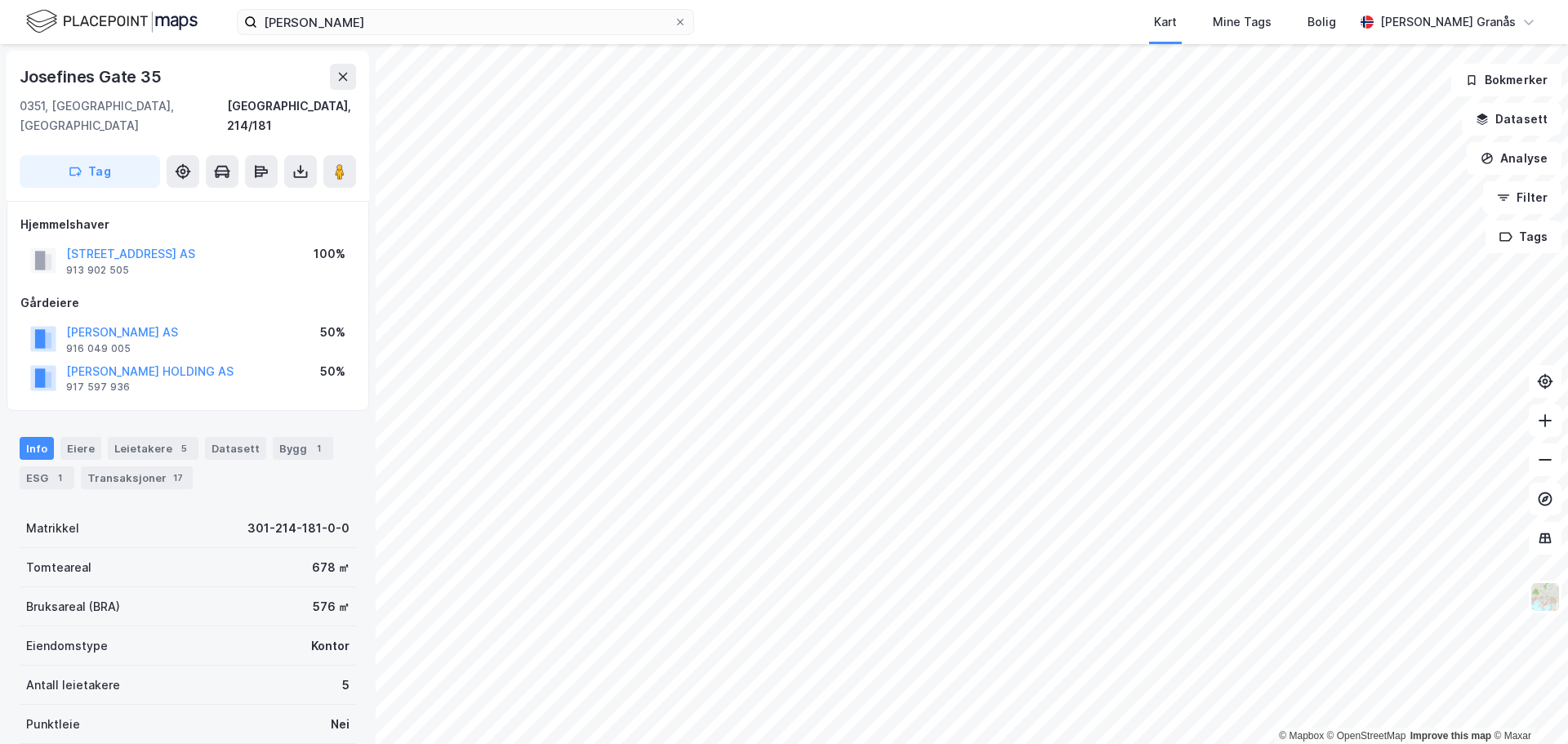
click at [124, 445] on div "Info [PERSON_NAME] 5 Datasett Bygg 1 ESG 1 Transaksjoner 17" at bounding box center [188, 463] width 337 height 53
click at [125, 466] on div "Transaksjoner 17" at bounding box center [136, 477] width 112 height 23
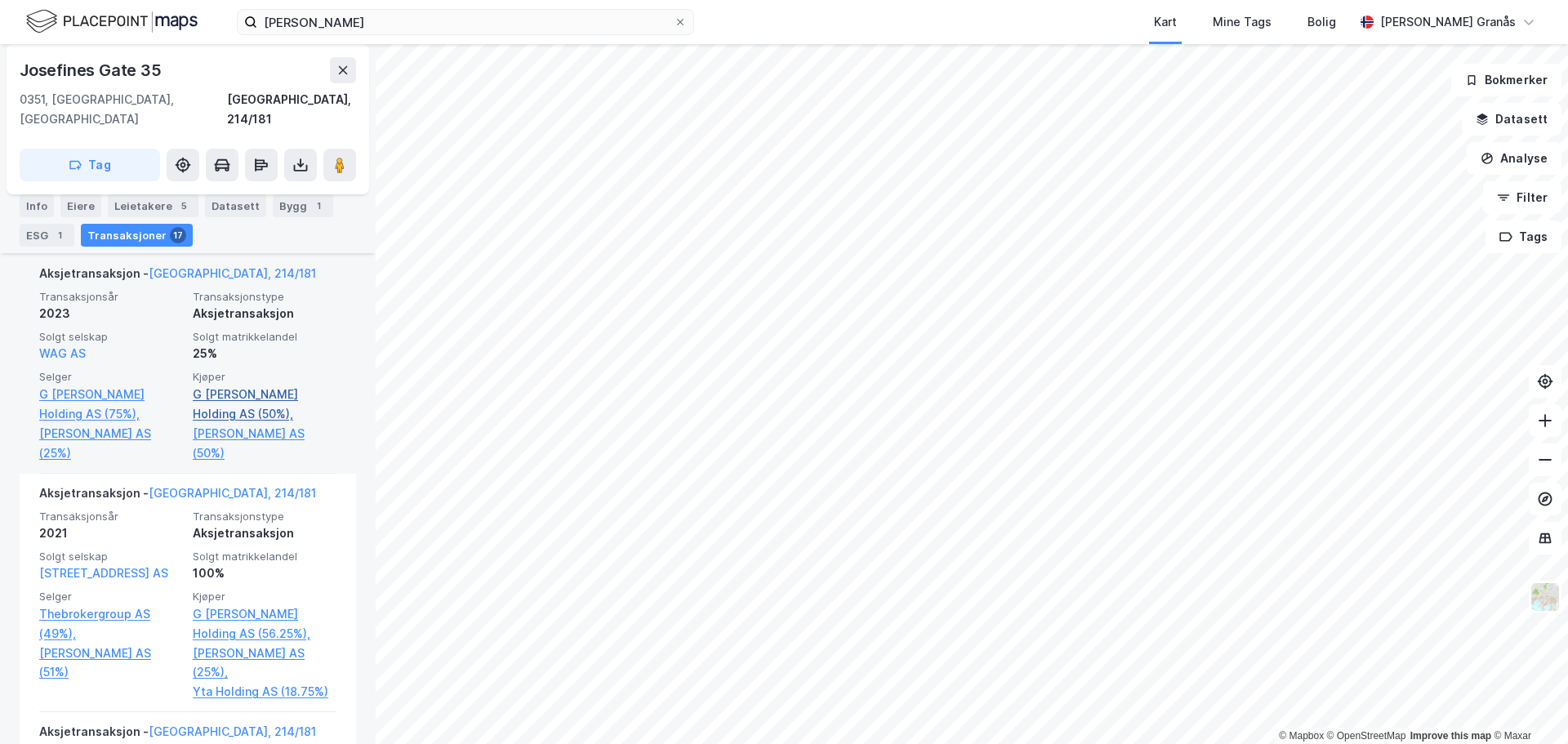
scroll to position [623, 0]
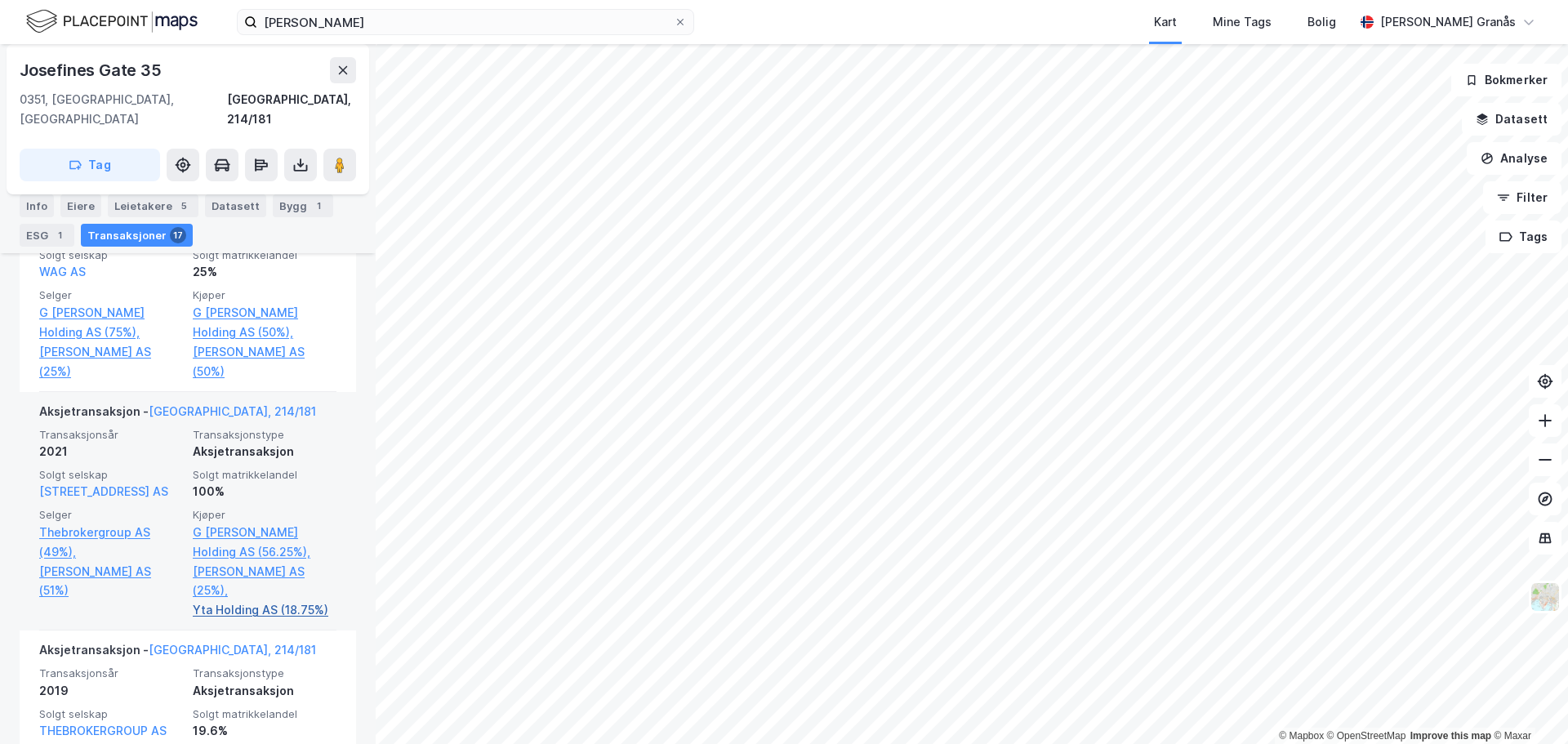
click at [242, 600] on link "Yta Holding AS (18.75%)" at bounding box center [263, 609] width 143 height 19
